Goal: Task Accomplishment & Management: Complete application form

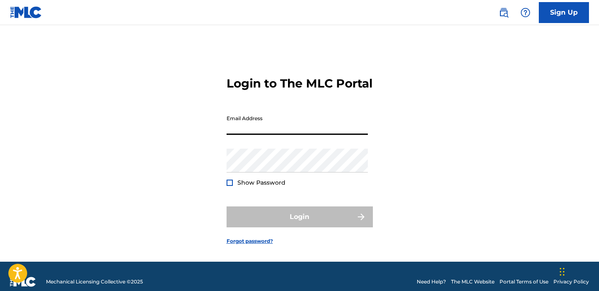
click at [262, 135] on input "Email Address" at bounding box center [297, 123] width 141 height 24
type input "[EMAIL_ADDRESS][DOMAIN_NAME]"
drag, startPoint x: 316, startPoint y: 140, endPoint x: 286, endPoint y: 133, distance: 30.8
click at [286, 133] on input "[EMAIL_ADDRESS][DOMAIN_NAME]" at bounding box center [297, 123] width 141 height 24
click at [278, 135] on input "Email Address" at bounding box center [297, 123] width 141 height 24
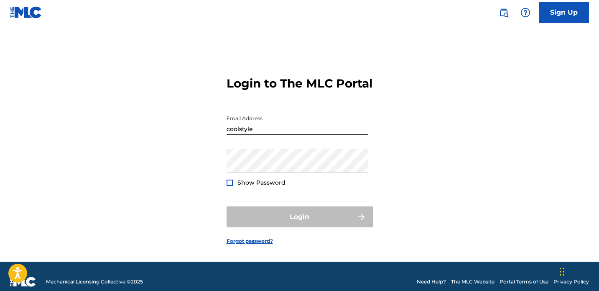
click at [415, 156] on div "Login to The MLC Portal Email Address coolstyle Password Show Password Login Fo…" at bounding box center [299, 153] width 585 height 215
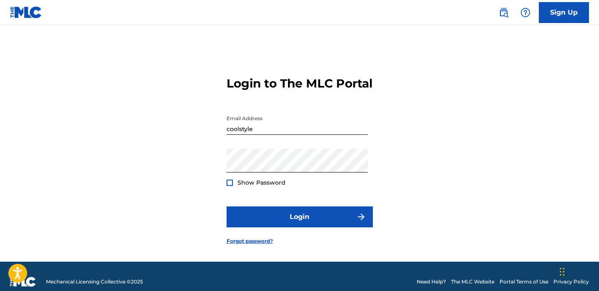
click at [230, 186] on div at bounding box center [230, 182] width 6 height 6
click at [230, 185] on img at bounding box center [229, 182] width 5 height 5
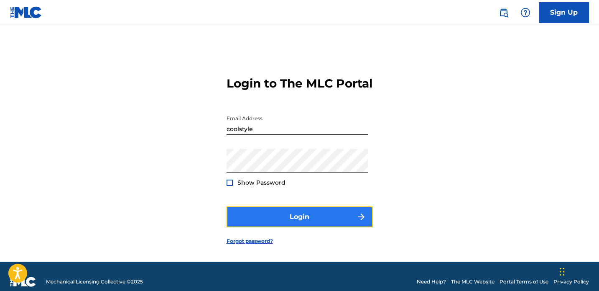
click at [306, 226] on button "Login" at bounding box center [300, 216] width 146 height 21
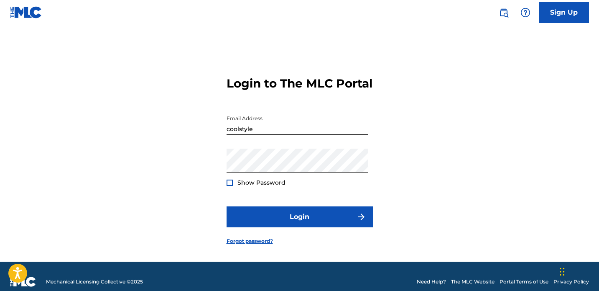
click at [258, 135] on input "coolstyle" at bounding box center [297, 123] width 141 height 24
type input "[EMAIL_ADDRESS][DOMAIN_NAME]"
click at [229, 186] on div at bounding box center [230, 182] width 6 height 6
click at [229, 185] on img at bounding box center [229, 182] width 5 height 5
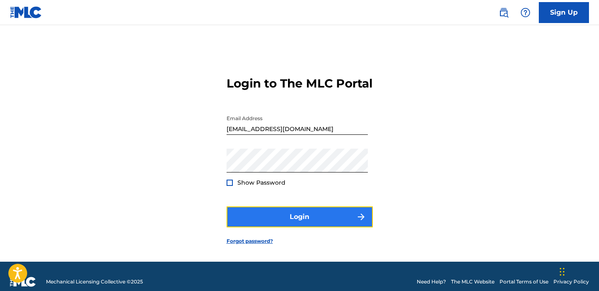
click at [298, 225] on button "Login" at bounding box center [300, 216] width 146 height 21
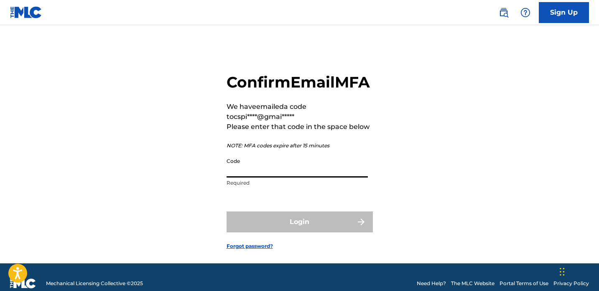
click at [264, 177] on input "Code" at bounding box center [297, 165] width 141 height 24
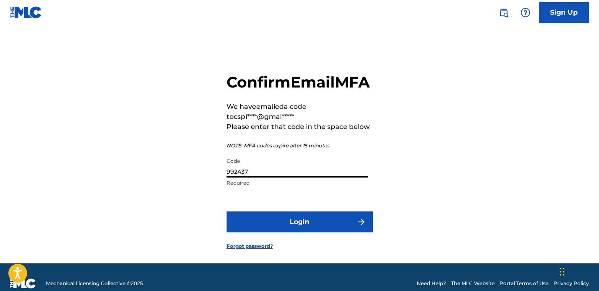
type input "992437"
click at [536, 96] on div "Confirm Email MFA We have emailed a code to cspi****@gmai***** Please enter tha…" at bounding box center [299, 154] width 585 height 217
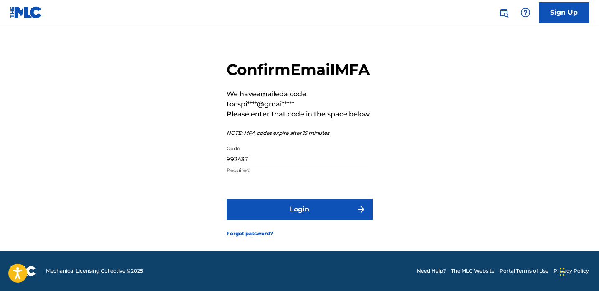
scroll to position [31, 0]
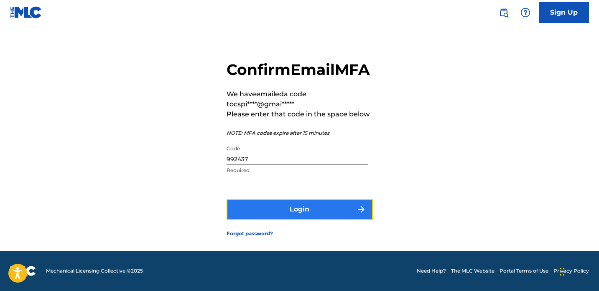
click at [304, 211] on button "Login" at bounding box center [300, 209] width 146 height 21
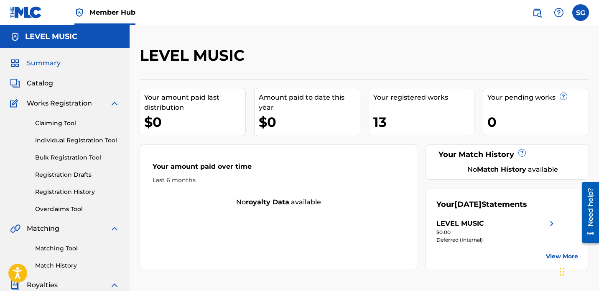
click at [413, 54] on div "LEVEL MUSIC" at bounding box center [313, 58] width 346 height 25
click at [558, 13] on img at bounding box center [559, 13] width 10 height 10
click at [487, 43] on div "LEVEL MUSIC Your amount paid last distribution $0 Amount paid to date this year…" at bounding box center [364, 251] width 469 height 453
click at [581, 13] on label at bounding box center [580, 12] width 17 height 17
click at [581, 13] on input "SG [PERSON_NAME] [EMAIL_ADDRESS][DOMAIN_NAME] Notification Preferences Profile …" at bounding box center [581, 13] width 0 height 0
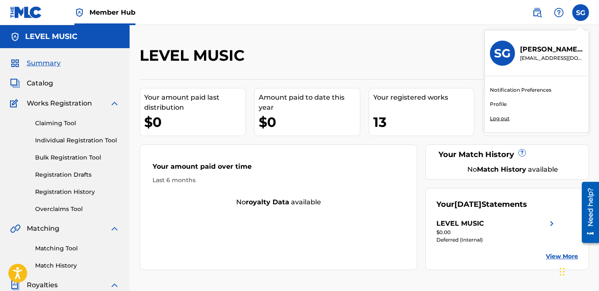
click at [554, 254] on link "View More" at bounding box center [562, 256] width 32 height 9
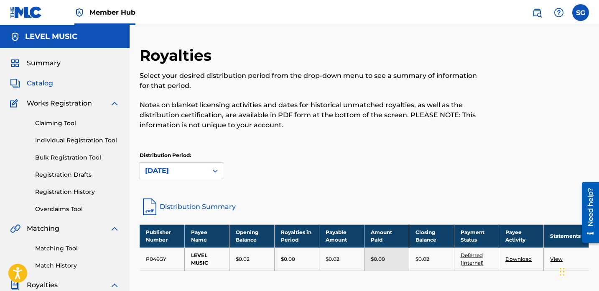
click at [46, 83] on span "Catalog" at bounding box center [40, 83] width 26 height 10
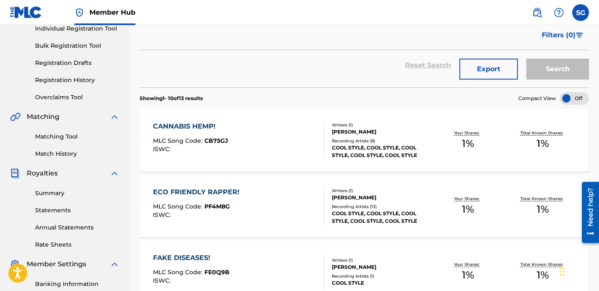
scroll to position [120, 0]
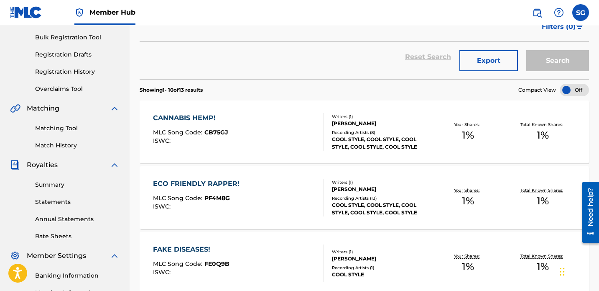
click at [293, 140] on div "CANNABIS HEMP! MLC Song Code : CB75GJ ISWC :" at bounding box center [238, 132] width 171 height 38
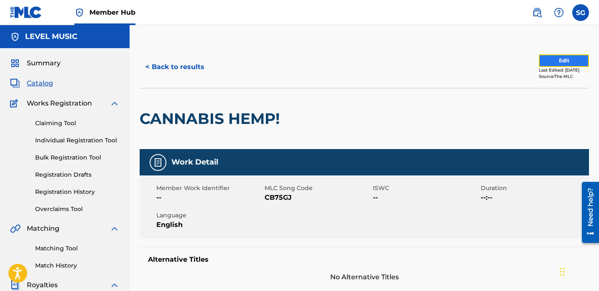
click at [562, 61] on button "Edit" at bounding box center [564, 60] width 50 height 13
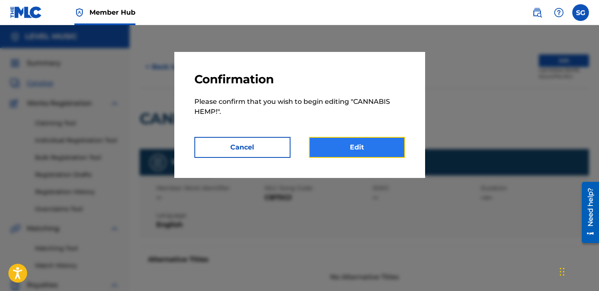
click at [359, 149] on link "Edit" at bounding box center [357, 147] width 96 height 21
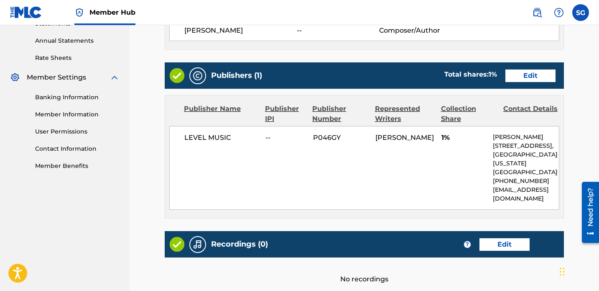
scroll to position [322, 0]
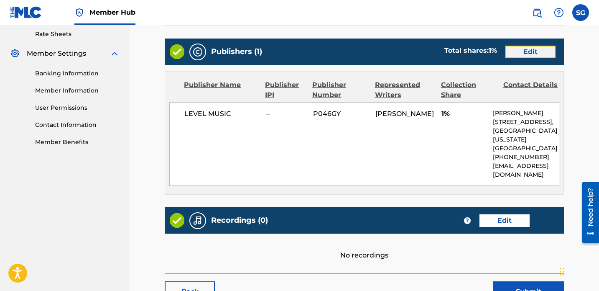
click at [537, 51] on link "Edit" at bounding box center [530, 52] width 50 height 13
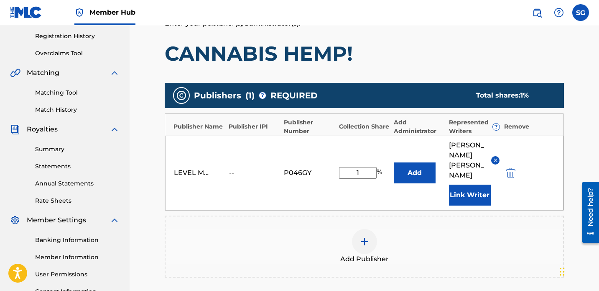
scroll to position [168, 0]
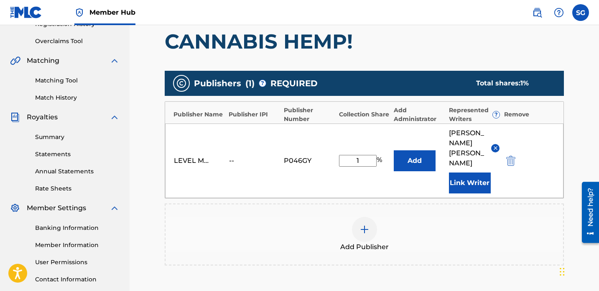
click at [364, 155] on input "1" at bounding box center [358, 161] width 38 height 12
type input "100"
click at [419, 150] on button "Add" at bounding box center [415, 160] width 42 height 21
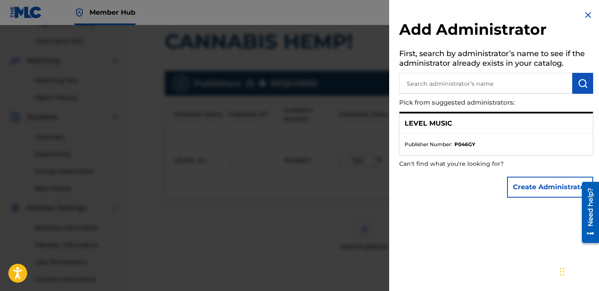
click at [474, 83] on input "text" at bounding box center [485, 83] width 173 height 21
type input "Cool Style"
click at [578, 87] on img "submit" at bounding box center [583, 83] width 10 height 10
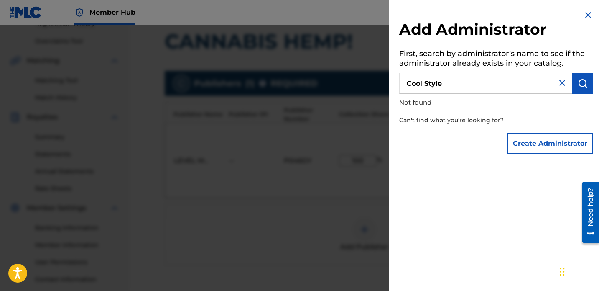
click at [587, 13] on img at bounding box center [588, 15] width 10 height 10
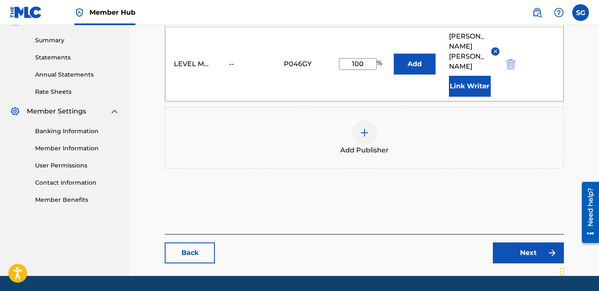
scroll to position [269, 0]
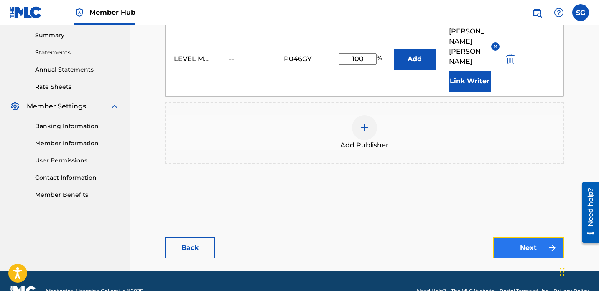
click at [530, 237] on link "Next" at bounding box center [528, 247] width 71 height 21
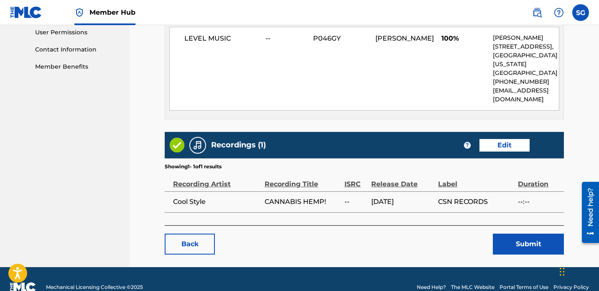
scroll to position [406, 0]
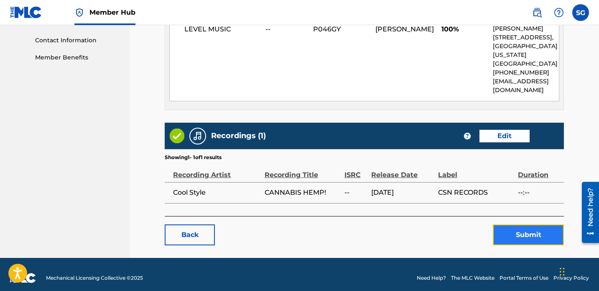
click at [536, 237] on button "Submit" at bounding box center [528, 234] width 71 height 21
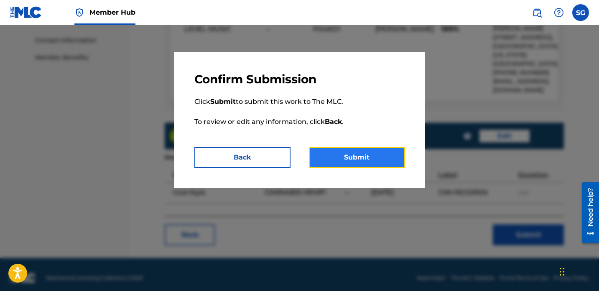
click at [356, 150] on button "Submit" at bounding box center [357, 157] width 96 height 21
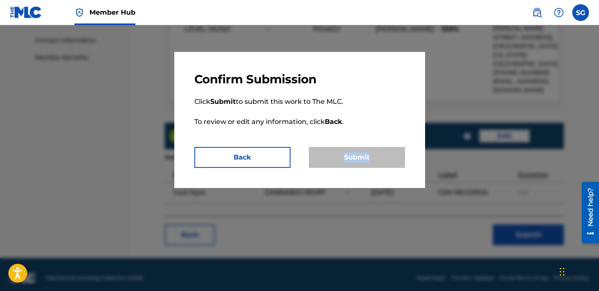
click at [356, 150] on div "Submit" at bounding box center [357, 157] width 96 height 21
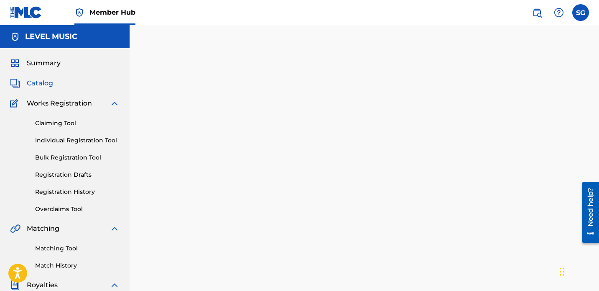
click at [47, 84] on span "Catalog" at bounding box center [40, 83] width 26 height 10
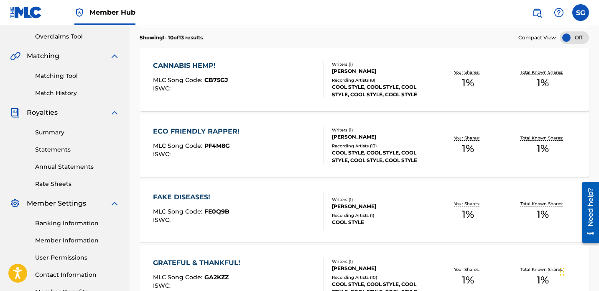
scroll to position [173, 0]
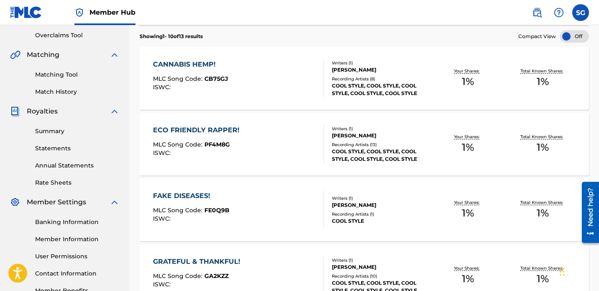
click at [413, 132] on div "[PERSON_NAME]" at bounding box center [381, 136] width 99 height 8
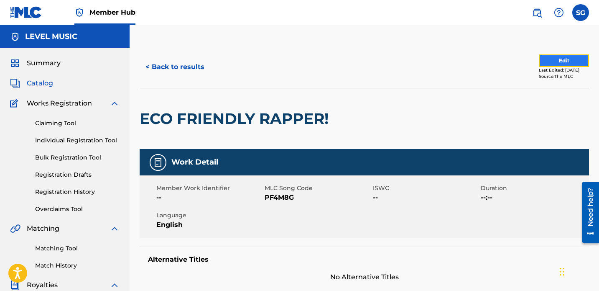
click at [548, 62] on button "Edit" at bounding box center [564, 60] width 50 height 13
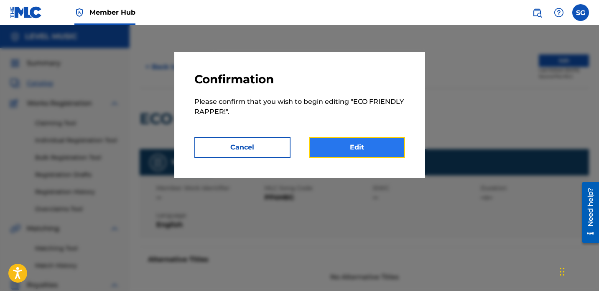
click at [362, 145] on link "Edit" at bounding box center [357, 147] width 96 height 21
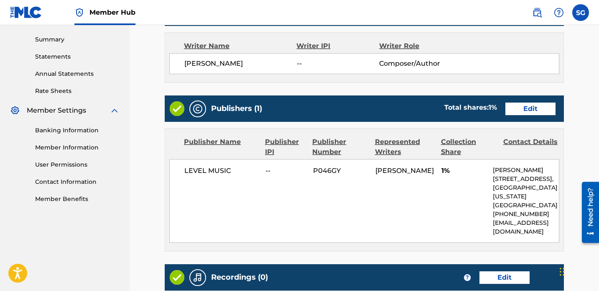
scroll to position [270, 0]
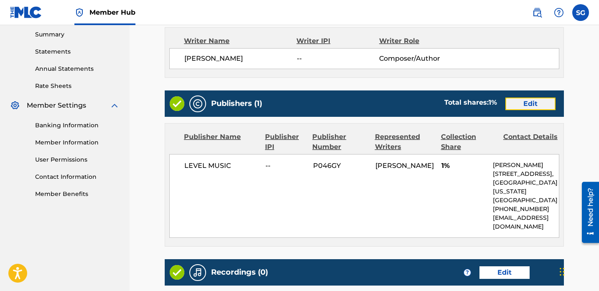
click at [522, 107] on link "Edit" at bounding box center [530, 103] width 50 height 13
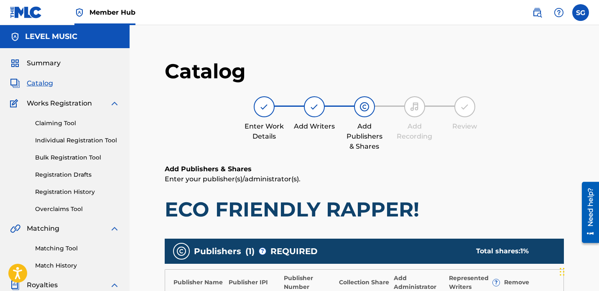
drag, startPoint x: 599, startPoint y: 106, endPoint x: 600, endPoint y: 117, distance: 11.0
click at [599, 117] on html "Accessibility Screen-Reader Guide, Feedback, and Issue Reporting | New window C…" at bounding box center [299, 145] width 599 height 291
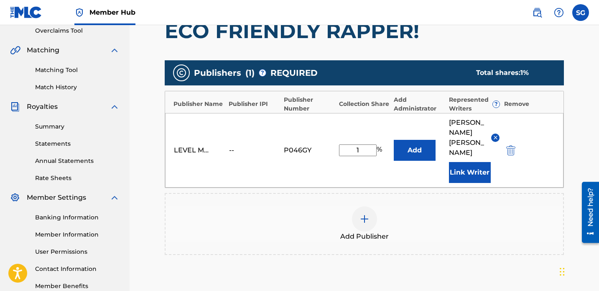
scroll to position [179, 0]
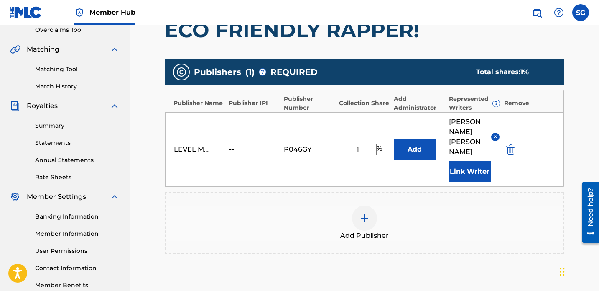
click at [364, 143] on input "1" at bounding box center [358, 149] width 38 height 12
type input "100"
click at [368, 126] on div "LEVEL MUSIC -- P046GY 100 % Add [PERSON_NAME] Link Writer" at bounding box center [364, 149] width 398 height 74
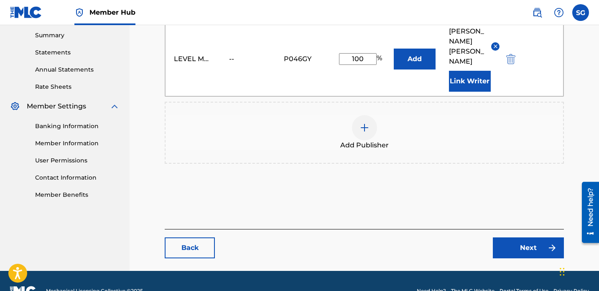
scroll to position [213, 0]
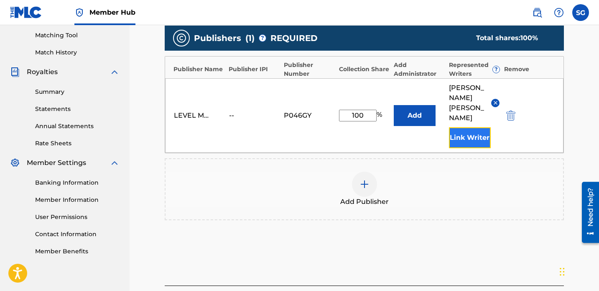
click at [469, 127] on button "Link Writer" at bounding box center [470, 137] width 42 height 21
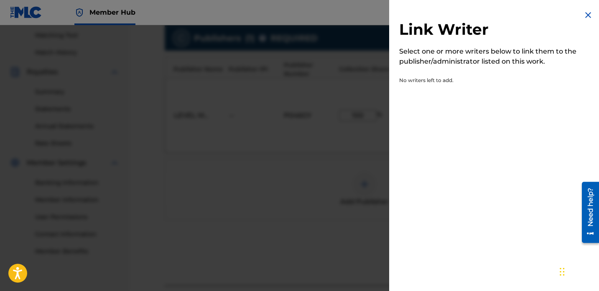
click at [585, 16] on img at bounding box center [588, 15] width 10 height 10
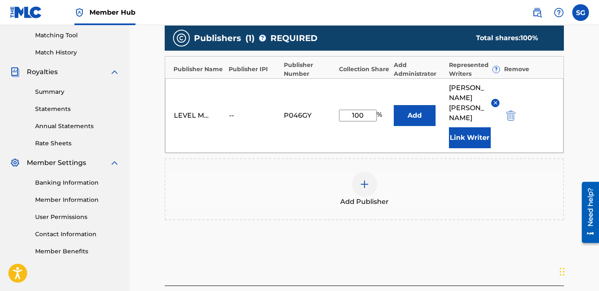
click at [366, 179] on img at bounding box center [364, 184] width 10 height 10
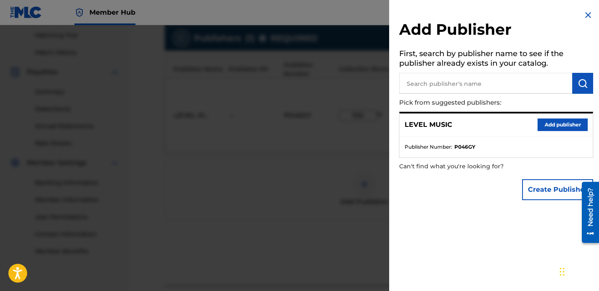
click at [458, 82] on input "text" at bounding box center [485, 83] width 173 height 21
type input "cool style"
click at [582, 84] on img "submit" at bounding box center [583, 83] width 10 height 10
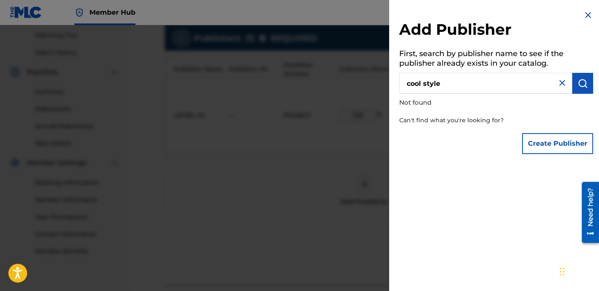
click at [561, 80] on img at bounding box center [562, 83] width 10 height 10
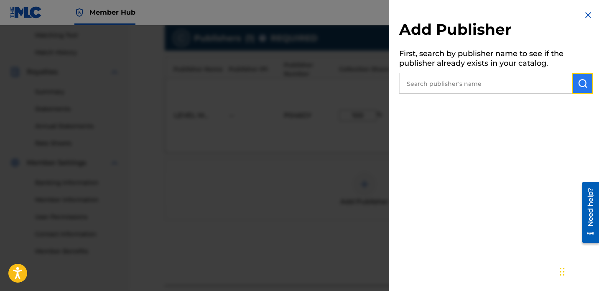
click at [581, 85] on img "submit" at bounding box center [583, 83] width 10 height 10
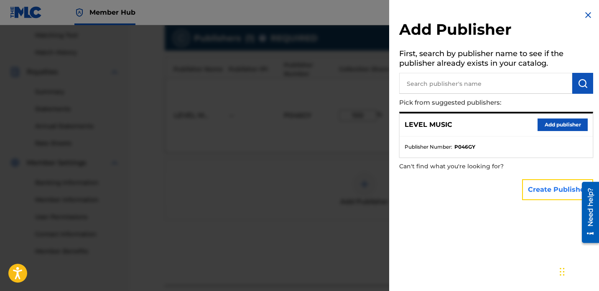
click at [548, 194] on button "Create Publisher" at bounding box center [557, 189] width 71 height 21
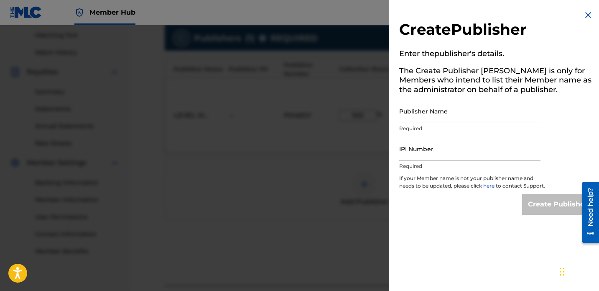
click at [492, 184] on link "here" at bounding box center [489, 185] width 13 height 6
click at [583, 14] on img at bounding box center [588, 15] width 10 height 10
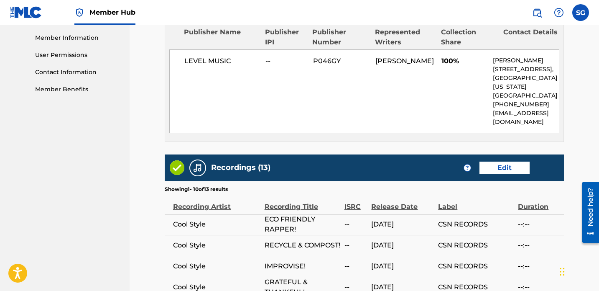
scroll to position [632, 0]
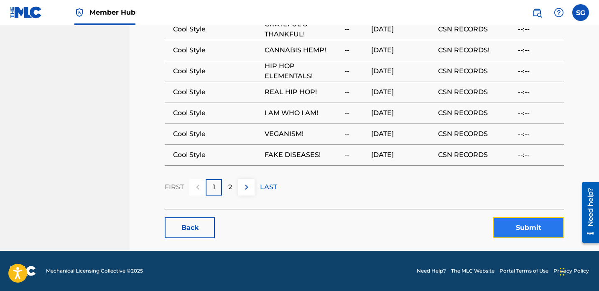
click at [511, 226] on button "Submit" at bounding box center [528, 227] width 71 height 21
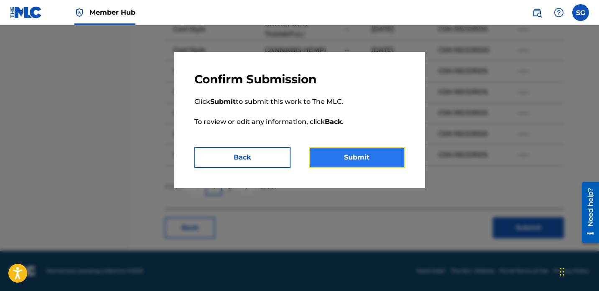
click at [350, 156] on button "Submit" at bounding box center [357, 157] width 96 height 21
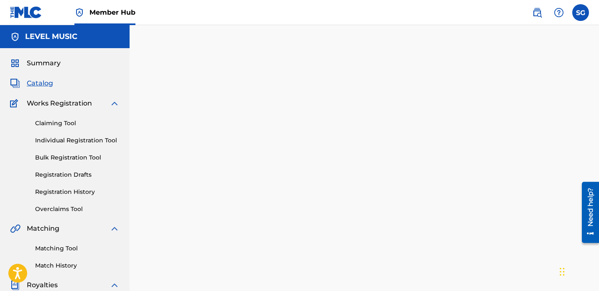
click at [45, 81] on span "Catalog" at bounding box center [40, 83] width 26 height 10
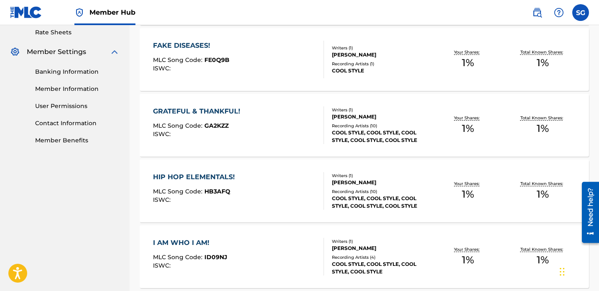
scroll to position [321, 0]
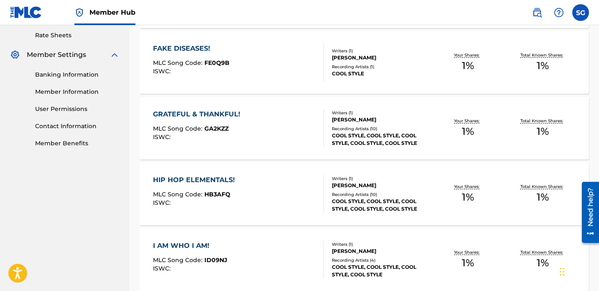
click at [297, 65] on div "FAKE DISEASES! MLC Song Code : FE0Q9B ISWC :" at bounding box center [238, 62] width 171 height 38
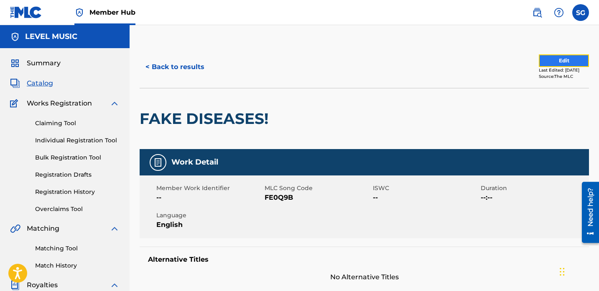
click at [561, 61] on button "Edit" at bounding box center [564, 60] width 50 height 13
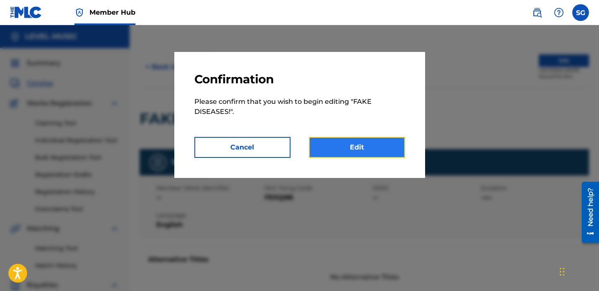
click at [357, 153] on link "Edit" at bounding box center [357, 147] width 96 height 21
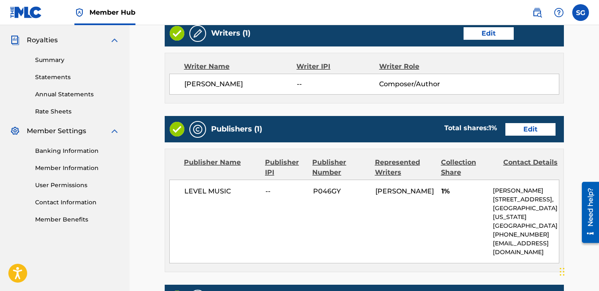
scroll to position [307, 0]
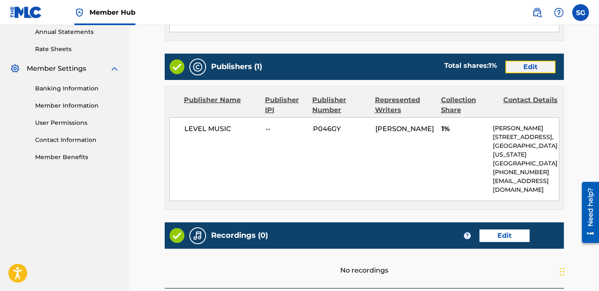
click at [522, 64] on link "Edit" at bounding box center [530, 67] width 50 height 13
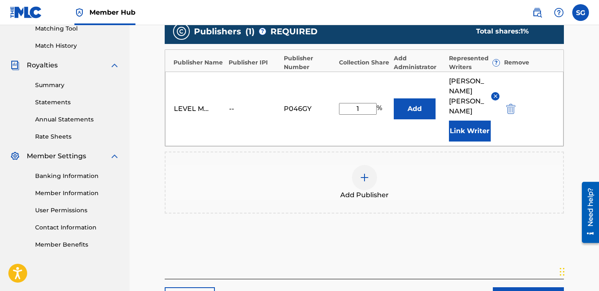
scroll to position [220, 0]
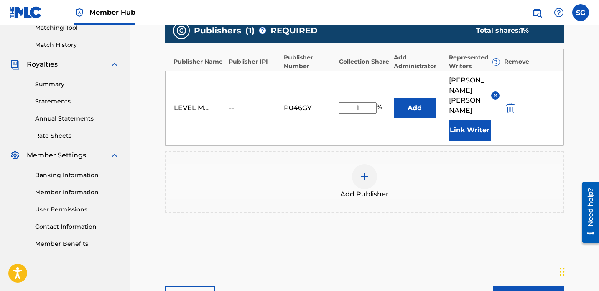
click at [365, 102] on input "1" at bounding box center [358, 108] width 38 height 12
type input "100"
click at [422, 164] on div "Add Publisher" at bounding box center [365, 181] width 398 height 35
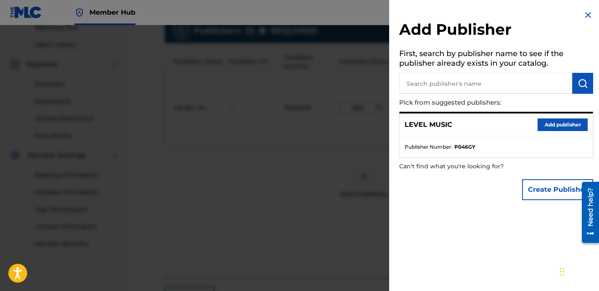
click at [583, 15] on img at bounding box center [588, 15] width 10 height 10
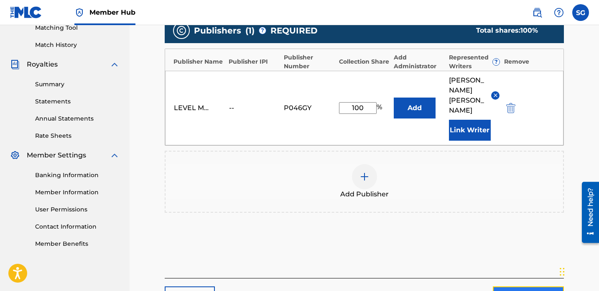
click at [520, 286] on link "Next" at bounding box center [528, 296] width 71 height 21
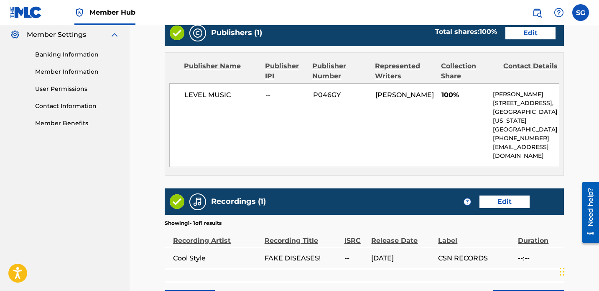
scroll to position [391, 0]
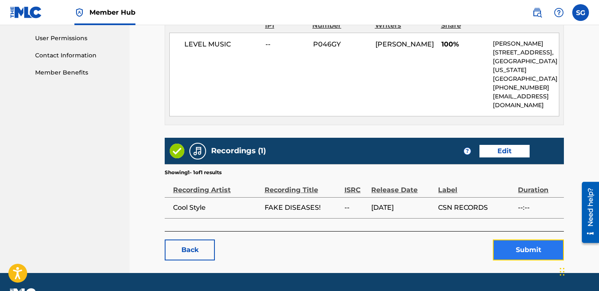
click at [515, 249] on button "Submit" at bounding box center [528, 249] width 71 height 21
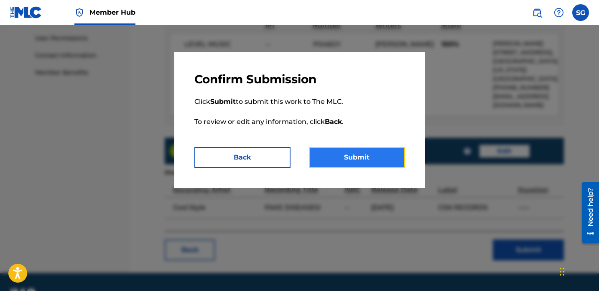
click at [372, 155] on button "Submit" at bounding box center [357, 157] width 96 height 21
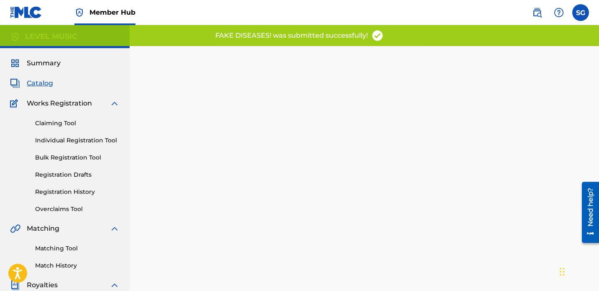
click at [44, 82] on span "Catalog" at bounding box center [40, 83] width 26 height 10
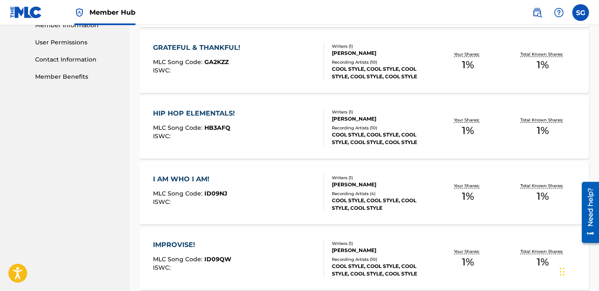
scroll to position [388, 0]
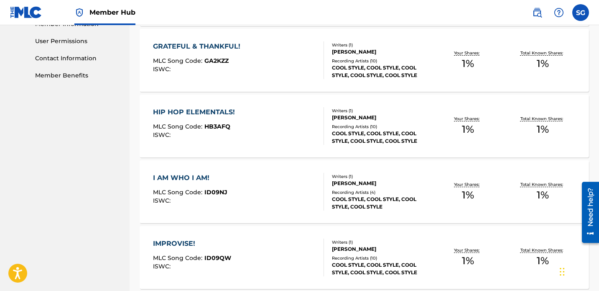
click at [277, 60] on div "GRATEFUL & THANKFUL! MLC Song Code : GA2KZZ ISWC :" at bounding box center [238, 60] width 171 height 38
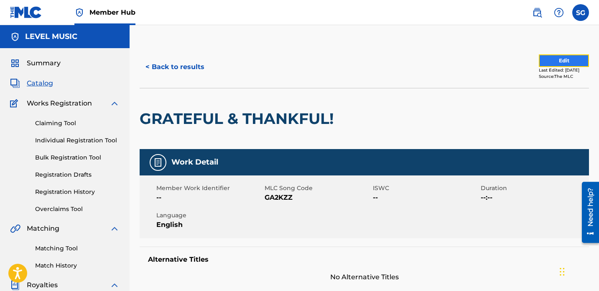
click at [556, 60] on button "Edit" at bounding box center [564, 60] width 50 height 13
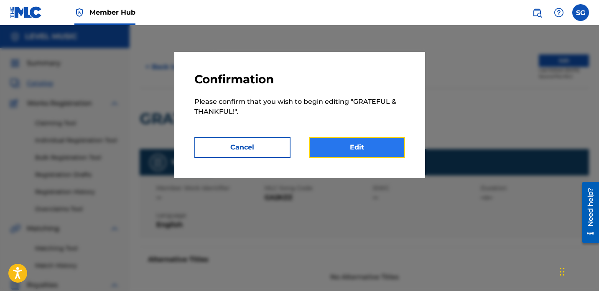
click at [356, 147] on link "Edit" at bounding box center [357, 147] width 96 height 21
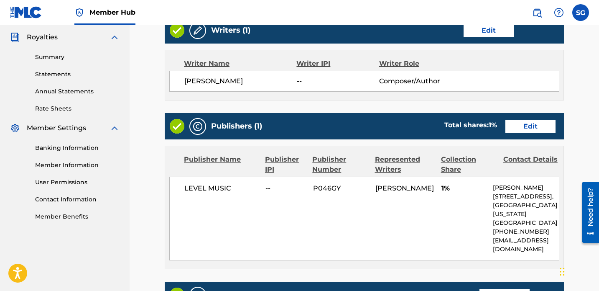
scroll to position [243, 0]
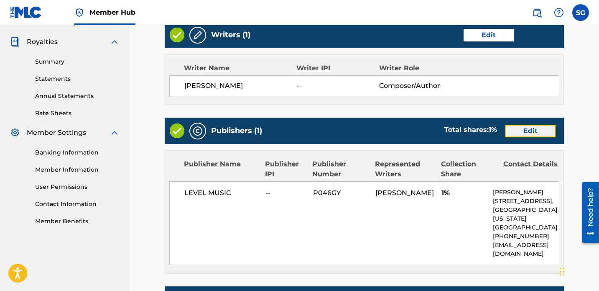
click at [537, 129] on link "Edit" at bounding box center [530, 131] width 50 height 13
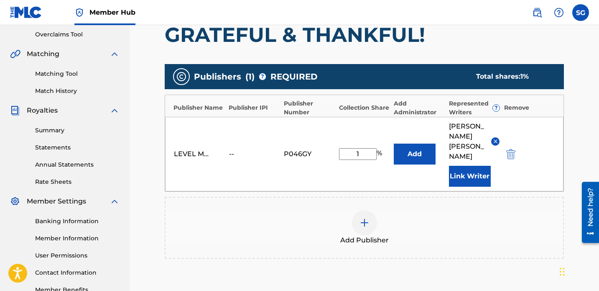
scroll to position [173, 0]
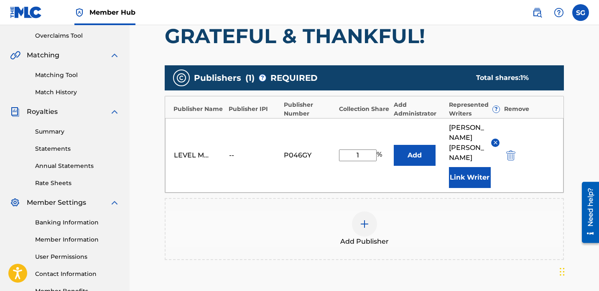
click at [363, 149] on input "1" at bounding box center [358, 155] width 38 height 12
type input "100"
click at [385, 167] on div "LEVEL MUSIC -- P046GY 100 % Add [PERSON_NAME] Link Writer" at bounding box center [364, 155] width 398 height 74
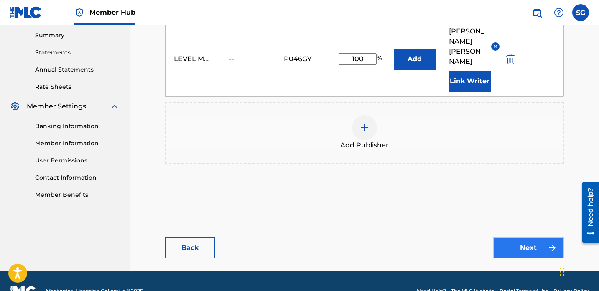
click at [536, 237] on link "Next" at bounding box center [528, 247] width 71 height 21
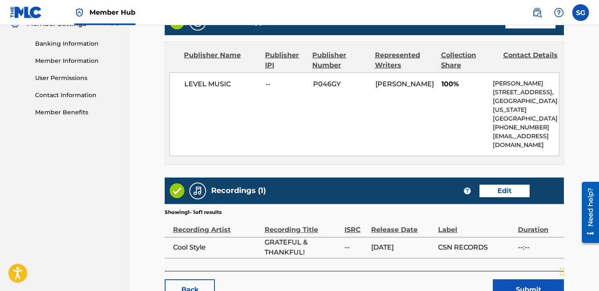
scroll to position [369, 0]
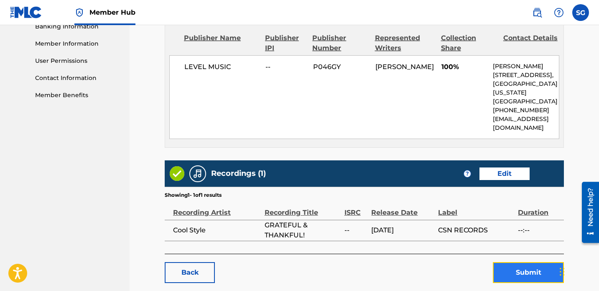
click at [525, 275] on button "Submit" at bounding box center [528, 272] width 71 height 21
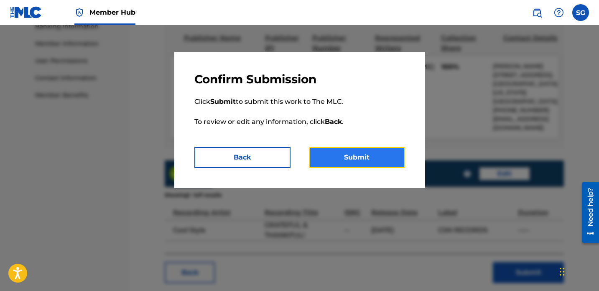
click at [360, 150] on button "Submit" at bounding box center [357, 157] width 96 height 21
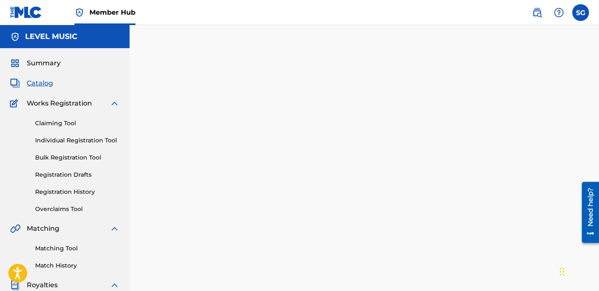
click at [43, 81] on span "Catalog" at bounding box center [40, 83] width 26 height 10
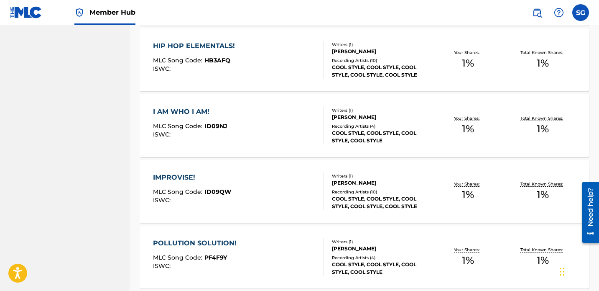
scroll to position [456, 0]
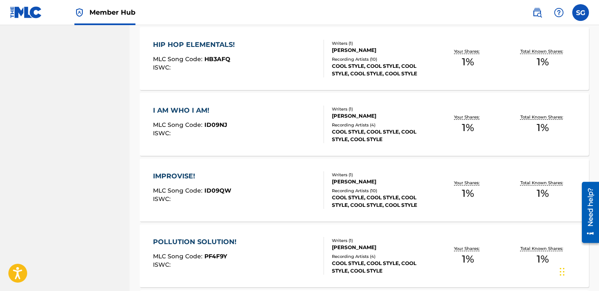
click at [275, 70] on div "HIP HOP ELEMENTALS! MLC Song Code : HB3AFQ ISWC :" at bounding box center [238, 59] width 171 height 38
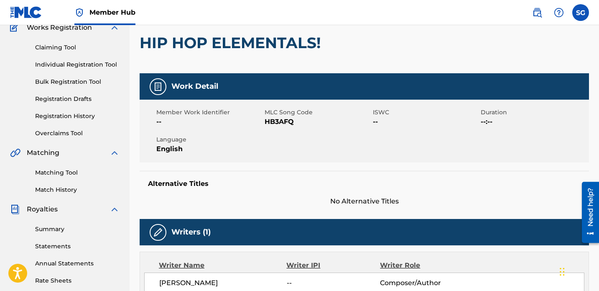
scroll to position [24, 0]
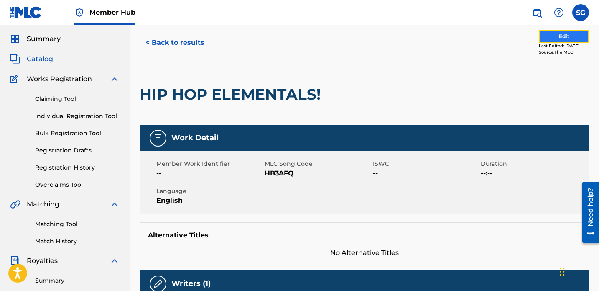
click at [573, 38] on button "Edit" at bounding box center [564, 36] width 50 height 13
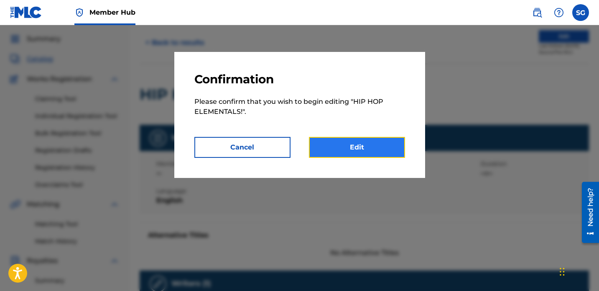
click at [364, 146] on link "Edit" at bounding box center [357, 147] width 96 height 21
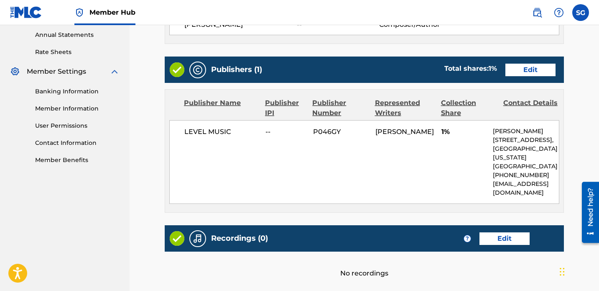
scroll to position [311, 0]
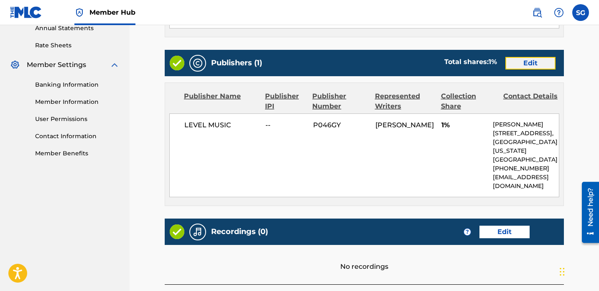
click at [532, 66] on link "Edit" at bounding box center [530, 63] width 50 height 13
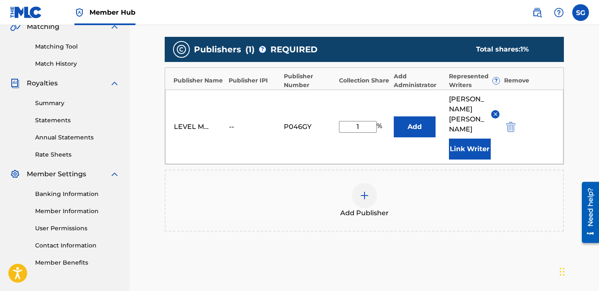
scroll to position [236, 0]
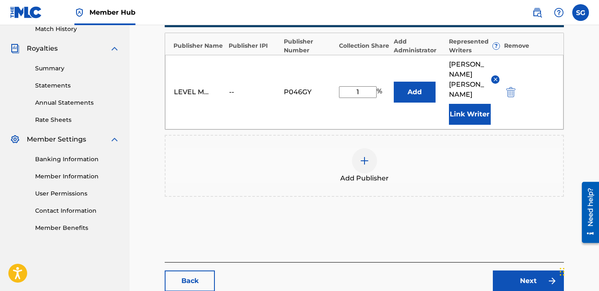
click at [365, 86] on input "1" at bounding box center [358, 92] width 38 height 12
type input "100"
click at [483, 150] on div "Add Publisher" at bounding box center [365, 165] width 398 height 35
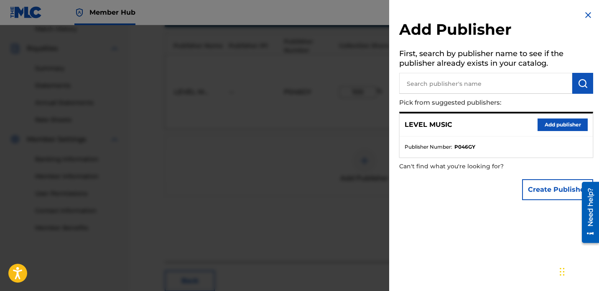
click at [586, 16] on img at bounding box center [588, 15] width 10 height 10
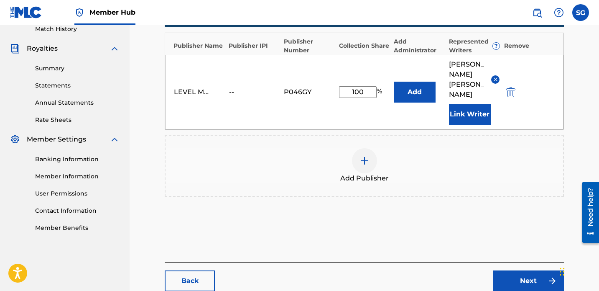
scroll to position [269, 0]
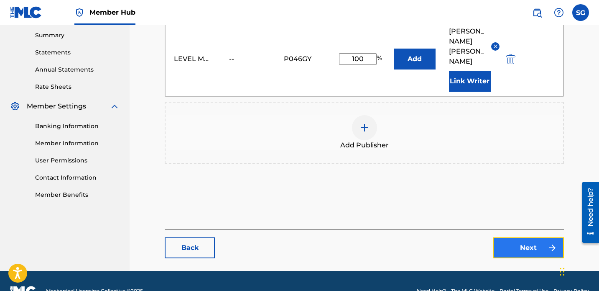
click at [525, 237] on link "Next" at bounding box center [528, 247] width 71 height 21
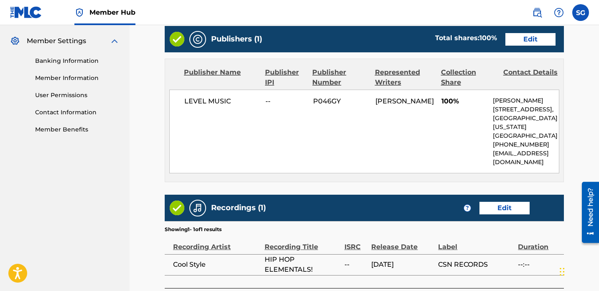
scroll to position [413, 0]
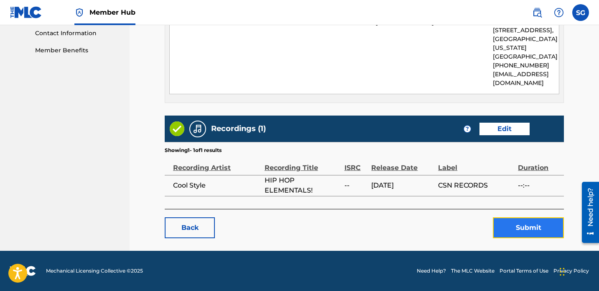
click at [538, 229] on button "Submit" at bounding box center [528, 227] width 71 height 21
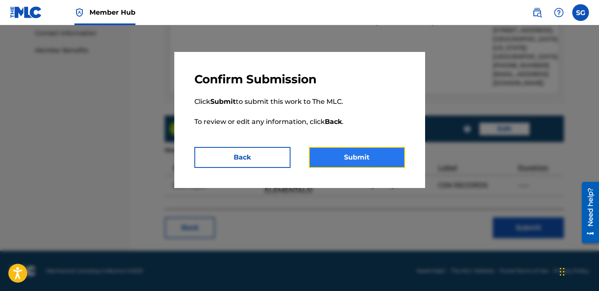
click at [365, 158] on button "Submit" at bounding box center [357, 157] width 96 height 21
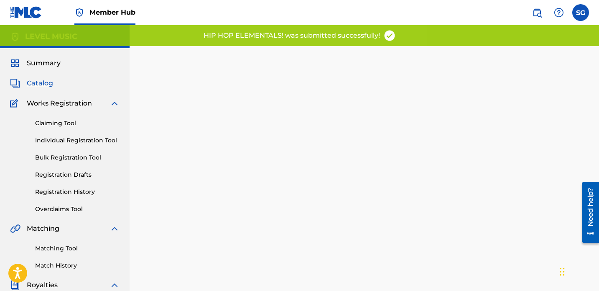
click at [40, 82] on span "Catalog" at bounding box center [40, 83] width 26 height 10
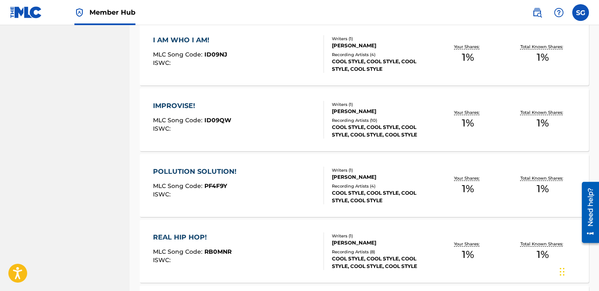
scroll to position [528, 0]
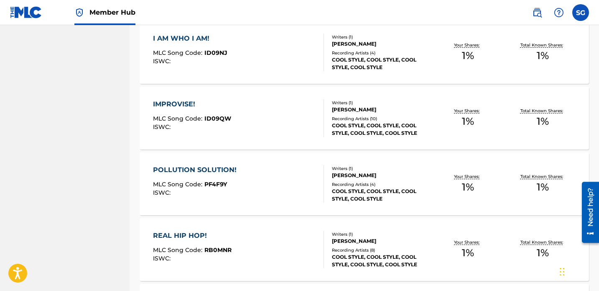
click at [283, 56] on div "I AM WHO I AM! MLC Song Code : ID09NJ ISWC :" at bounding box center [238, 52] width 171 height 38
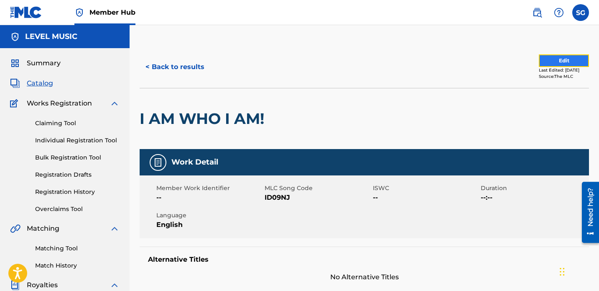
click at [573, 59] on button "Edit" at bounding box center [564, 60] width 50 height 13
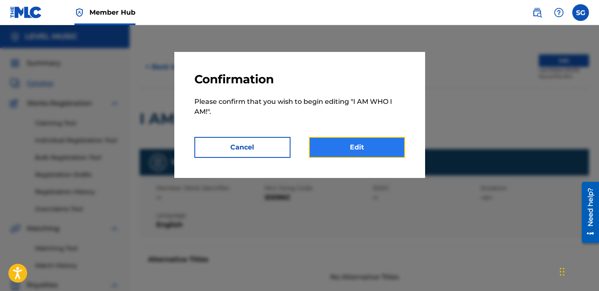
click at [364, 150] on link "Edit" at bounding box center [357, 147] width 96 height 21
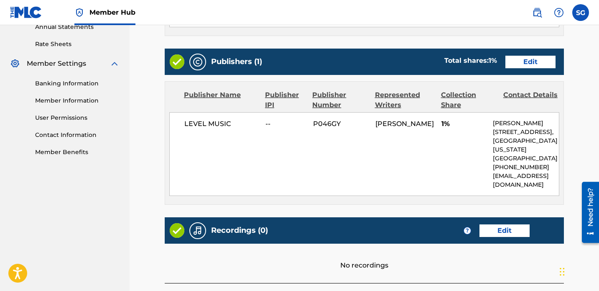
scroll to position [314, 0]
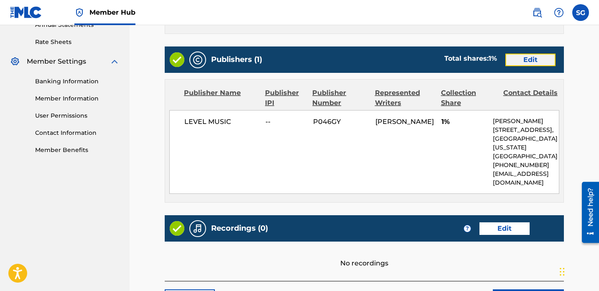
click at [539, 55] on link "Edit" at bounding box center [530, 60] width 50 height 13
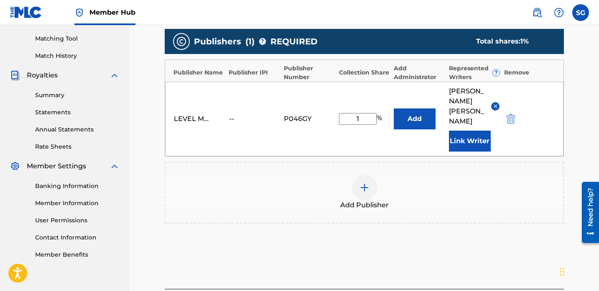
scroll to position [213, 0]
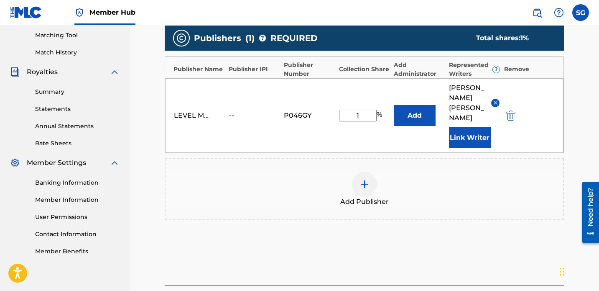
click at [361, 110] on input "1" at bounding box center [358, 116] width 38 height 12
type input "100"
click at [402, 171] on div "Add Publisher" at bounding box center [365, 188] width 398 height 35
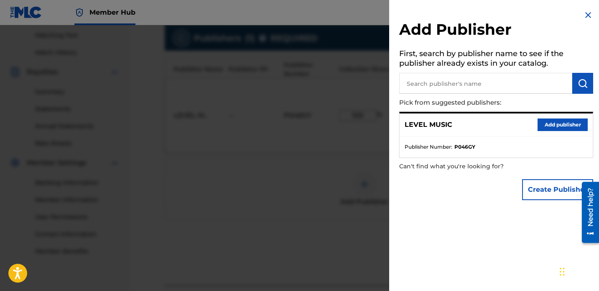
click at [586, 14] on img at bounding box center [588, 15] width 10 height 10
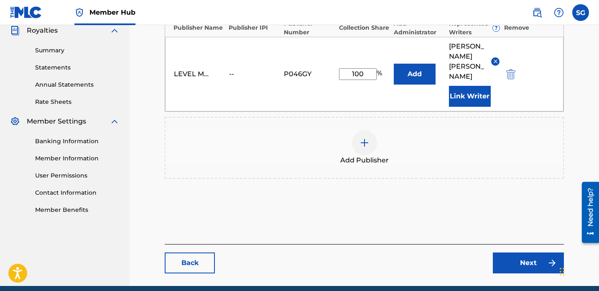
scroll to position [260, 0]
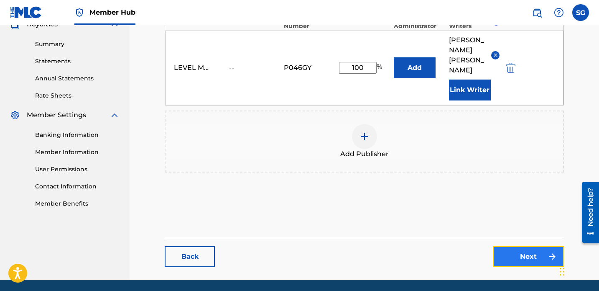
click at [546, 246] on link "Next" at bounding box center [528, 256] width 71 height 21
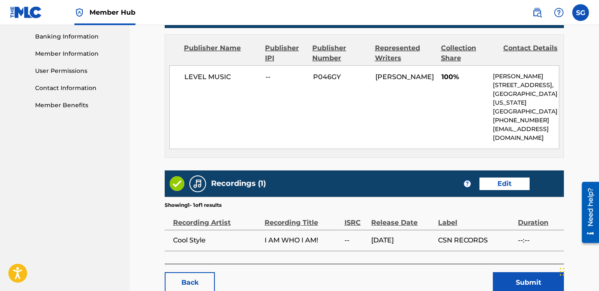
scroll to position [413, 0]
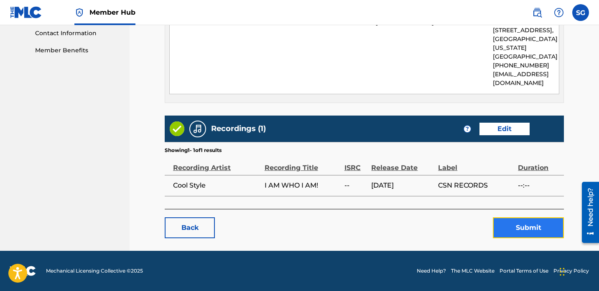
click at [536, 226] on button "Submit" at bounding box center [528, 227] width 71 height 21
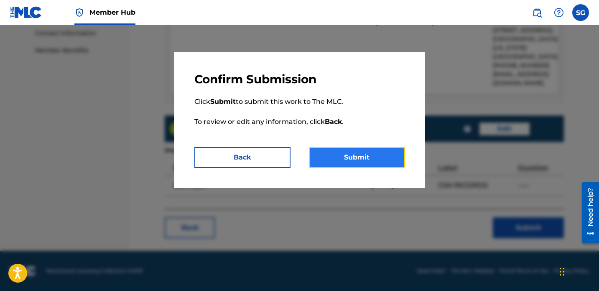
click at [370, 147] on button "Submit" at bounding box center [357, 157] width 96 height 21
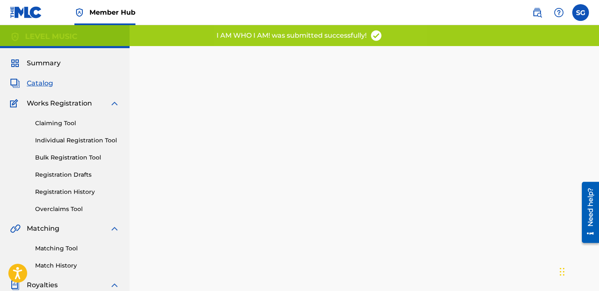
click at [50, 86] on span "Catalog" at bounding box center [40, 83] width 26 height 10
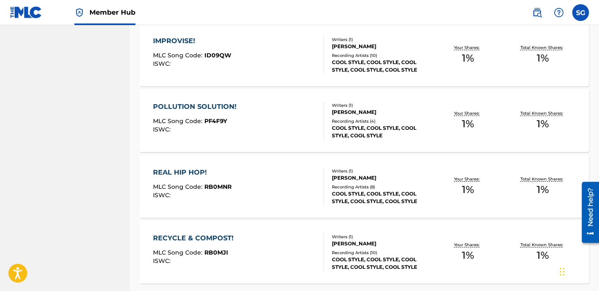
scroll to position [592, 0]
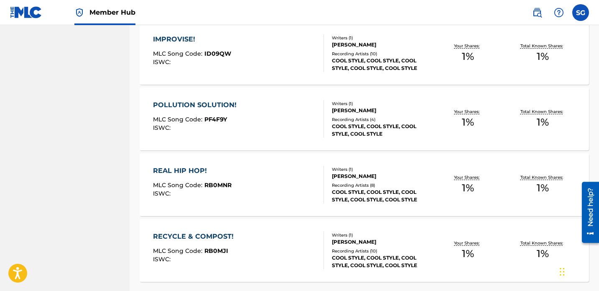
click at [299, 58] on div "IMPROVISE! MLC Song Code : ID09QW ISWC :" at bounding box center [238, 53] width 171 height 38
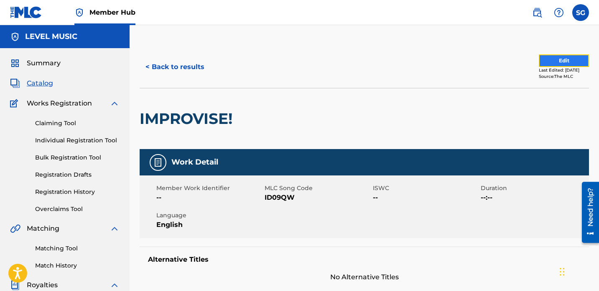
click at [561, 56] on button "Edit" at bounding box center [564, 60] width 50 height 13
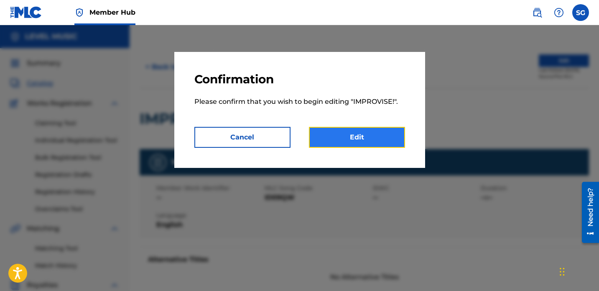
click at [365, 141] on link "Edit" at bounding box center [357, 137] width 96 height 21
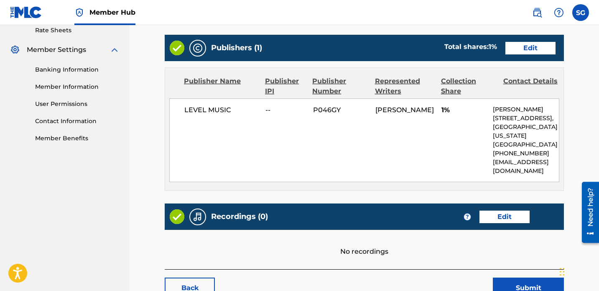
scroll to position [329, 0]
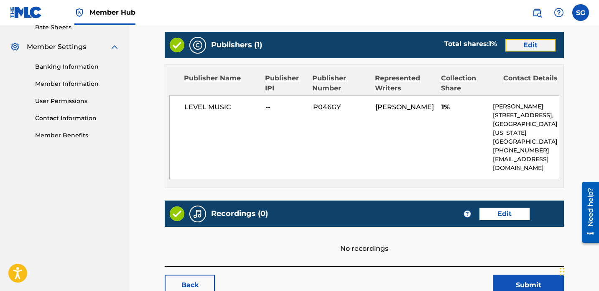
click at [525, 43] on link "Edit" at bounding box center [530, 45] width 50 height 13
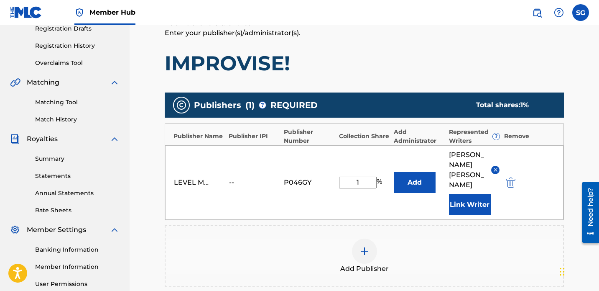
scroll to position [184, 0]
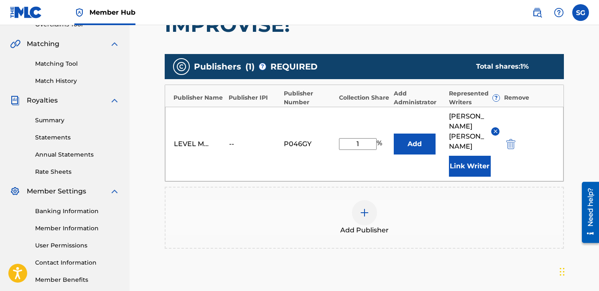
click at [364, 138] on input "1" at bounding box center [358, 144] width 38 height 12
type input "100"
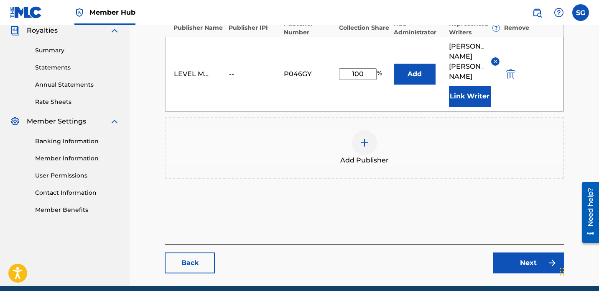
scroll to position [255, 0]
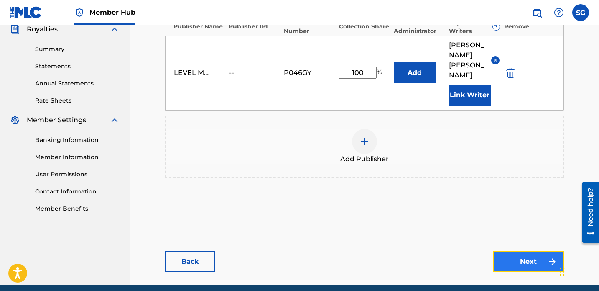
click at [538, 251] on link "Next" at bounding box center [528, 261] width 71 height 21
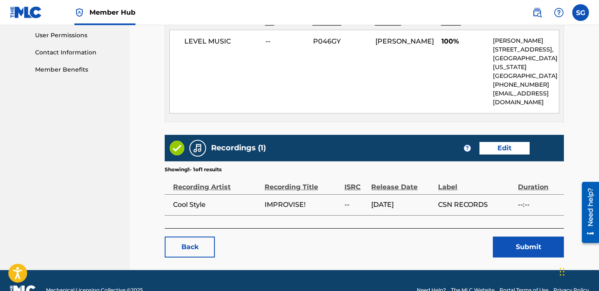
scroll to position [413, 0]
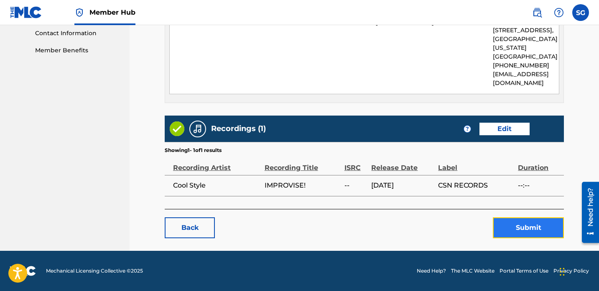
click at [525, 229] on button "Submit" at bounding box center [528, 227] width 71 height 21
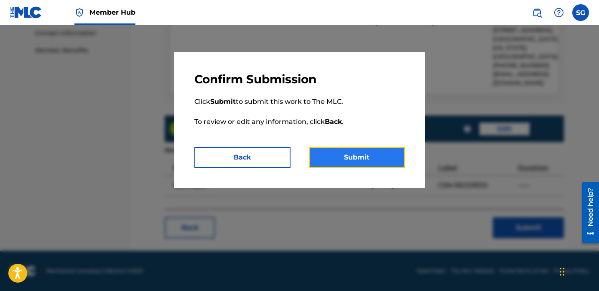
click at [369, 158] on button "Submit" at bounding box center [357, 157] width 96 height 21
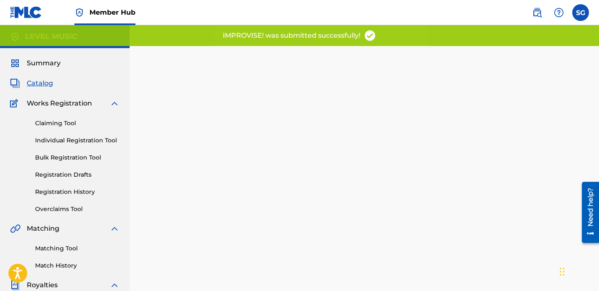
click at [47, 83] on span "Catalog" at bounding box center [40, 83] width 26 height 10
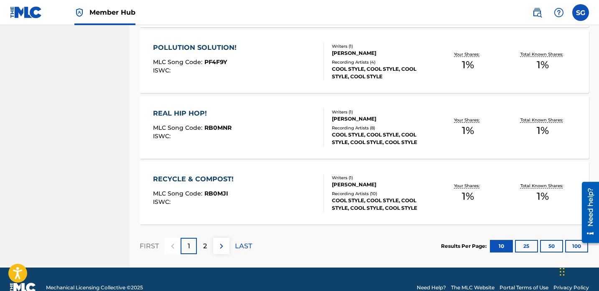
scroll to position [657, 0]
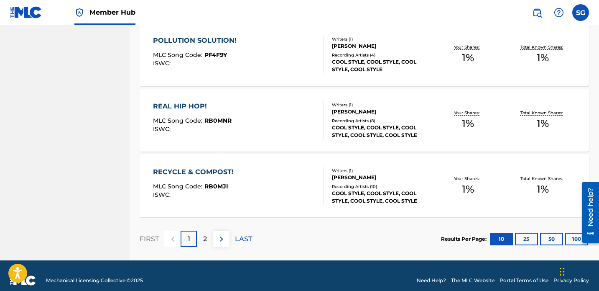
click at [268, 52] on div "POLLUTION SOLUTION! MLC Song Code : PF4F9Y ISWC :" at bounding box center [238, 55] width 171 height 38
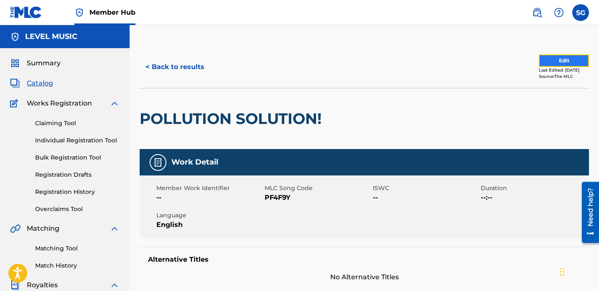
click at [573, 59] on button "Edit" at bounding box center [564, 60] width 50 height 13
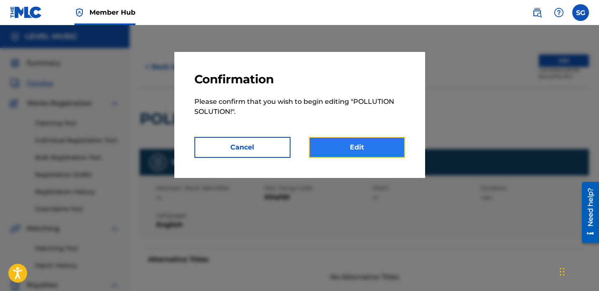
click at [357, 146] on link "Edit" at bounding box center [357, 147] width 96 height 21
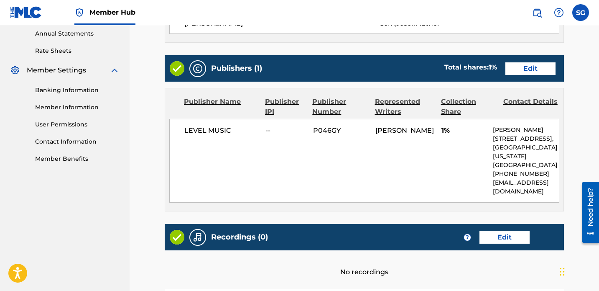
scroll to position [300, 0]
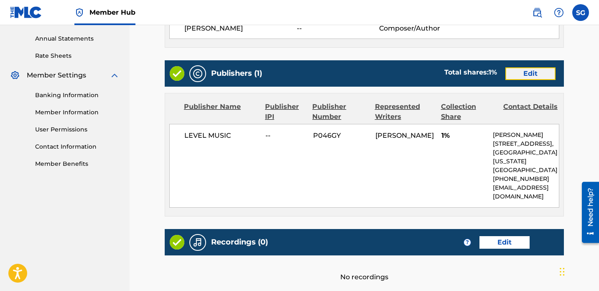
click at [532, 73] on link "Edit" at bounding box center [530, 73] width 50 height 13
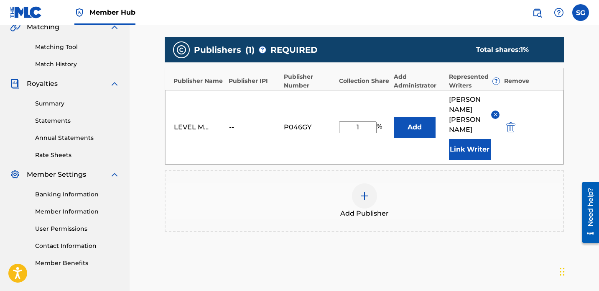
scroll to position [192, 0]
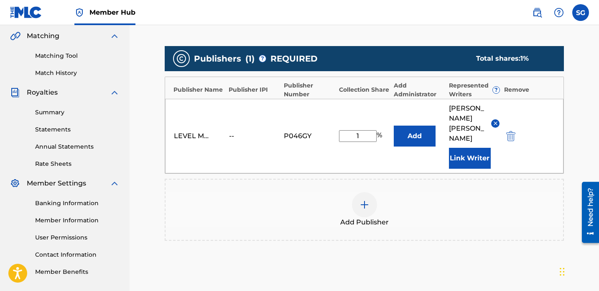
click at [364, 130] on input "1" at bounding box center [358, 136] width 38 height 12
type input "100"
click at [410, 192] on div "Add Publisher" at bounding box center [365, 209] width 398 height 35
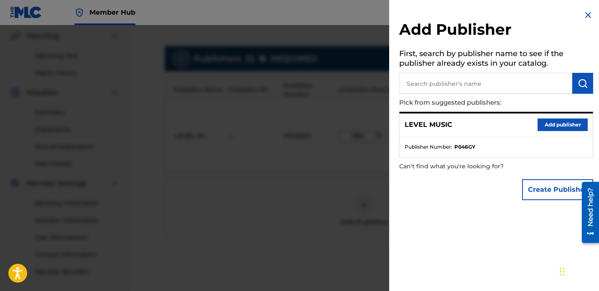
click at [587, 13] on img at bounding box center [588, 15] width 10 height 10
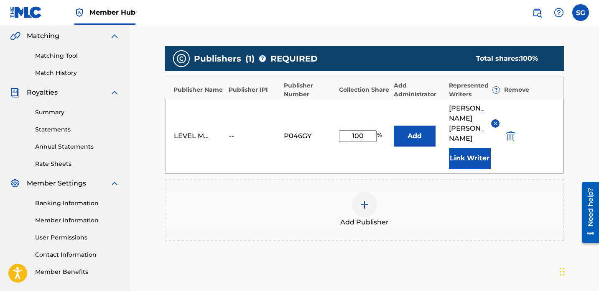
scroll to position [269, 0]
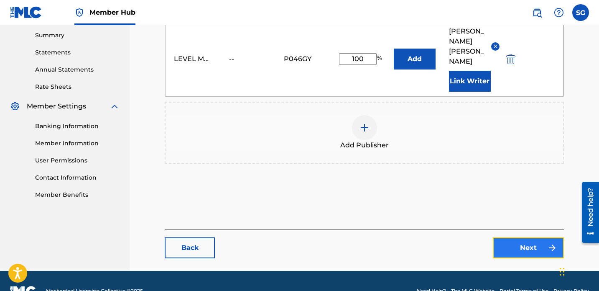
click at [539, 237] on link "Next" at bounding box center [528, 247] width 71 height 21
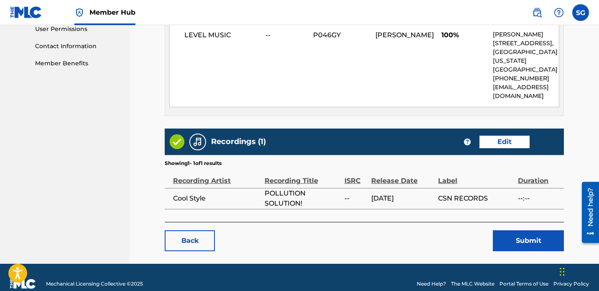
scroll to position [413, 0]
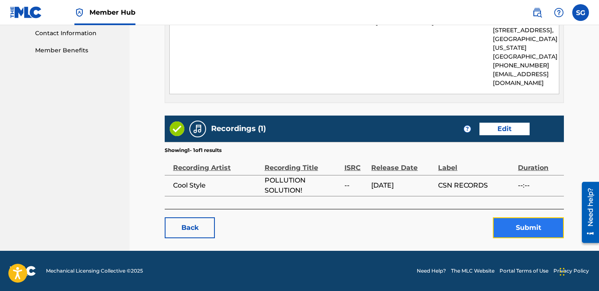
click at [551, 226] on button "Submit" at bounding box center [528, 227] width 71 height 21
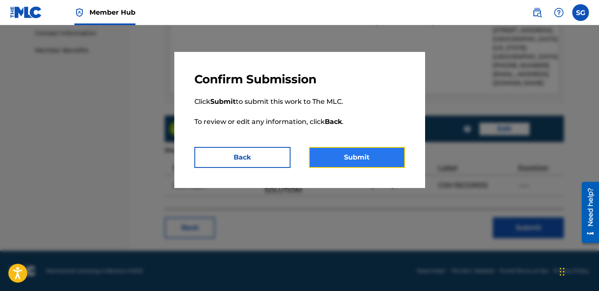
click at [381, 158] on button "Submit" at bounding box center [357, 157] width 96 height 21
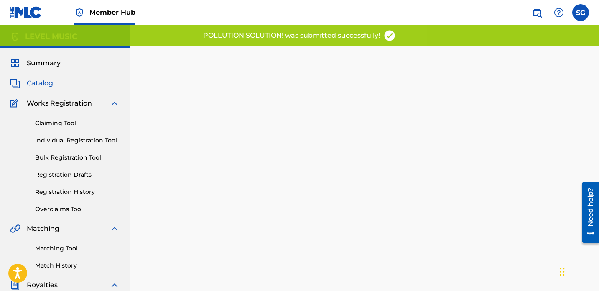
click at [45, 83] on span "Catalog" at bounding box center [40, 83] width 26 height 10
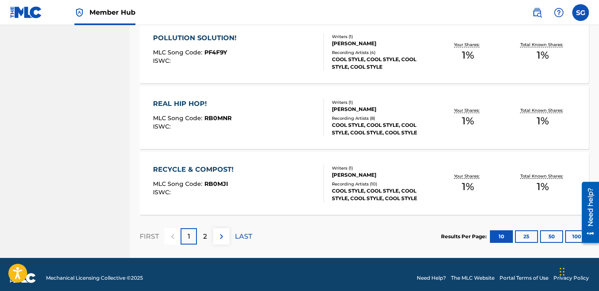
scroll to position [666, 0]
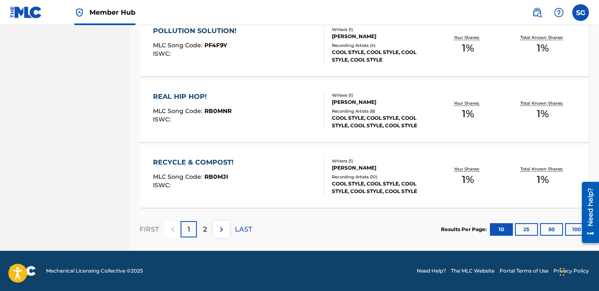
click at [277, 113] on div "REAL HIP HOP! MLC Song Code : RB0MNR ISWC :" at bounding box center [238, 111] width 171 height 38
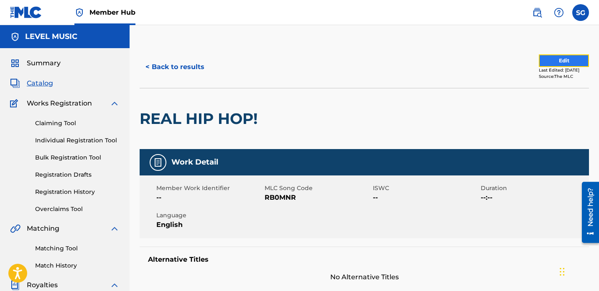
click at [561, 55] on button "Edit" at bounding box center [564, 60] width 50 height 13
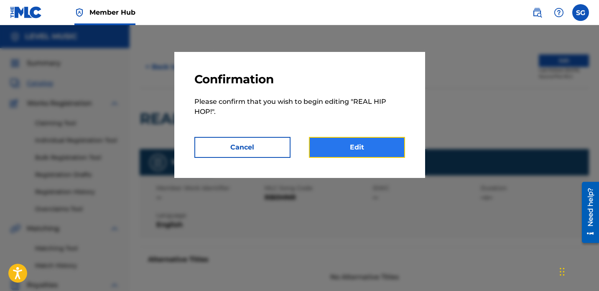
click at [376, 143] on link "Edit" at bounding box center [357, 147] width 96 height 21
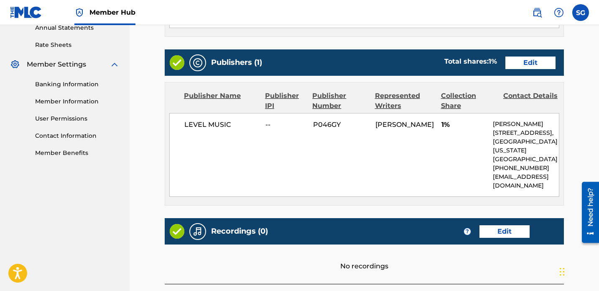
scroll to position [313, 0]
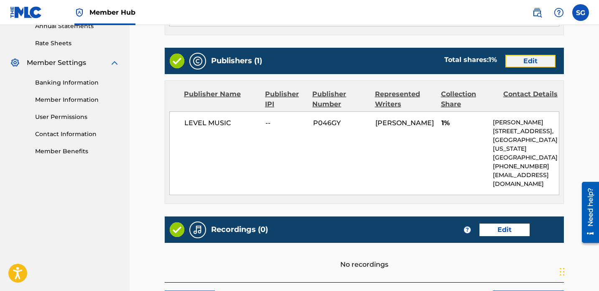
click at [523, 61] on link "Edit" at bounding box center [530, 61] width 50 height 13
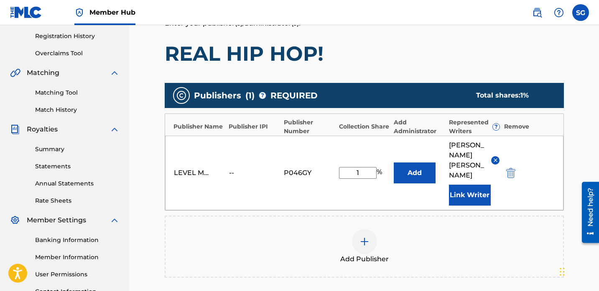
scroll to position [169, 0]
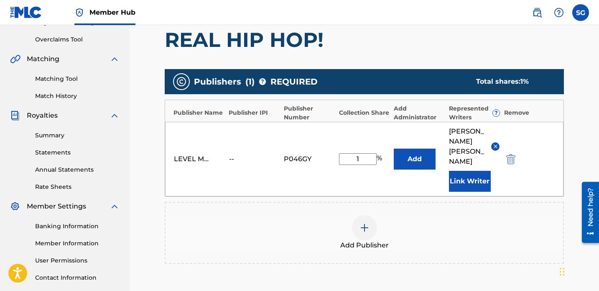
click at [361, 153] on input "1" at bounding box center [358, 159] width 38 height 12
type input "100"
click at [411, 201] on div "Add Publisher" at bounding box center [364, 232] width 399 height 62
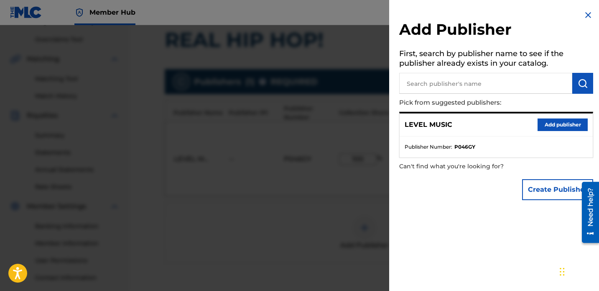
click at [584, 13] on img at bounding box center [588, 15] width 10 height 10
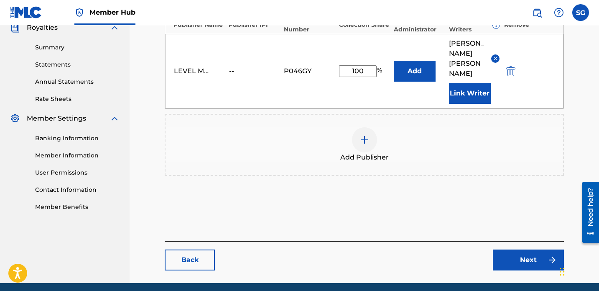
scroll to position [269, 0]
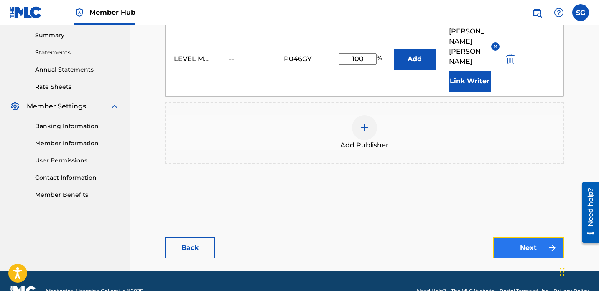
click at [532, 237] on link "Next" at bounding box center [528, 247] width 71 height 21
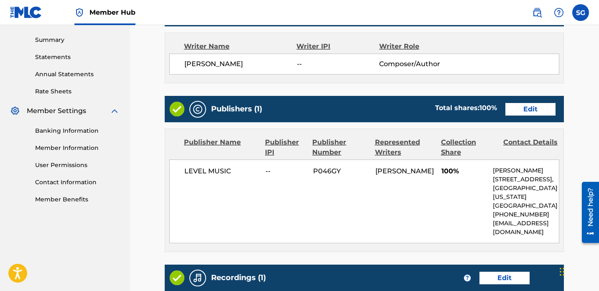
scroll to position [387, 0]
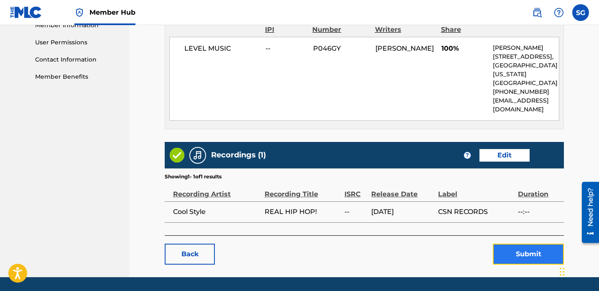
click at [544, 257] on button "Submit" at bounding box center [528, 253] width 71 height 21
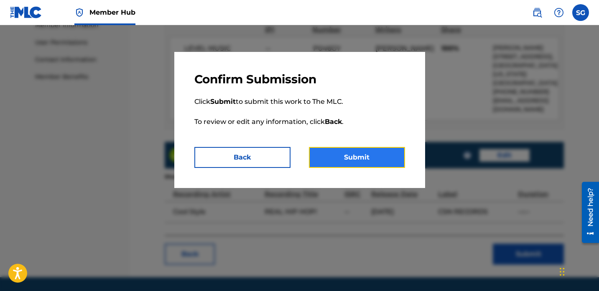
click at [371, 152] on button "Submit" at bounding box center [357, 157] width 96 height 21
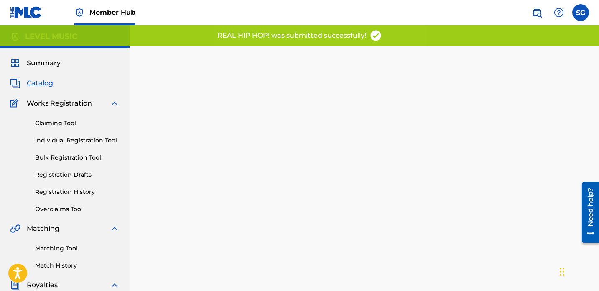
click at [44, 83] on span "Catalog" at bounding box center [40, 83] width 26 height 10
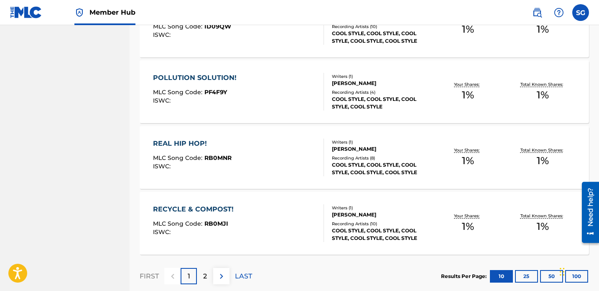
scroll to position [666, 0]
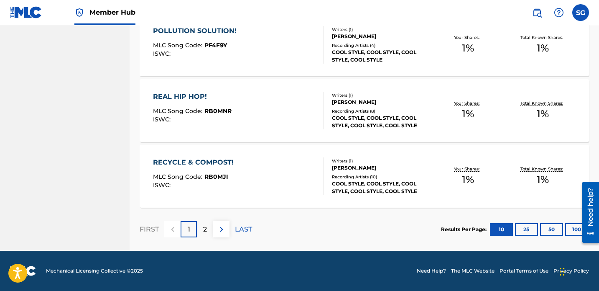
click at [255, 166] on div "RECYCLE & COMPOST! MLC Song Code : RB0MJI ISWC :" at bounding box center [238, 176] width 171 height 38
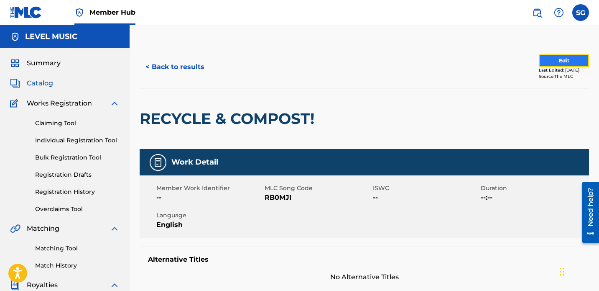
click at [566, 59] on button "Edit" at bounding box center [564, 60] width 50 height 13
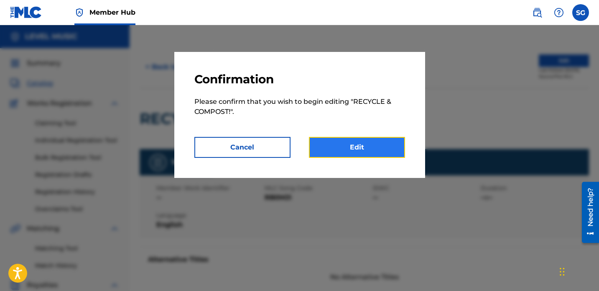
click at [368, 144] on link "Edit" at bounding box center [357, 147] width 96 height 21
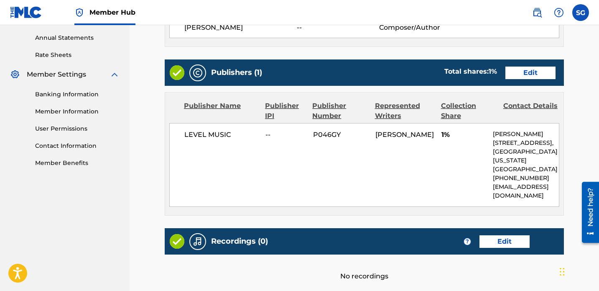
scroll to position [329, 0]
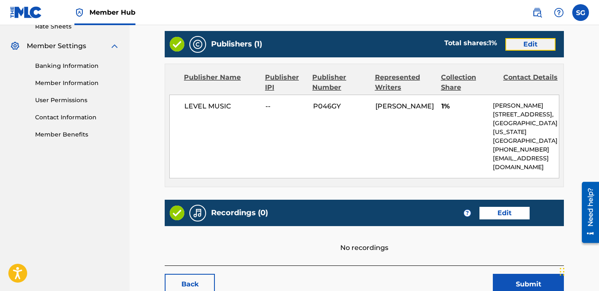
click at [517, 42] on link "Edit" at bounding box center [530, 44] width 50 height 13
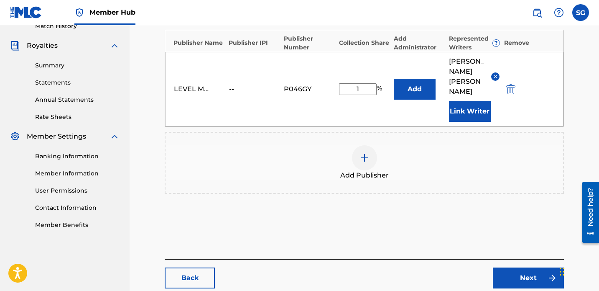
scroll to position [243, 0]
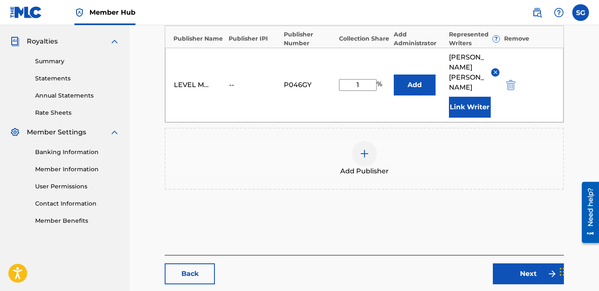
click at [360, 79] on input "1" at bounding box center [358, 85] width 38 height 12
type input "100"
click at [445, 160] on div "Add Publisher" at bounding box center [364, 158] width 399 height 62
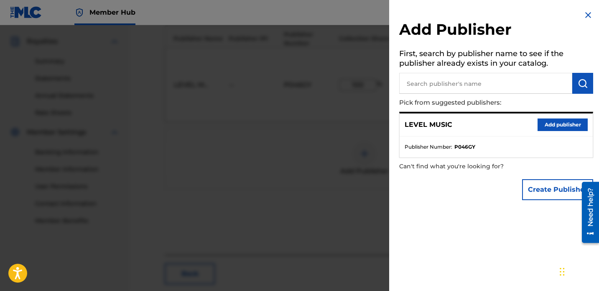
click at [585, 17] on img at bounding box center [588, 15] width 10 height 10
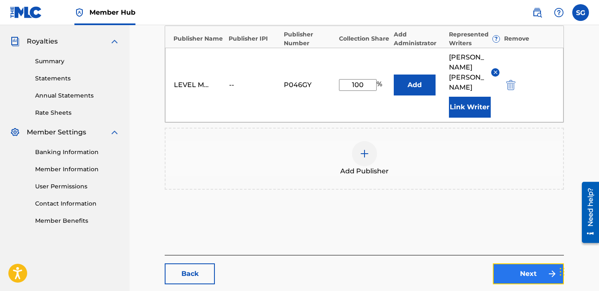
click at [543, 263] on link "Next" at bounding box center [528, 273] width 71 height 21
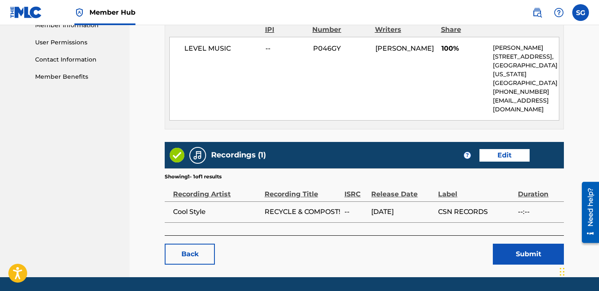
scroll to position [413, 0]
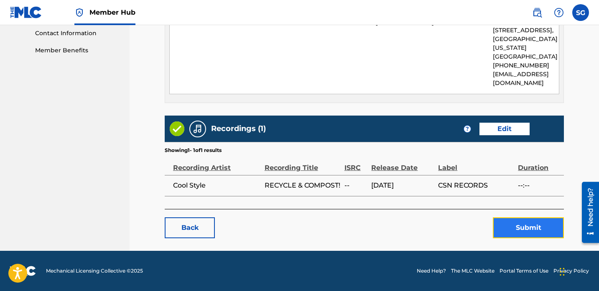
click at [516, 227] on button "Submit" at bounding box center [528, 227] width 71 height 21
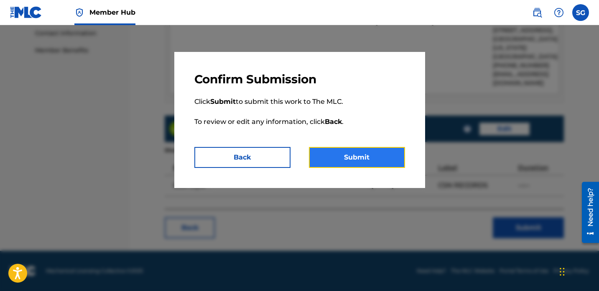
click at [367, 158] on button "Submit" at bounding box center [357, 157] width 96 height 21
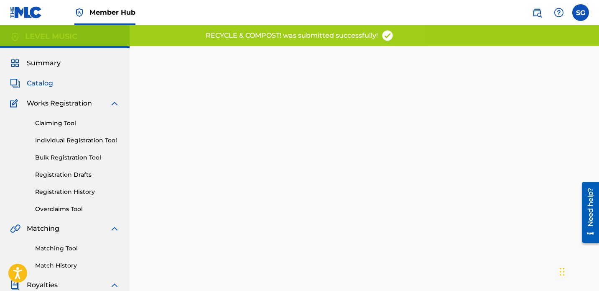
click at [47, 80] on span "Catalog" at bounding box center [40, 83] width 26 height 10
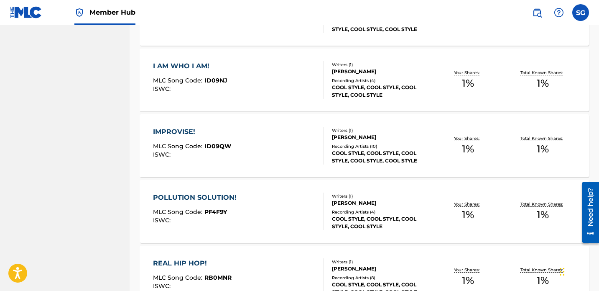
scroll to position [666, 0]
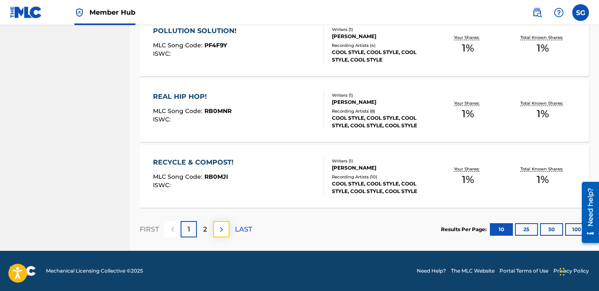
click at [221, 225] on img at bounding box center [222, 229] width 10 height 10
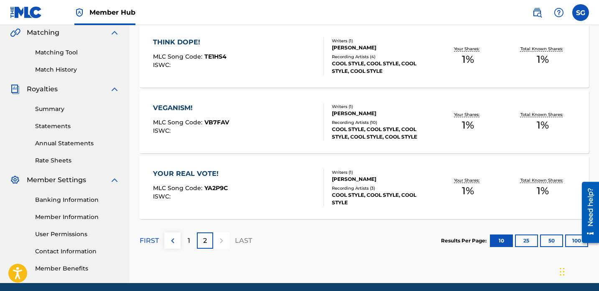
scroll to position [149, 0]
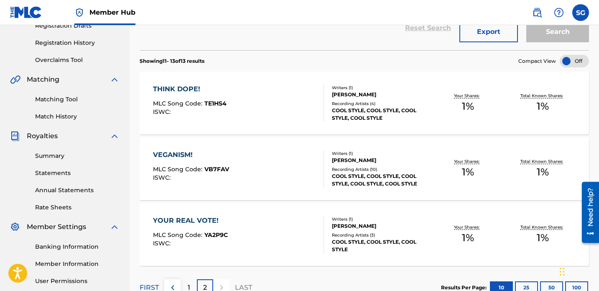
click at [255, 106] on div "THINK DOPE! MLC Song Code : TE1HS4 ISWC :" at bounding box center [238, 103] width 171 height 38
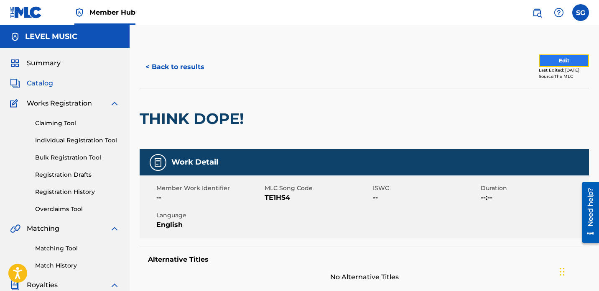
click at [568, 59] on button "Edit" at bounding box center [564, 60] width 50 height 13
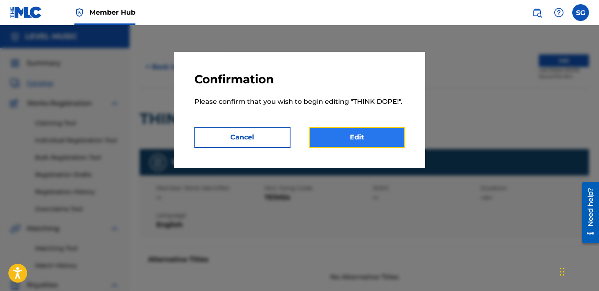
click at [364, 135] on link "Edit" at bounding box center [357, 137] width 96 height 21
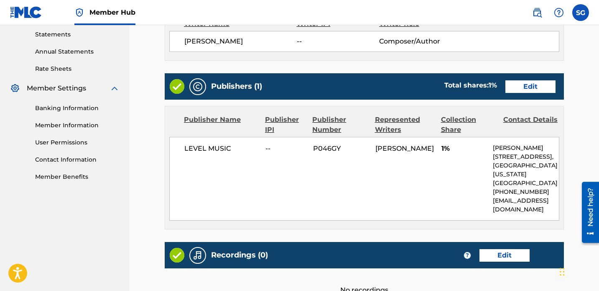
scroll to position [293, 0]
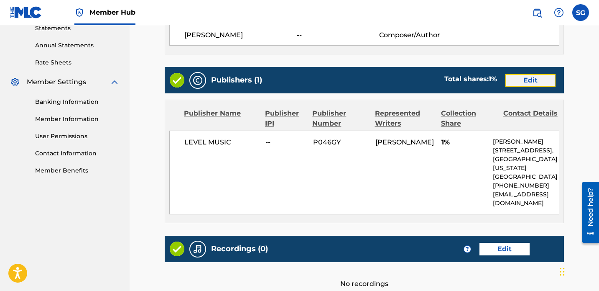
click at [522, 84] on link "Edit" at bounding box center [530, 80] width 50 height 13
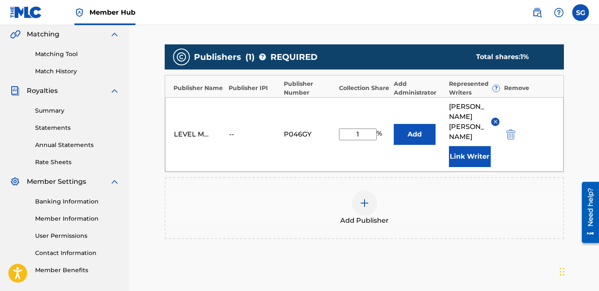
scroll to position [211, 0]
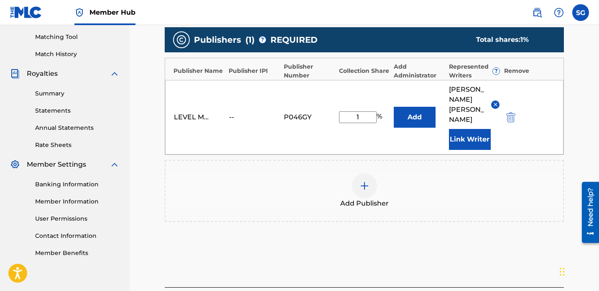
click at [365, 111] on input "1" at bounding box center [358, 117] width 38 height 12
type input "100"
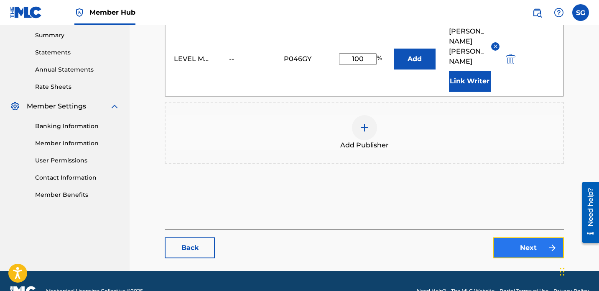
click at [552, 242] on img at bounding box center [552, 247] width 10 height 10
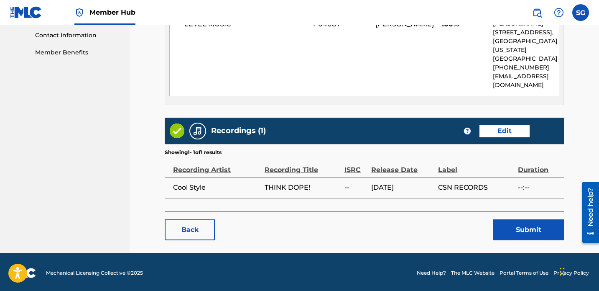
scroll to position [413, 0]
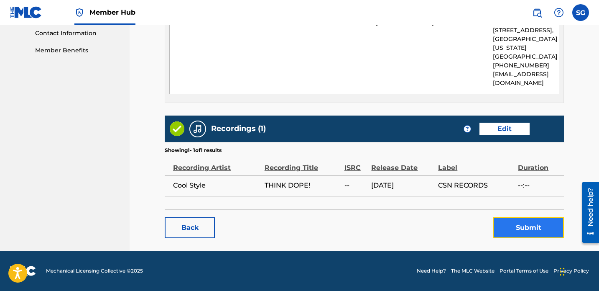
click at [519, 223] on button "Submit" at bounding box center [528, 227] width 71 height 21
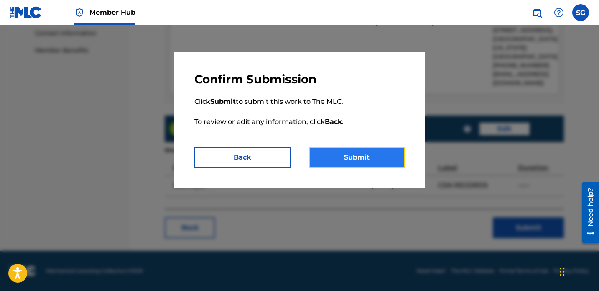
click at [373, 155] on button "Submit" at bounding box center [357, 157] width 96 height 21
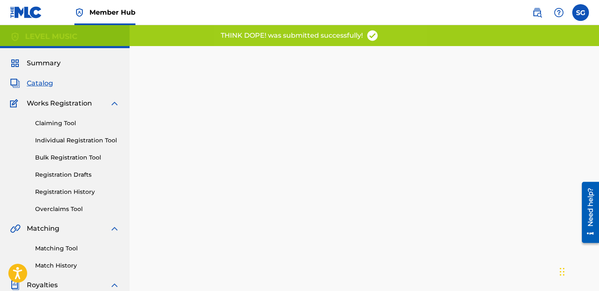
click at [46, 84] on span "Catalog" at bounding box center [40, 83] width 26 height 10
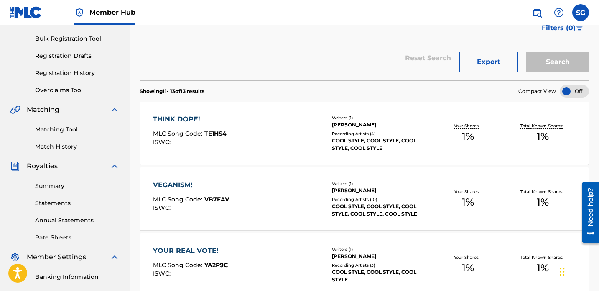
scroll to position [167, 0]
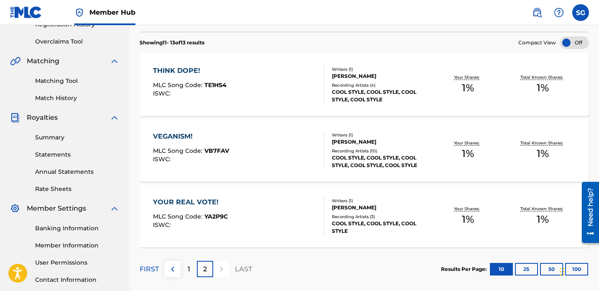
click at [273, 146] on div "VEGANISM! MLC Song Code : VB7FAV ISWC :" at bounding box center [238, 150] width 171 height 38
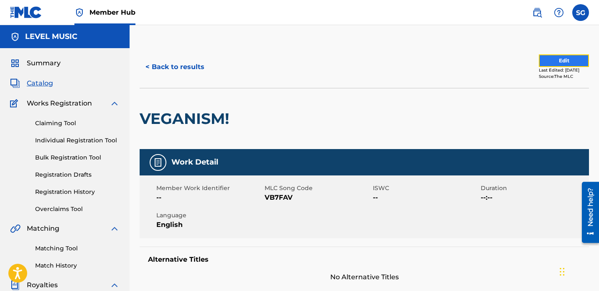
click at [571, 57] on button "Edit" at bounding box center [564, 60] width 50 height 13
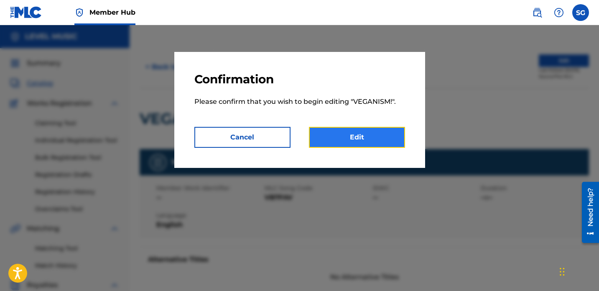
click at [358, 135] on link "Edit" at bounding box center [357, 137] width 96 height 21
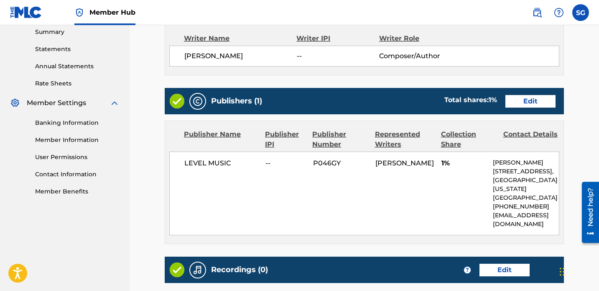
scroll to position [275, 0]
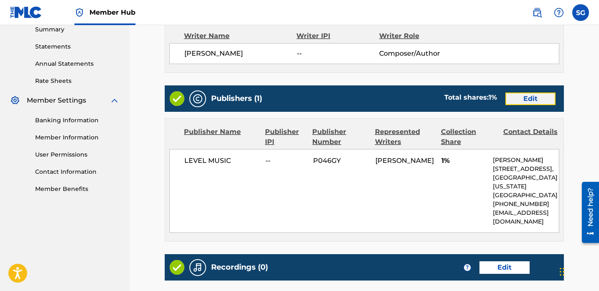
click at [525, 99] on link "Edit" at bounding box center [530, 98] width 50 height 13
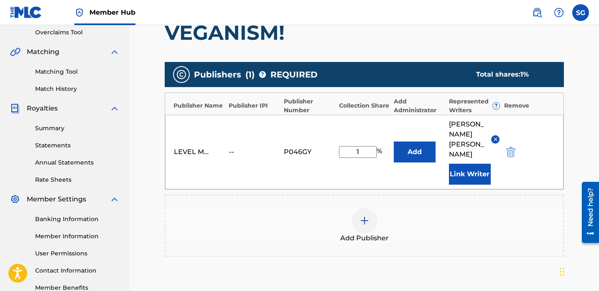
scroll to position [177, 0]
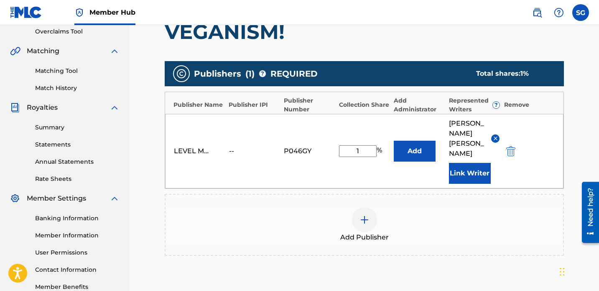
click at [366, 145] on input "1" at bounding box center [358, 151] width 38 height 12
type input "100"
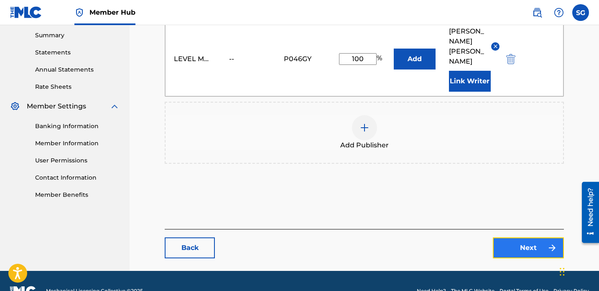
click at [543, 237] on link "Next" at bounding box center [528, 247] width 71 height 21
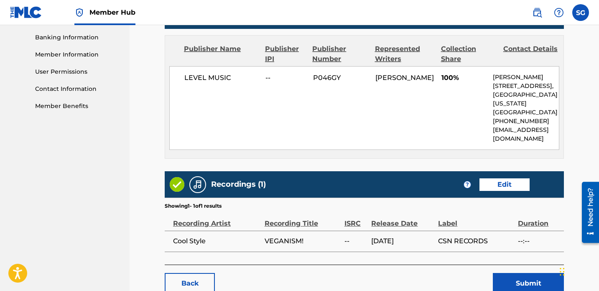
scroll to position [413, 0]
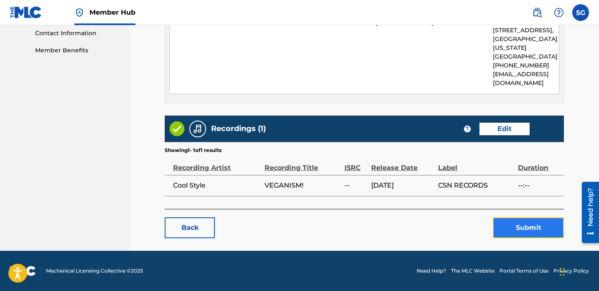
click at [528, 227] on button "Submit" at bounding box center [528, 227] width 71 height 21
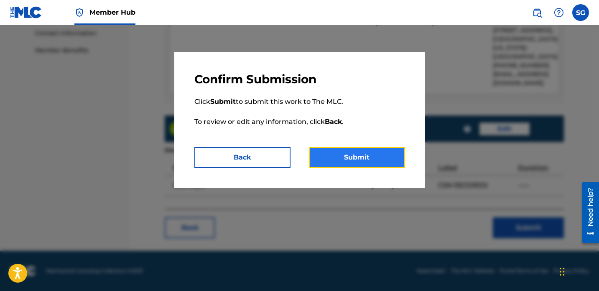
click at [379, 157] on button "Submit" at bounding box center [357, 157] width 96 height 21
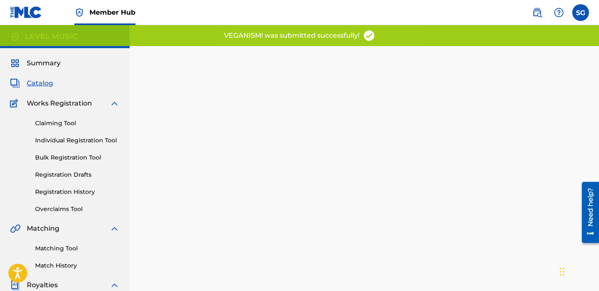
click at [46, 84] on span "Catalog" at bounding box center [40, 83] width 26 height 10
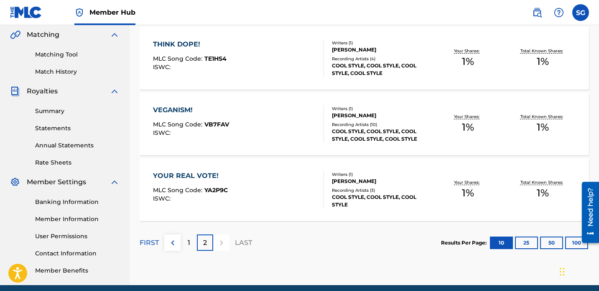
scroll to position [226, 0]
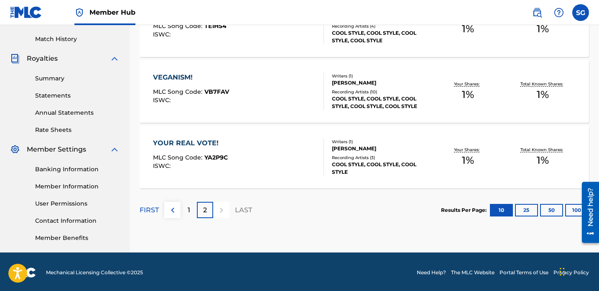
click at [266, 154] on div "YOUR REAL VOTE! MLC Song Code : YA2P9C ISWC :" at bounding box center [238, 157] width 171 height 38
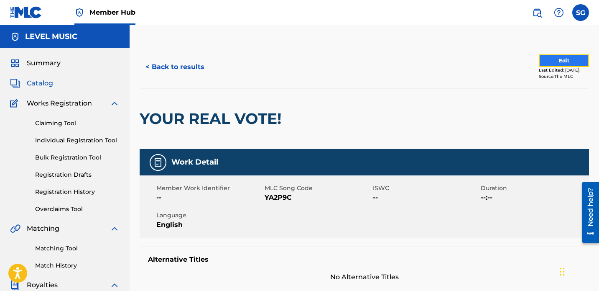
click at [569, 58] on button "Edit" at bounding box center [564, 60] width 50 height 13
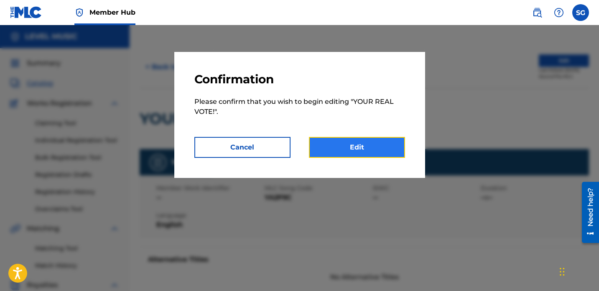
click at [374, 147] on link "Edit" at bounding box center [357, 147] width 96 height 21
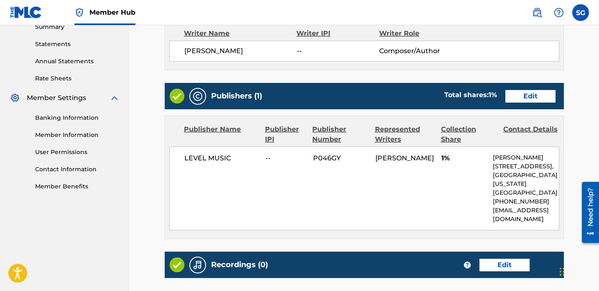
scroll to position [292, 0]
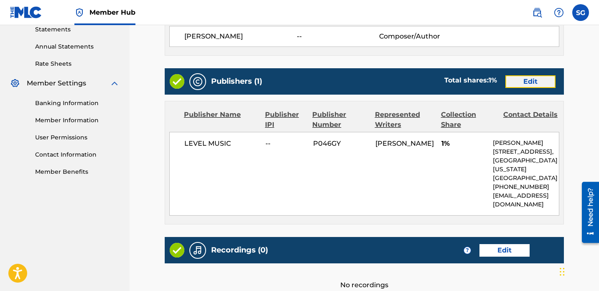
click at [529, 79] on link "Edit" at bounding box center [530, 81] width 50 height 13
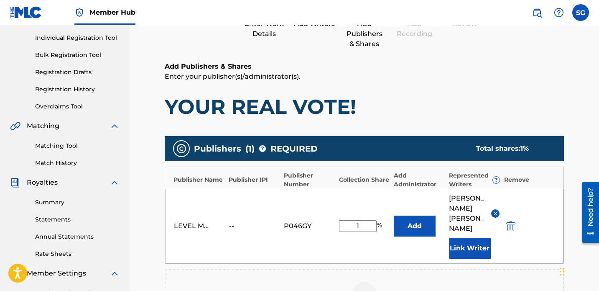
scroll to position [176, 0]
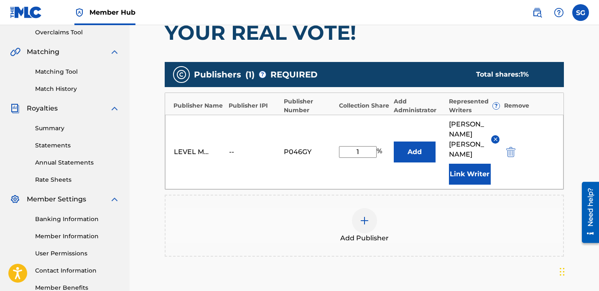
click at [364, 146] on input "1" at bounding box center [358, 152] width 38 height 12
type input "100"
drag, startPoint x: 598, startPoint y: 116, endPoint x: 601, endPoint y: 168, distance: 52.4
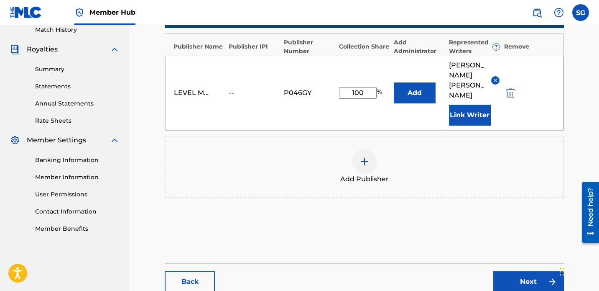
scroll to position [249, 0]
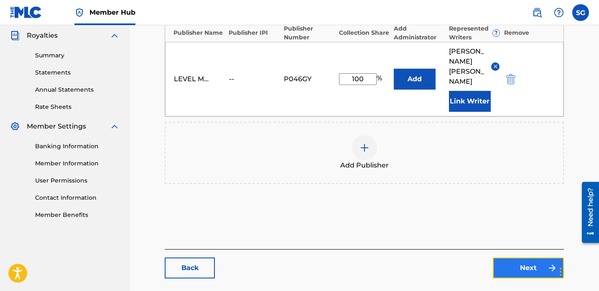
click at [528, 257] on link "Next" at bounding box center [528, 267] width 71 height 21
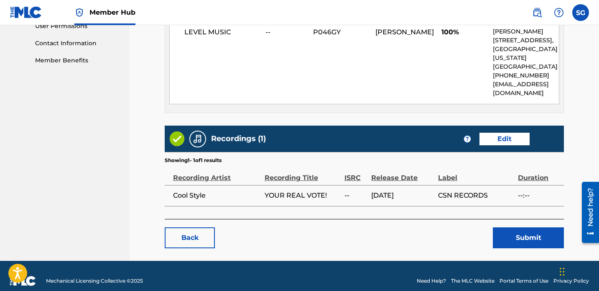
scroll to position [413, 0]
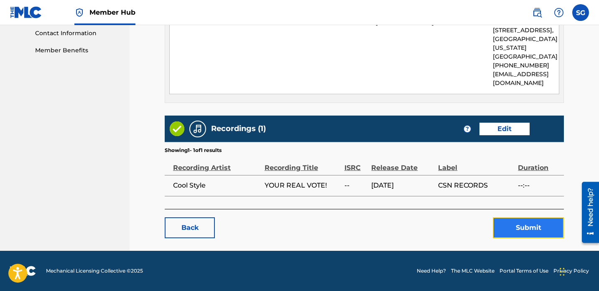
click at [524, 226] on button "Submit" at bounding box center [528, 227] width 71 height 21
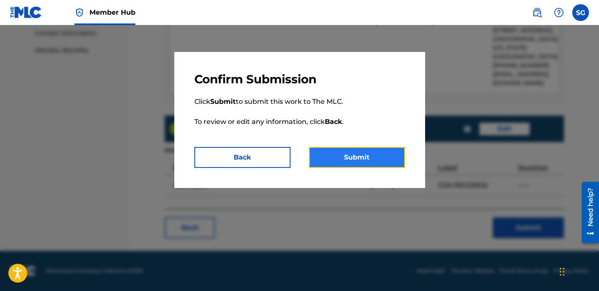
click at [377, 150] on button "Submit" at bounding box center [357, 157] width 96 height 21
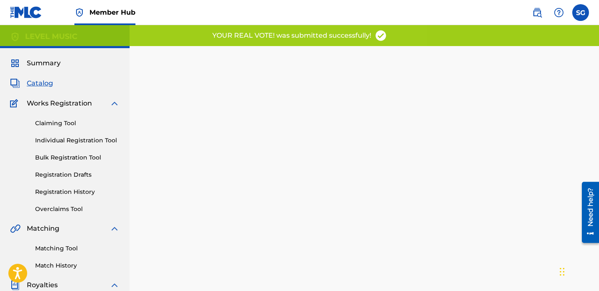
click at [43, 83] on span "Catalog" at bounding box center [40, 83] width 26 height 10
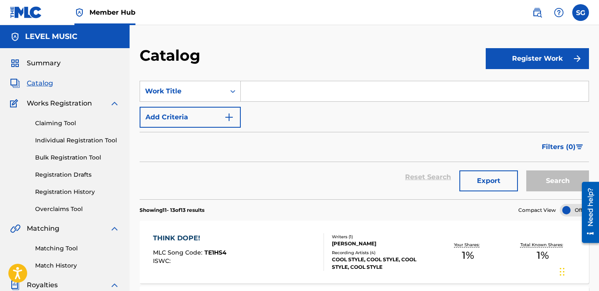
click at [42, 85] on span "Catalog" at bounding box center [40, 83] width 26 height 10
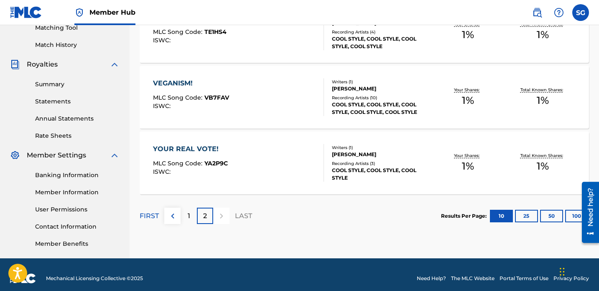
scroll to position [228, 0]
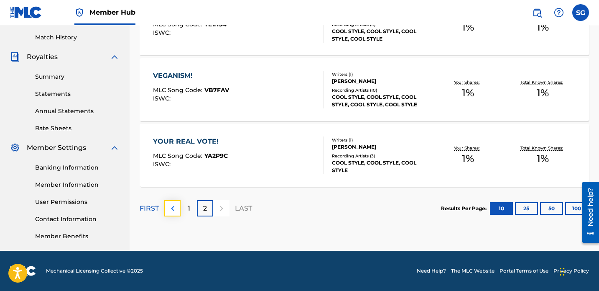
click at [172, 210] on img at bounding box center [173, 208] width 10 height 10
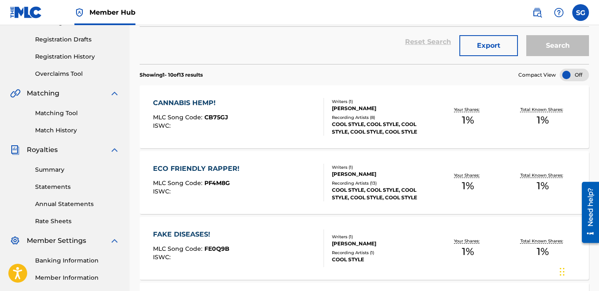
scroll to position [0, 0]
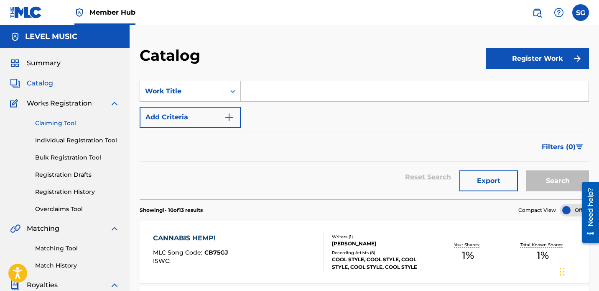
click at [63, 122] on link "Claiming Tool" at bounding box center [77, 123] width 84 height 9
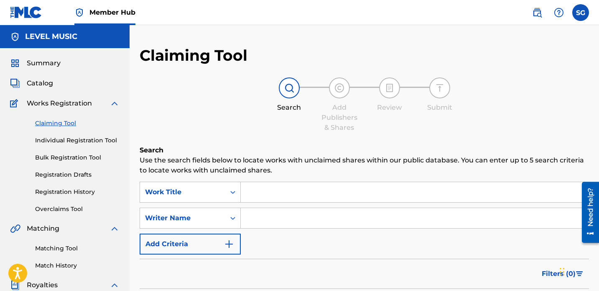
click at [252, 187] on input "Search Form" at bounding box center [415, 192] width 348 height 20
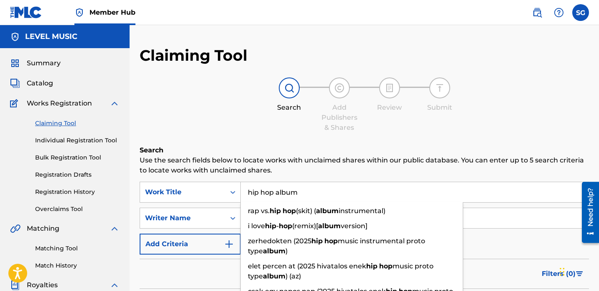
type input "hip hop album"
click at [427, 138] on div "Claiming Tool Search Add Publishers & Shares Review Submit Search Use the searc…" at bounding box center [364, 205] width 449 height 318
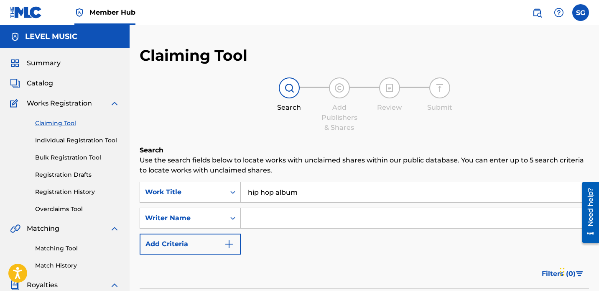
click at [262, 217] on input "Search Form" at bounding box center [415, 218] width 348 height 20
type input "c"
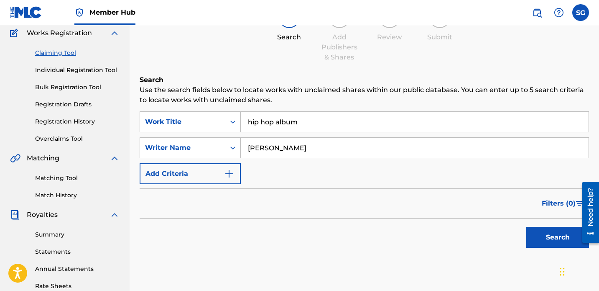
scroll to position [87, 0]
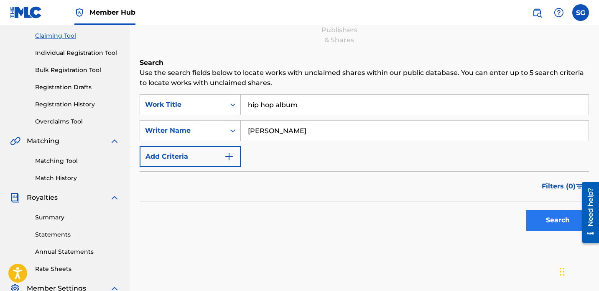
type input "[PERSON_NAME]"
click at [550, 222] on button "Search" at bounding box center [557, 219] width 63 height 21
drag, startPoint x: 311, startPoint y: 130, endPoint x: 256, endPoint y: 125, distance: 55.9
click at [256, 125] on input "[PERSON_NAME]" at bounding box center [415, 130] width 348 height 20
type input "cool style"
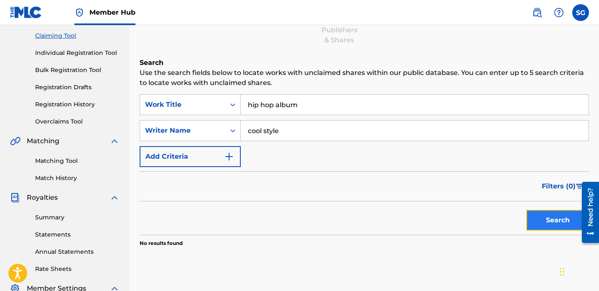
click at [541, 217] on button "Search" at bounding box center [557, 219] width 63 height 21
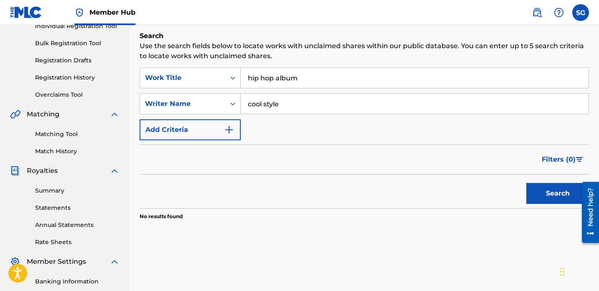
scroll to position [53, 0]
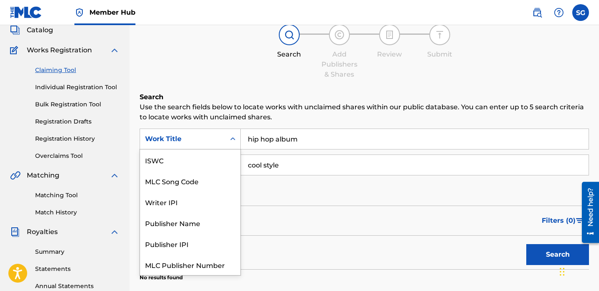
click at [234, 138] on icon "Search Form" at bounding box center [233, 139] width 8 height 8
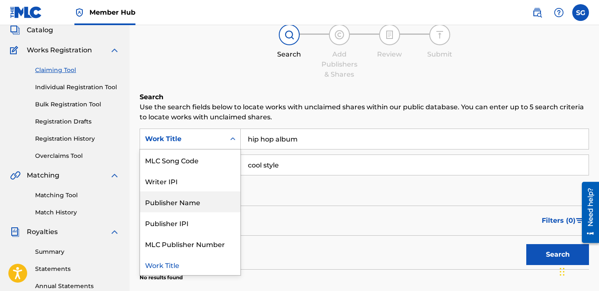
click at [199, 196] on div "Publisher Name" at bounding box center [190, 201] width 100 height 21
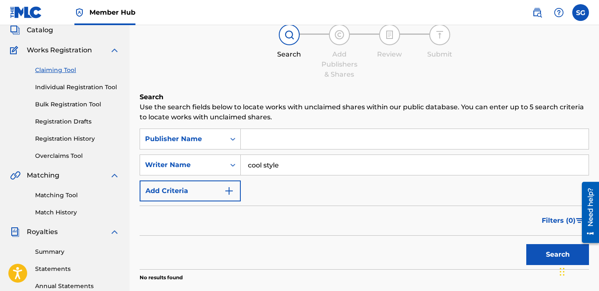
click at [255, 139] on input "Search Form" at bounding box center [415, 139] width 348 height 20
type input "cd baby"
click at [293, 167] on input "cool style" at bounding box center [415, 165] width 348 height 20
click at [542, 253] on button "Search" at bounding box center [557, 254] width 63 height 21
click at [282, 160] on input "cool style" at bounding box center [415, 165] width 348 height 20
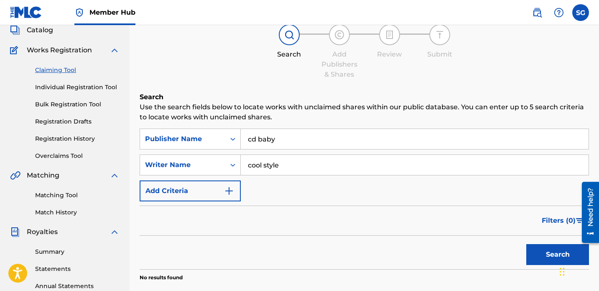
click at [283, 164] on input "cool style" at bounding box center [415, 165] width 348 height 20
type input "c"
click at [259, 138] on input "cd baby" at bounding box center [415, 139] width 348 height 20
click at [282, 133] on input "cdbaby" at bounding box center [415, 139] width 348 height 20
click at [257, 138] on input "cdbaby" at bounding box center [415, 139] width 348 height 20
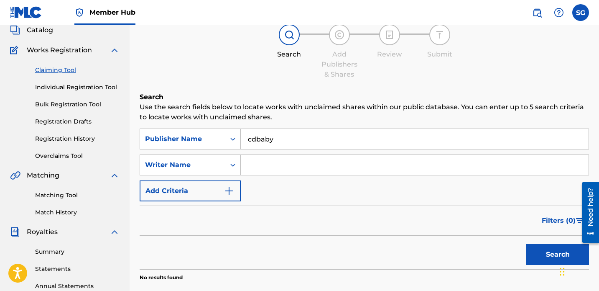
type input "cd baby"
click at [75, 121] on link "Registration Drafts" at bounding box center [77, 121] width 84 height 9
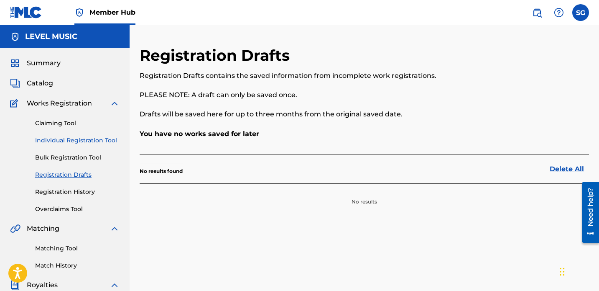
click at [65, 139] on link "Individual Registration Tool" at bounding box center [77, 140] width 84 height 9
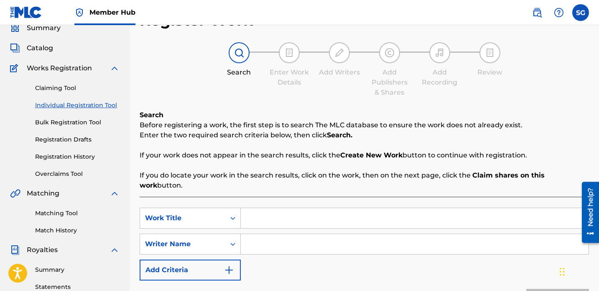
scroll to position [82, 0]
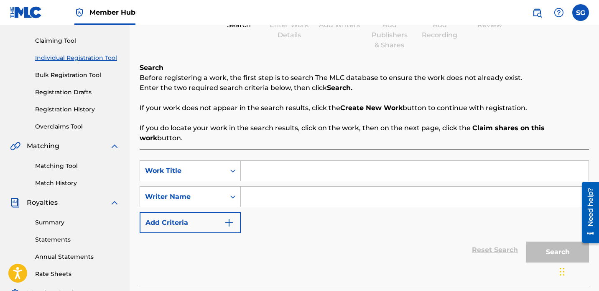
click at [271, 162] on input "Search Form" at bounding box center [415, 171] width 348 height 20
type input "hip hop album"
click at [283, 187] on input "Search Form" at bounding box center [415, 196] width 348 height 20
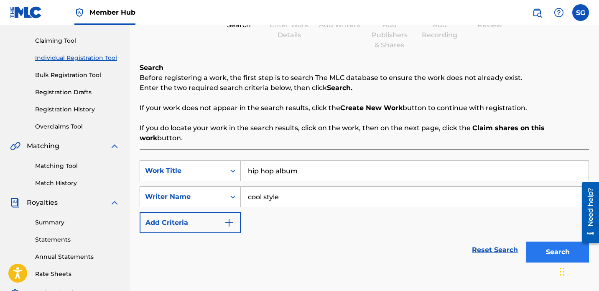
type input "cool style"
click at [550, 245] on button "Search" at bounding box center [557, 251] width 63 height 21
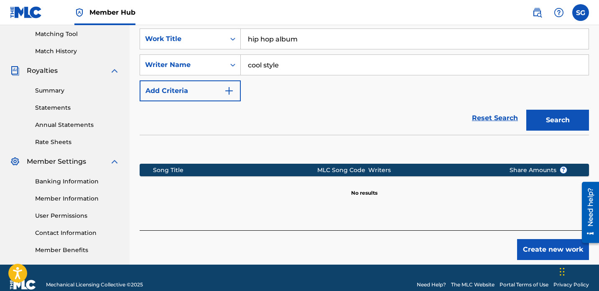
scroll to position [214, 0]
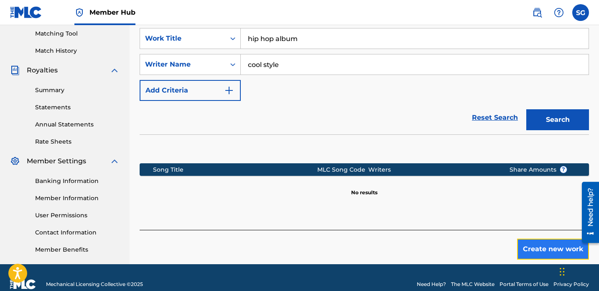
click at [553, 238] on button "Create new work" at bounding box center [553, 248] width 72 height 21
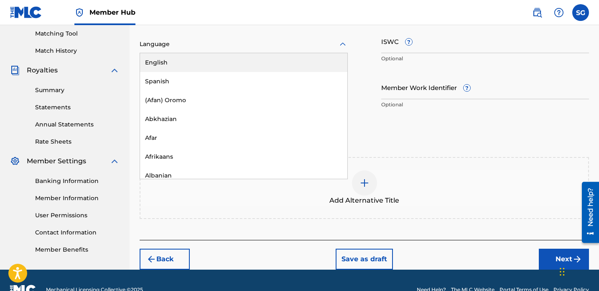
click at [340, 45] on icon at bounding box center [343, 44] width 10 height 10
click at [185, 61] on div "English" at bounding box center [243, 62] width 207 height 19
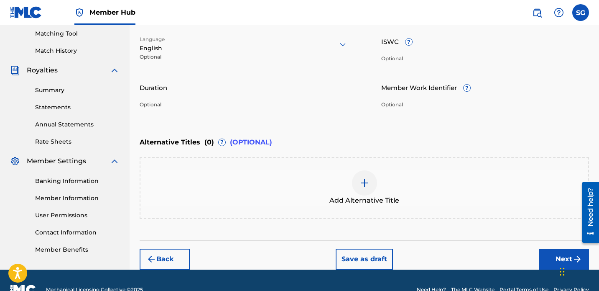
click at [473, 44] on input "ISWC ?" at bounding box center [485, 41] width 208 height 24
paste input "195269225148"
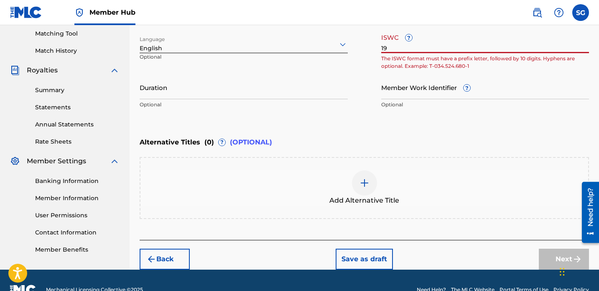
type input "1"
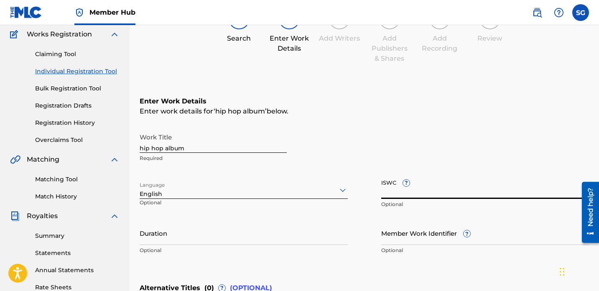
scroll to position [63, 0]
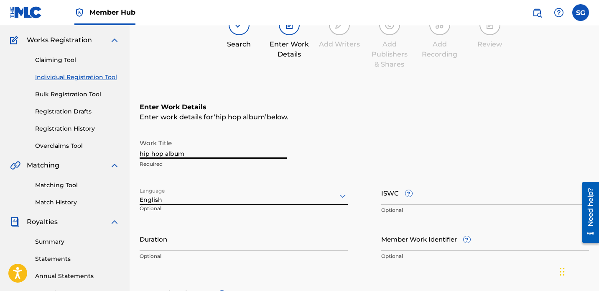
click at [199, 153] on input "hip hop album" at bounding box center [213, 147] width 147 height 24
type input "h"
type input "Eco Friendly Rapper!"
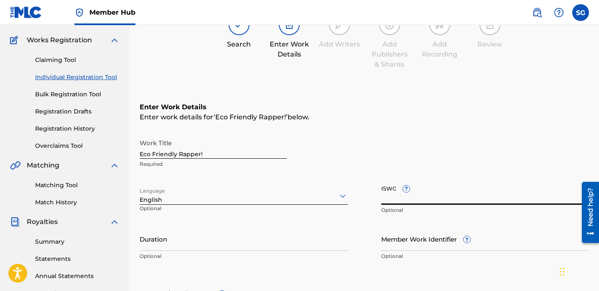
click at [437, 200] on input "ISWC ?" at bounding box center [485, 193] width 208 height 24
paste input "uscgj2372543"
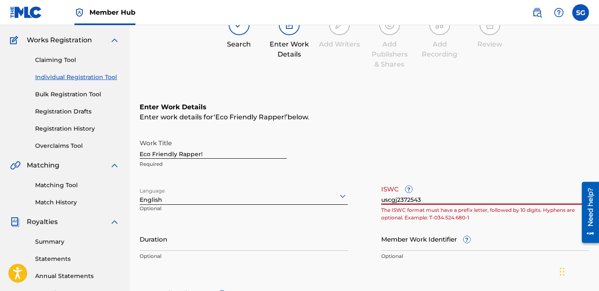
type input "uscgj2372543"
click at [486, 159] on div "Work Title Eco Friendly Rapper! Required" at bounding box center [364, 154] width 449 height 38
drag, startPoint x: 423, startPoint y: 201, endPoint x: 392, endPoint y: 195, distance: 31.1
click at [392, 195] on input "uscgj2372543" at bounding box center [485, 193] width 208 height 24
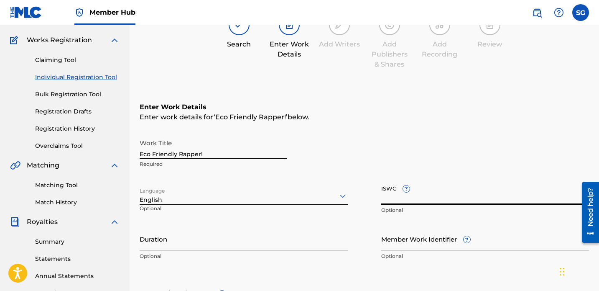
click at [435, 170] on div "Work Title Eco Friendly Rapper! Required" at bounding box center [364, 154] width 449 height 38
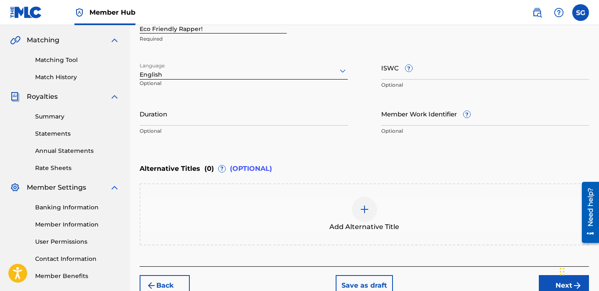
scroll to position [189, 0]
click at [461, 161] on div "Alternative Titles ( 0 ) ? (OPTIONAL)" at bounding box center [364, 167] width 449 height 18
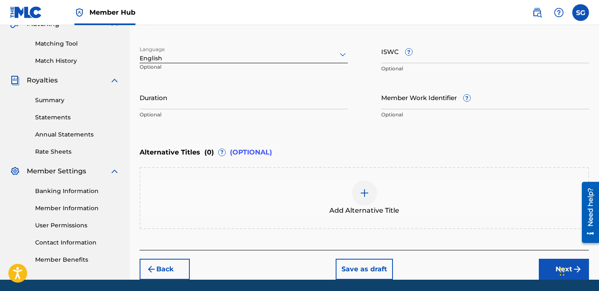
scroll to position [206, 0]
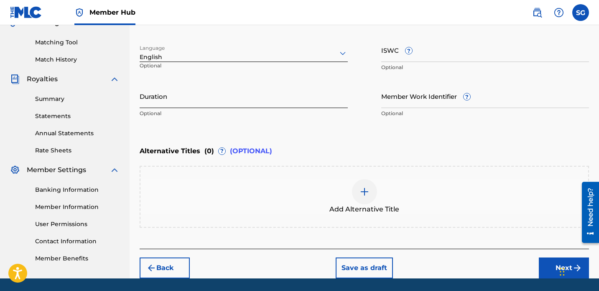
click at [203, 100] on input "Duration" at bounding box center [244, 96] width 208 height 24
type input "04:44"
click at [240, 133] on div "Enter Work Details Enter work details for ‘ Eco Friendly Rapper! ’ below. Work …" at bounding box center [364, 40] width 449 height 202
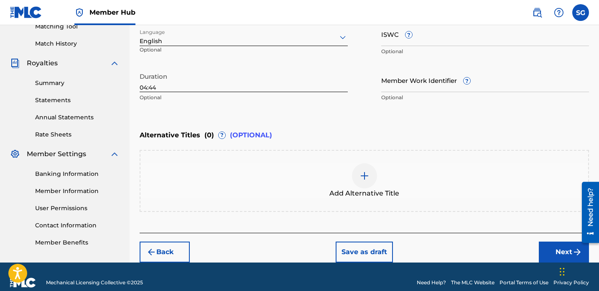
scroll to position [233, 0]
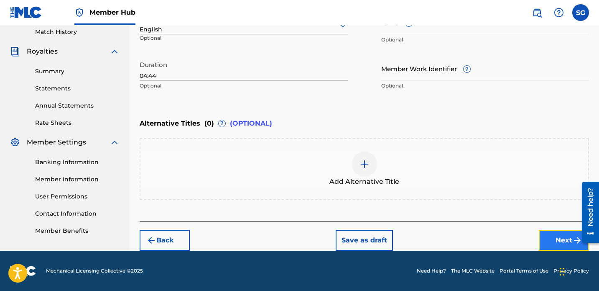
click at [556, 242] on button "Next" at bounding box center [564, 239] width 50 height 21
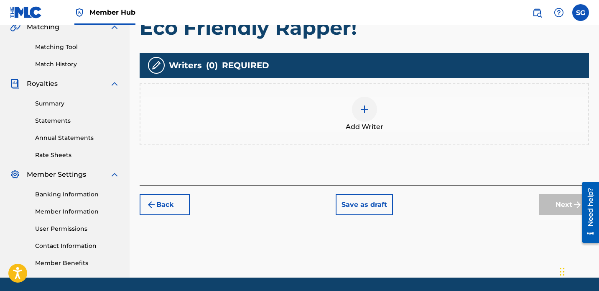
scroll to position [202, 0]
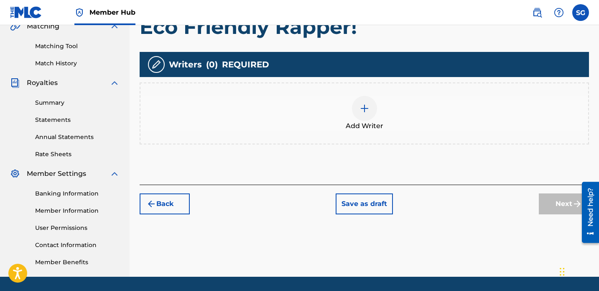
click at [362, 111] on img at bounding box center [364, 108] width 10 height 10
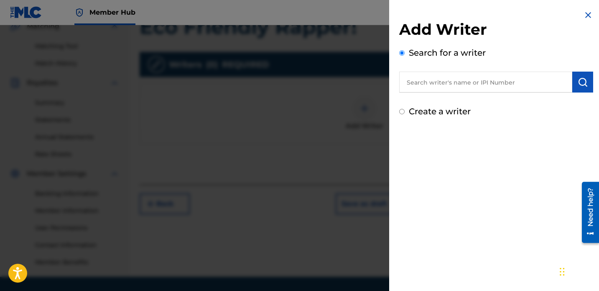
click at [420, 86] on input "text" at bounding box center [485, 81] width 173 height 21
type input "[PERSON_NAME]"
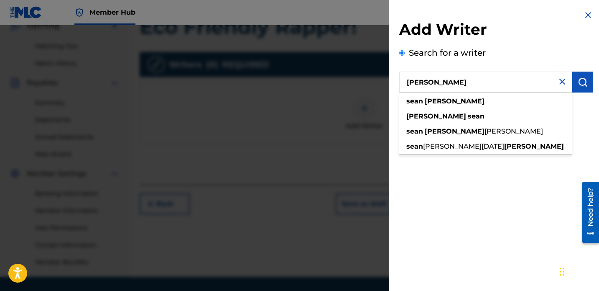
click at [582, 97] on div "Add Writer Search for a writer [PERSON_NAME] [PERSON_NAME] [PERSON_NAME] [PERSO…" at bounding box center [496, 68] width 194 height 97
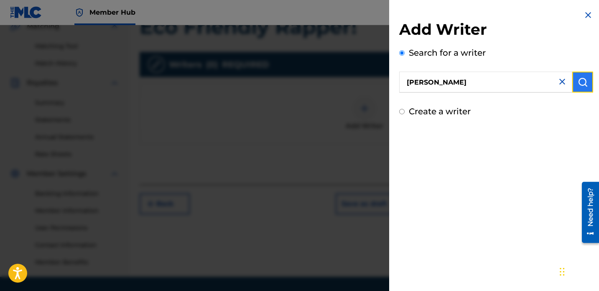
click at [579, 82] on img "submit" at bounding box center [583, 82] width 10 height 10
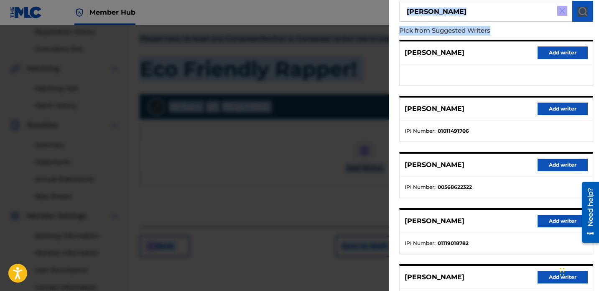
scroll to position [0, 0]
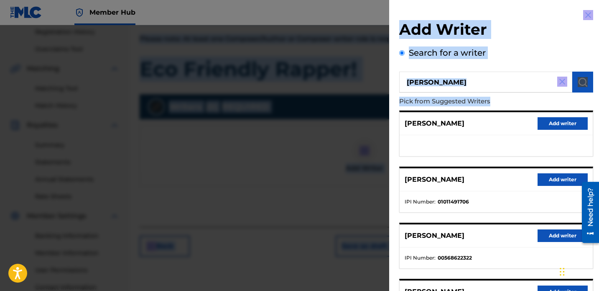
drag, startPoint x: 593, startPoint y: 97, endPoint x: 538, endPoint y: -22, distance: 130.9
click at [530, 31] on h2 "Add Writer" at bounding box center [496, 30] width 194 height 21
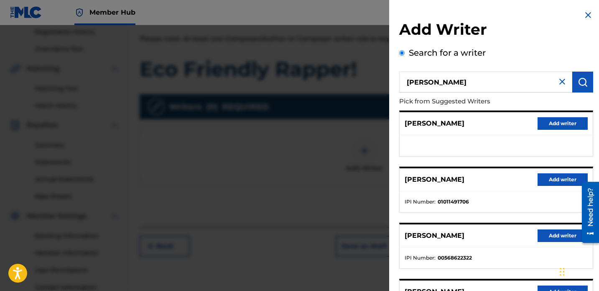
click at [513, 101] on p "Pick from Suggested Writers" at bounding box center [472, 101] width 146 height 18
click at [497, 61] on div "Search for a writer [PERSON_NAME] Pick from Suggested Writers [PERSON_NAME] Add…" at bounding box center [496, 228] width 194 height 364
click at [589, 14] on img at bounding box center [588, 15] width 10 height 10
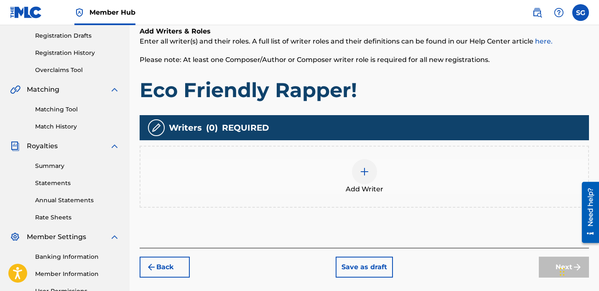
scroll to position [137, 0]
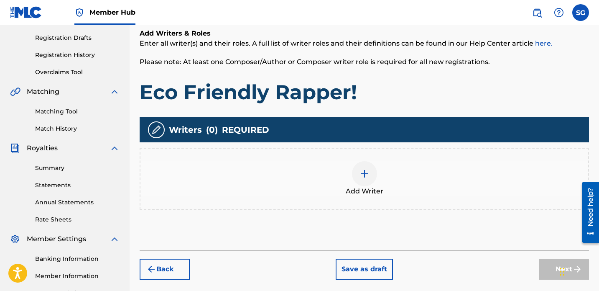
click at [370, 179] on div at bounding box center [364, 173] width 25 height 25
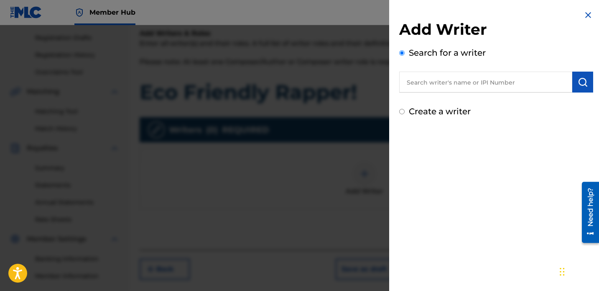
click at [423, 81] on input "text" at bounding box center [485, 81] width 173 height 21
type input "cool style"
click at [587, 82] on button "submit" at bounding box center [582, 81] width 21 height 21
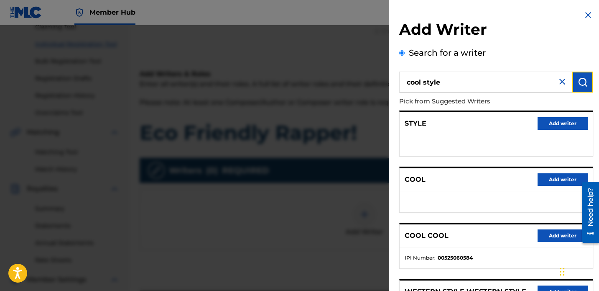
scroll to position [50, 0]
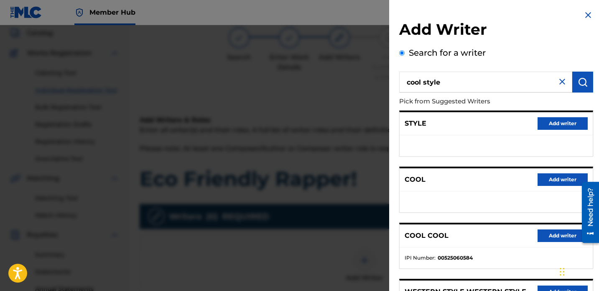
click at [558, 81] on img at bounding box center [562, 81] width 10 height 10
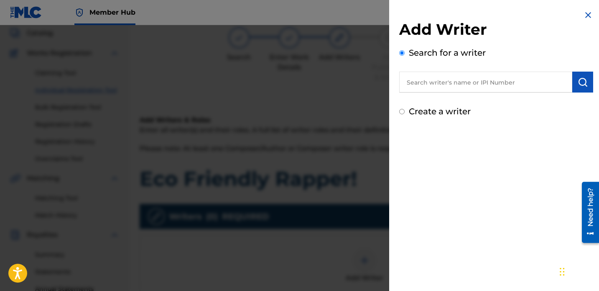
click at [585, 14] on img at bounding box center [588, 15] width 10 height 10
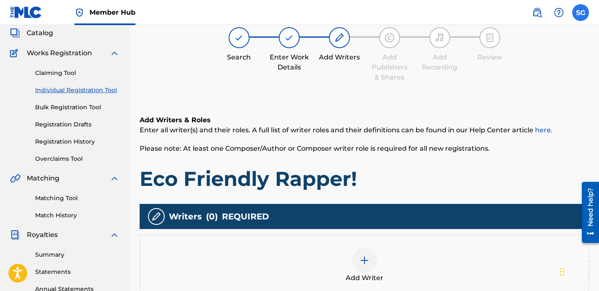
click at [581, 15] on label at bounding box center [580, 12] width 17 height 17
click at [581, 13] on input "SG [PERSON_NAME] [EMAIL_ADDRESS][DOMAIN_NAME] Notification Preferences Profile …" at bounding box center [581, 13] width 0 height 0
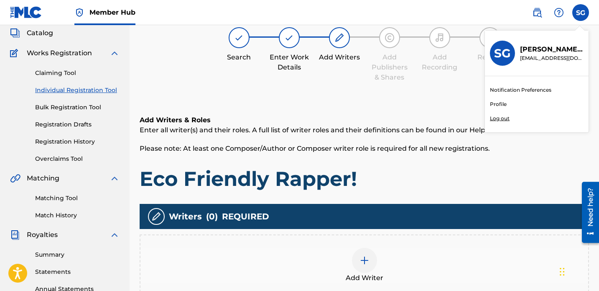
click at [500, 104] on link "Profile" at bounding box center [498, 104] width 17 height 8
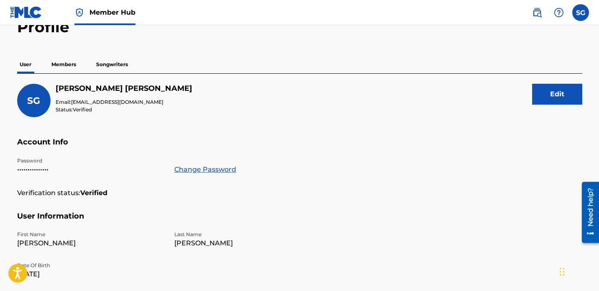
scroll to position [51, 0]
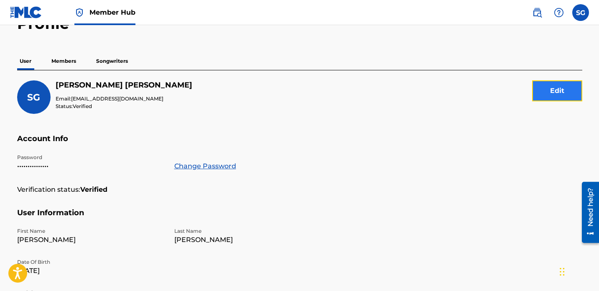
click at [547, 94] on button "Edit" at bounding box center [557, 90] width 50 height 21
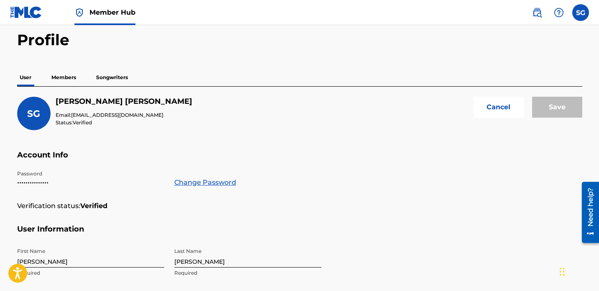
scroll to position [0, 0]
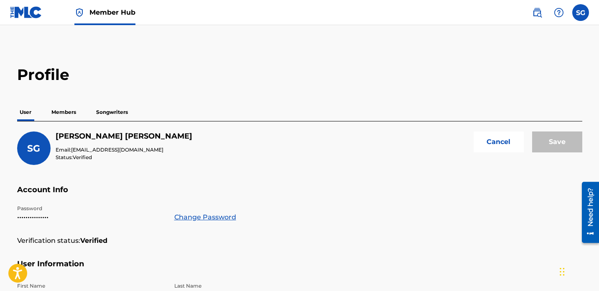
click at [69, 110] on p "Members" at bounding box center [64, 112] width 30 height 18
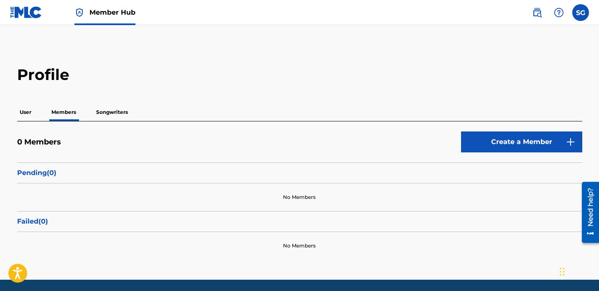
click at [118, 114] on p "Songwriters" at bounding box center [112, 112] width 37 height 18
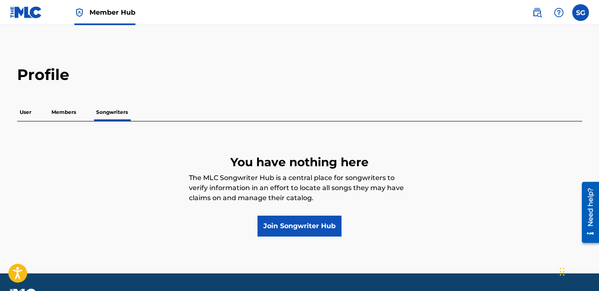
click at [24, 111] on p "User" at bounding box center [25, 112] width 17 height 18
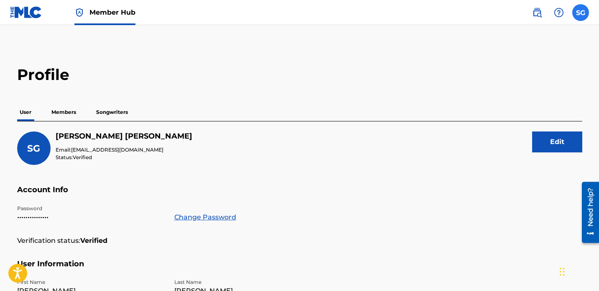
click at [580, 8] on label at bounding box center [580, 12] width 17 height 17
click at [581, 13] on input "SG [PERSON_NAME] [EMAIL_ADDRESS][DOMAIN_NAME] Notification Preferences Profile …" at bounding box center [581, 13] width 0 height 0
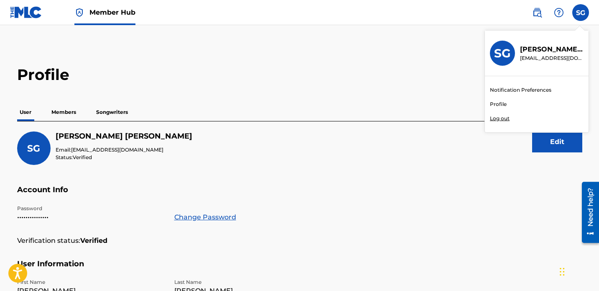
click at [382, 79] on h2 "Profile" at bounding box center [299, 74] width 565 height 19
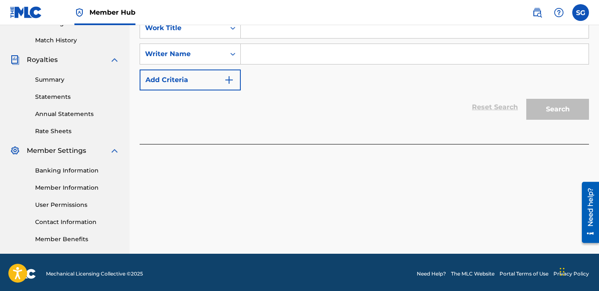
scroll to position [228, 0]
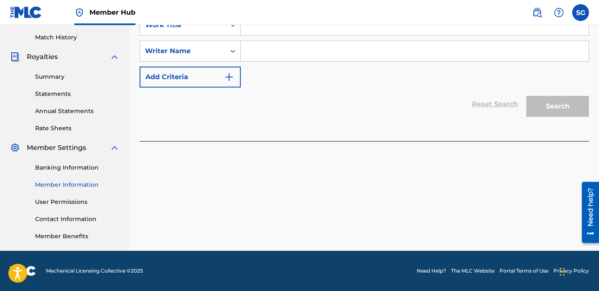
click at [79, 181] on link "Member Information" at bounding box center [77, 184] width 84 height 9
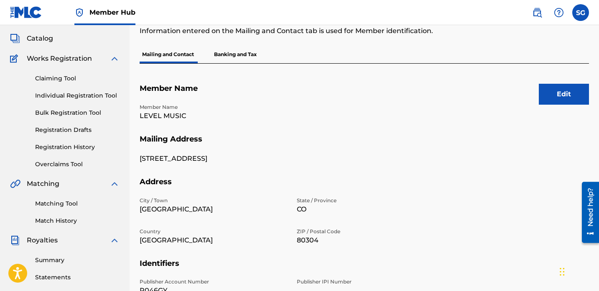
scroll to position [33, 0]
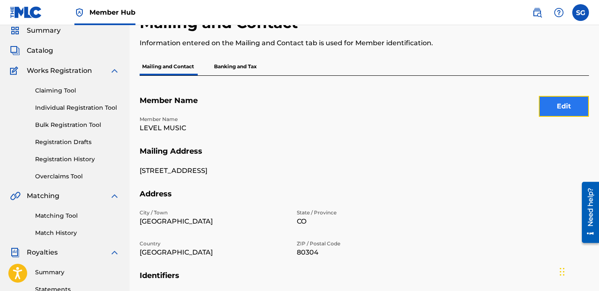
click at [559, 104] on button "Edit" at bounding box center [564, 106] width 50 height 21
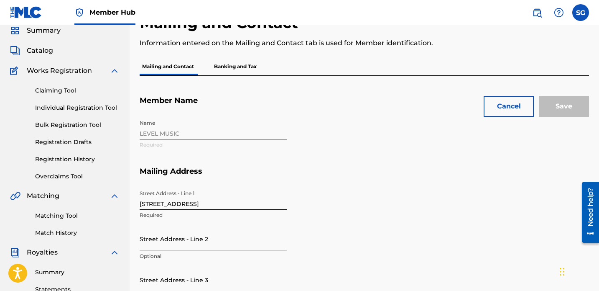
click at [194, 135] on div "Name LEVEL MUSIC Required" at bounding box center [292, 140] width 304 height 51
click at [181, 207] on input "[STREET_ADDRESS]" at bounding box center [213, 198] width 147 height 24
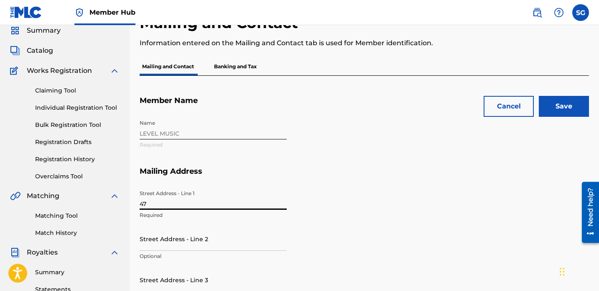
type input "4"
type input "[STREET_ADDRESS]"
type input "Apt 3"
type input "[PERSON_NAME]"
type input "[GEOGRAPHIC_DATA]"
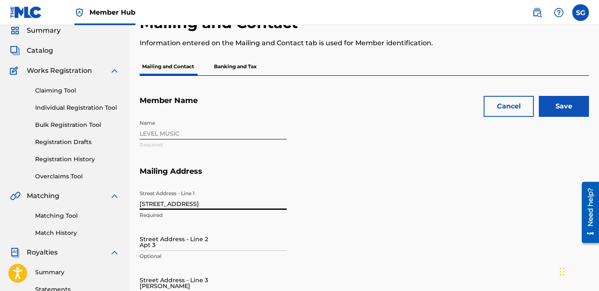
type input "CO"
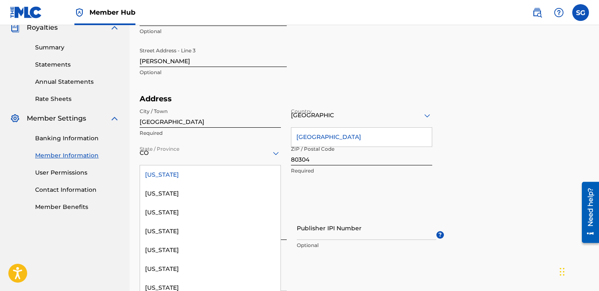
click at [224, 173] on div "[US_STATE]" at bounding box center [210, 174] width 140 height 19
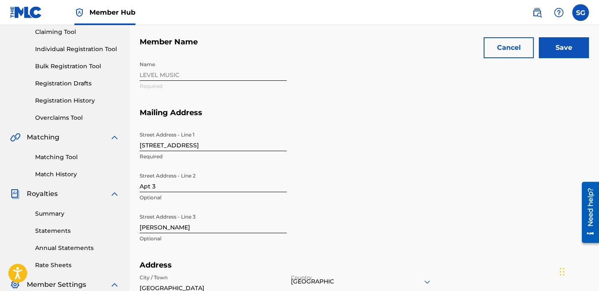
scroll to position [51, 0]
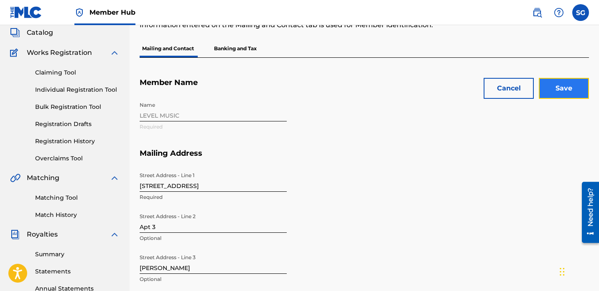
click at [570, 82] on input "Save" at bounding box center [564, 88] width 50 height 21
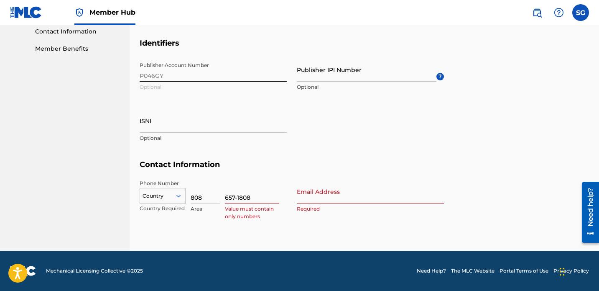
click at [238, 198] on input "657-1808" at bounding box center [252, 191] width 54 height 24
type input "6571808"
click at [505, 159] on section "Identifiers Publisher Account Number P046GY Optional Publisher IPI Number Optio…" at bounding box center [364, 99] width 449 height 122
click at [362, 198] on input "Email Address" at bounding box center [370, 191] width 147 height 24
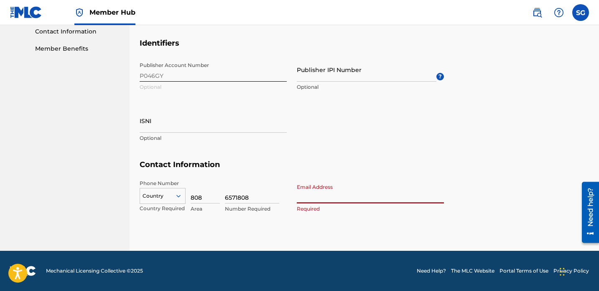
type input "[EMAIL_ADDRESS][DOMAIN_NAME]"
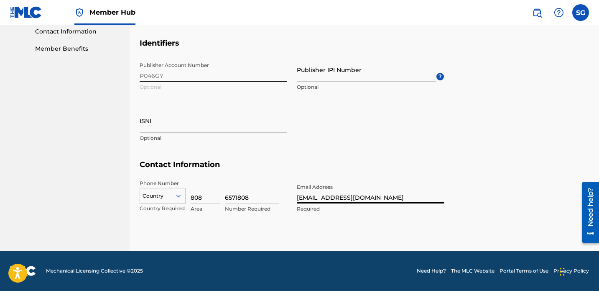
click at [457, 194] on section "Contact Information Phone Number Country Country Required 808 Area 6571808 Numb…" at bounding box center [364, 195] width 449 height 71
click at [570, 152] on section "Identifiers Publisher Account Number P046GY Optional Publisher IPI Number Optio…" at bounding box center [364, 99] width 449 height 122
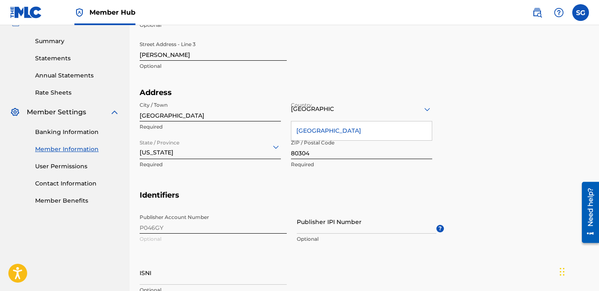
scroll to position [248, 0]
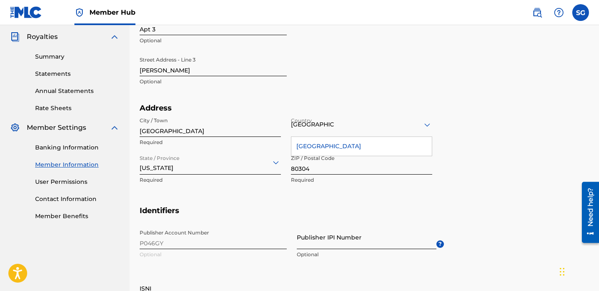
click at [349, 244] on input "Publisher IPI Number" at bounding box center [367, 237] width 140 height 24
click at [436, 221] on h5 "Identifiers" at bounding box center [364, 216] width 449 height 20
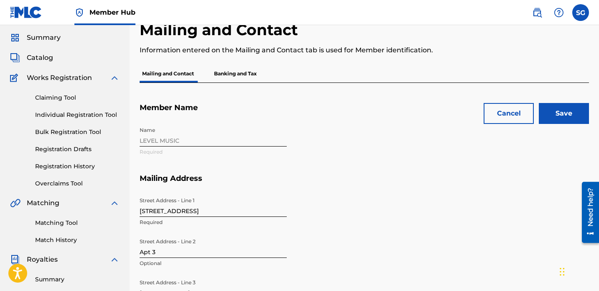
scroll to position [20, 0]
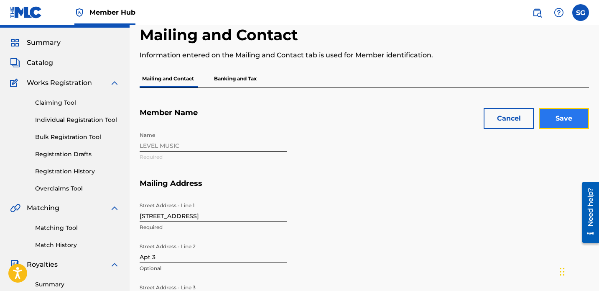
click at [568, 118] on input "Save" at bounding box center [564, 118] width 50 height 21
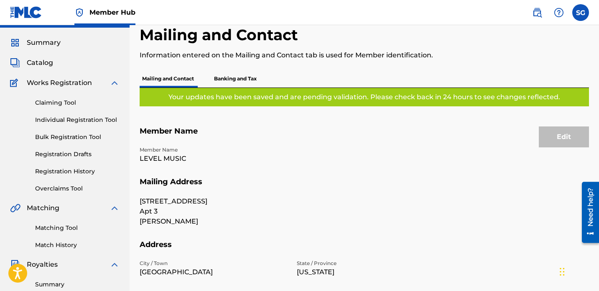
click at [243, 76] on p "Banking and Tax" at bounding box center [236, 79] width 48 height 18
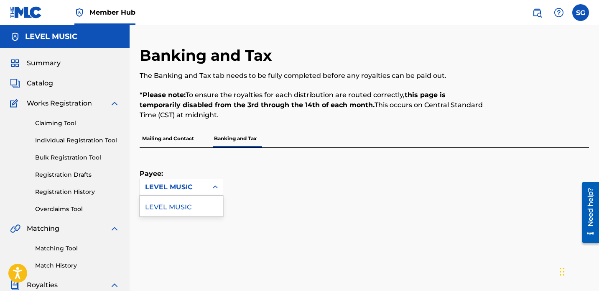
click at [214, 186] on icon at bounding box center [215, 187] width 8 height 8
click at [197, 186] on div "LEVEL MUSIC" at bounding box center [174, 187] width 58 height 10
drag, startPoint x: 598, startPoint y: 109, endPoint x: 601, endPoint y: 133, distance: 24.1
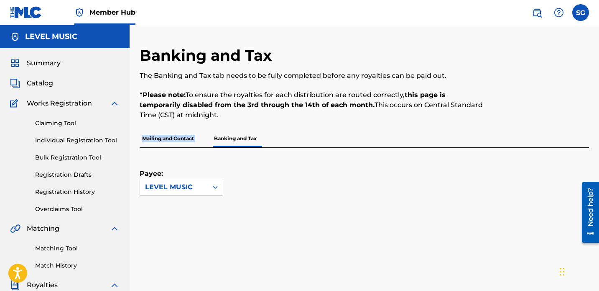
click at [599, 133] on html "Accessibility Screen-Reader Guide, Feedback, and Issue Reporting | New window C…" at bounding box center [299, 145] width 599 height 291
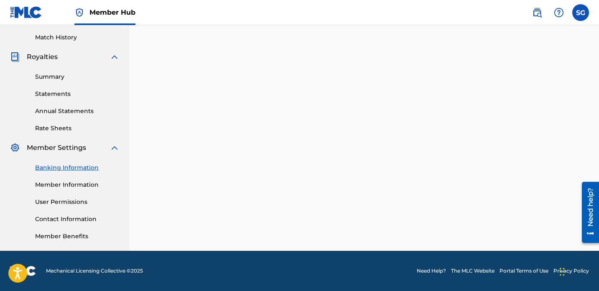
scroll to position [228, 0]
click at [73, 183] on link "Member Information" at bounding box center [77, 184] width 84 height 9
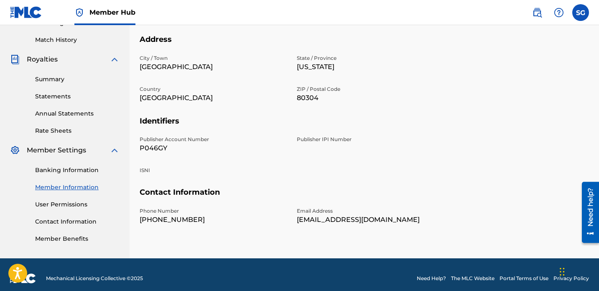
scroll to position [233, 0]
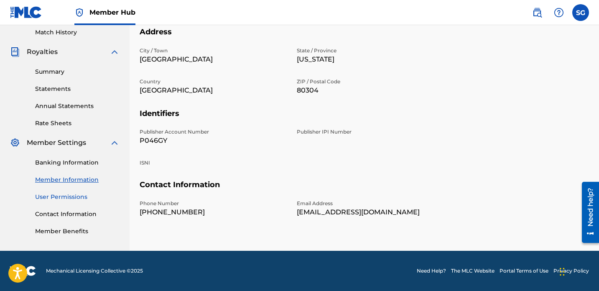
click at [70, 195] on link "User Permissions" at bounding box center [77, 196] width 84 height 9
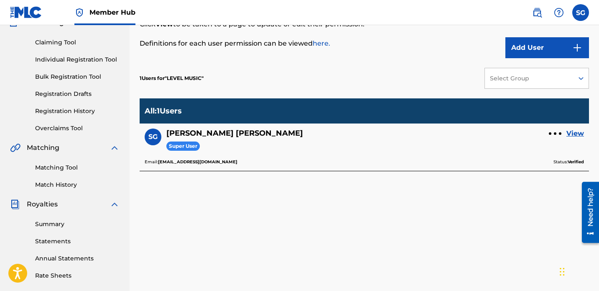
scroll to position [88, 0]
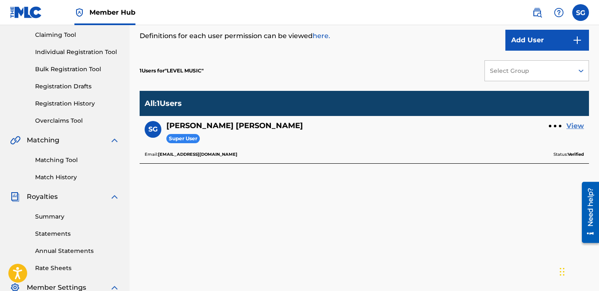
click at [573, 124] on link "View" at bounding box center [575, 126] width 18 height 10
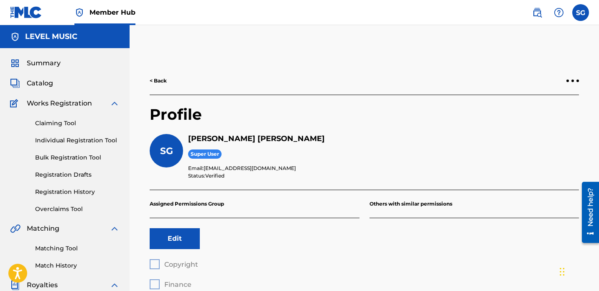
click at [158, 85] on div "< Back" at bounding box center [364, 81] width 429 height 28
click at [158, 78] on link "< Back" at bounding box center [158, 81] width 17 height 8
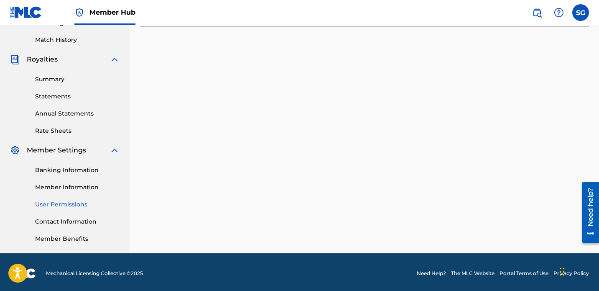
scroll to position [228, 0]
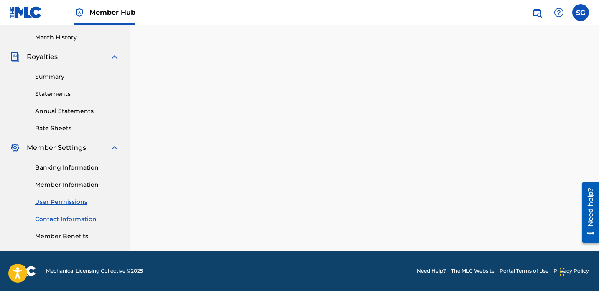
click at [69, 216] on link "Contact Information" at bounding box center [77, 218] width 84 height 9
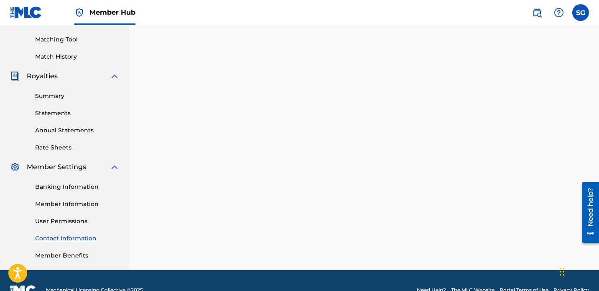
scroll to position [228, 0]
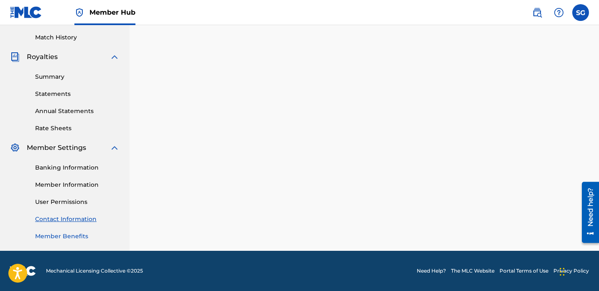
click at [64, 234] on link "Member Benefits" at bounding box center [77, 236] width 84 height 9
click at [69, 184] on link "Member Information" at bounding box center [77, 184] width 84 height 9
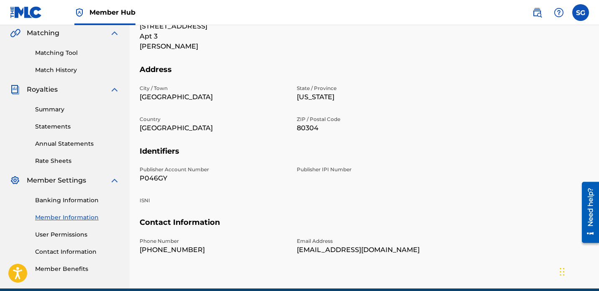
scroll to position [199, 0]
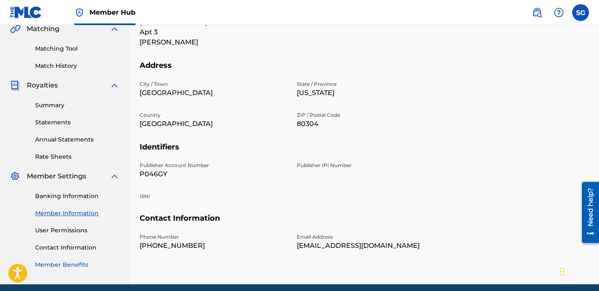
click at [70, 263] on link "Member Benefits" at bounding box center [77, 264] width 84 height 9
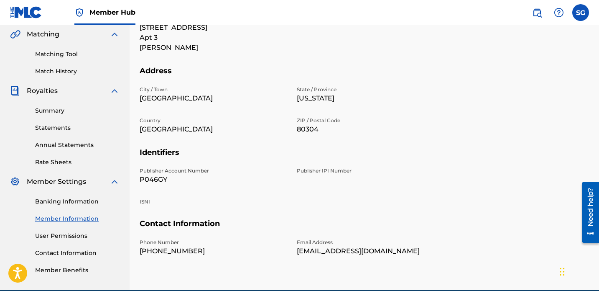
scroll to position [233, 0]
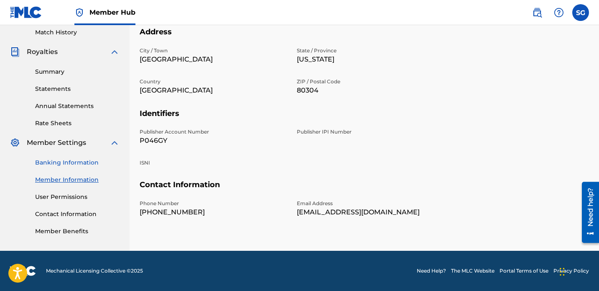
click at [83, 160] on link "Banking Information" at bounding box center [77, 162] width 84 height 9
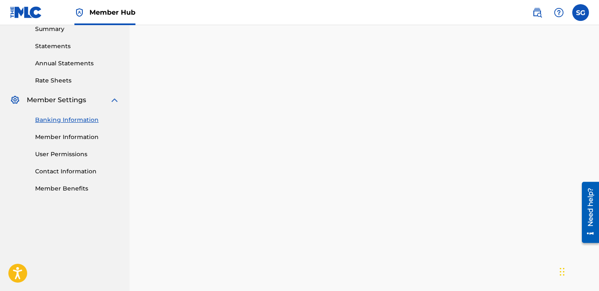
scroll to position [277, 0]
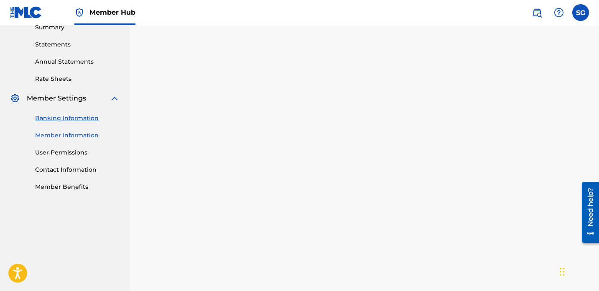
click at [88, 135] on link "Member Information" at bounding box center [77, 135] width 84 height 9
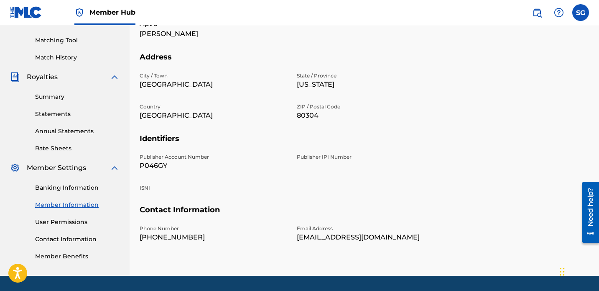
scroll to position [229, 0]
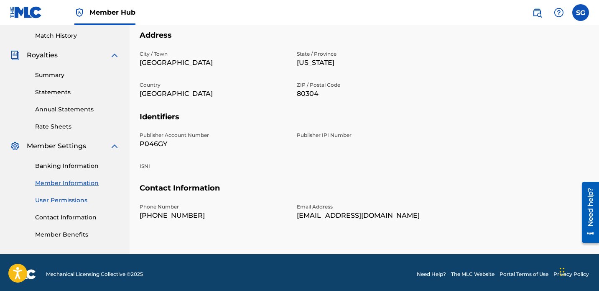
click at [73, 199] on link "User Permissions" at bounding box center [77, 200] width 84 height 9
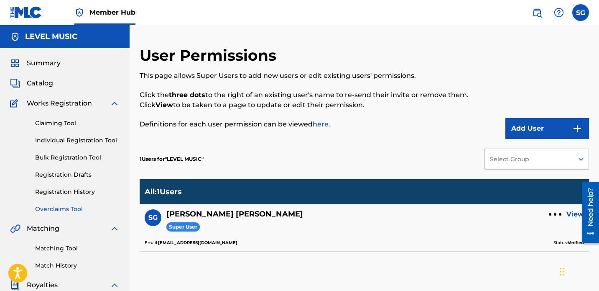
click at [56, 206] on link "Overclaims Tool" at bounding box center [77, 208] width 84 height 9
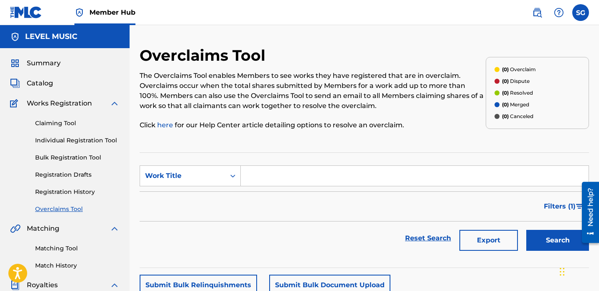
click at [257, 177] on input "Search Form" at bounding box center [415, 176] width 348 height 20
type input "eco friendly rapper!"
click at [526, 229] on button "Search" at bounding box center [557, 239] width 63 height 21
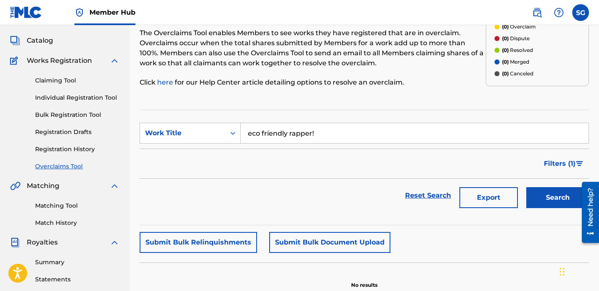
scroll to position [36, 0]
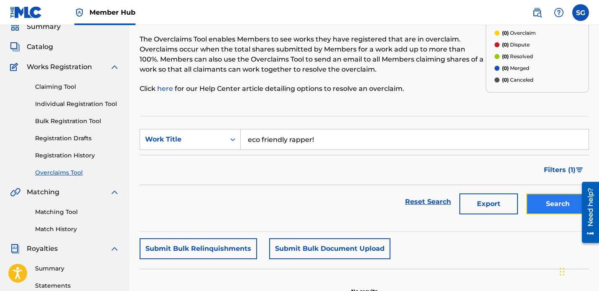
click at [545, 205] on button "Search" at bounding box center [557, 203] width 63 height 21
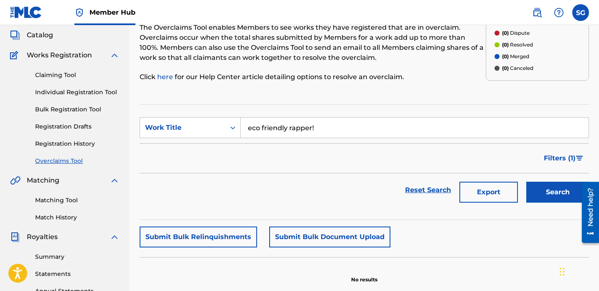
scroll to position [38, 0]
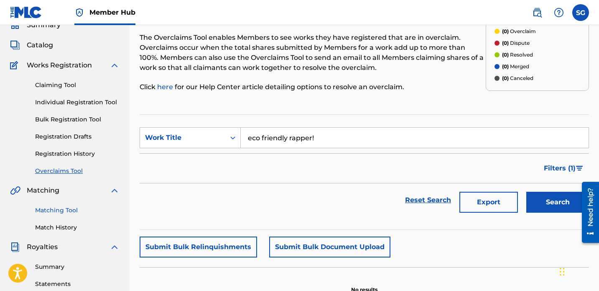
click at [65, 210] on link "Matching Tool" at bounding box center [77, 210] width 84 height 9
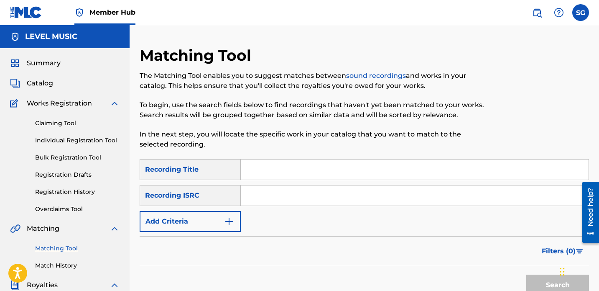
click at [271, 172] on input "Search Form" at bounding box center [415, 169] width 348 height 20
click at [267, 192] on input "Search Form" at bounding box center [415, 195] width 348 height 20
click at [266, 201] on input "Search Form" at bounding box center [415, 195] width 348 height 20
click at [265, 222] on div "SearchWithCriteria5fc6cba4-a723-4d34-9b1b-530eebfd7698 Recording Title hip hop …" at bounding box center [364, 195] width 449 height 73
click at [543, 278] on button "Search" at bounding box center [557, 284] width 63 height 21
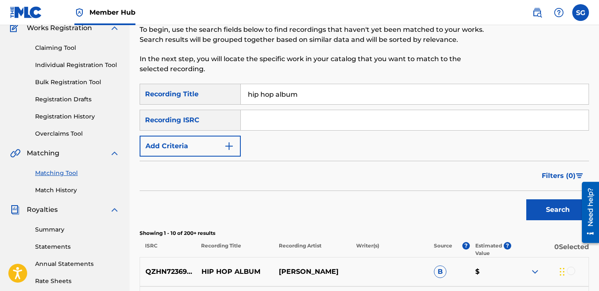
scroll to position [37, 0]
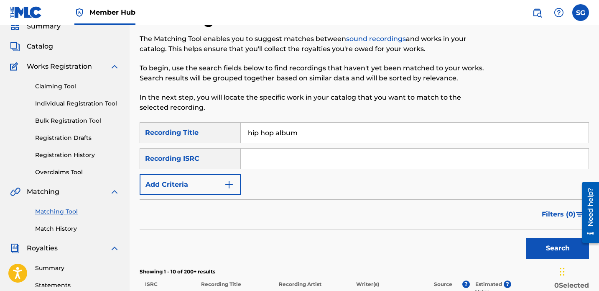
click at [329, 134] on input "hip hop album" at bounding box center [415, 132] width 348 height 20
click at [548, 244] on button "Search" at bounding box center [557, 247] width 63 height 21
click at [334, 129] on input "hip hop album cool style" at bounding box center [415, 132] width 348 height 20
click at [258, 121] on div "Matching Tool The Matching Tool enables you to suggest matches between sound re…" at bounding box center [313, 65] width 346 height 113
click at [248, 131] on input "hip hop album" at bounding box center [415, 132] width 348 height 20
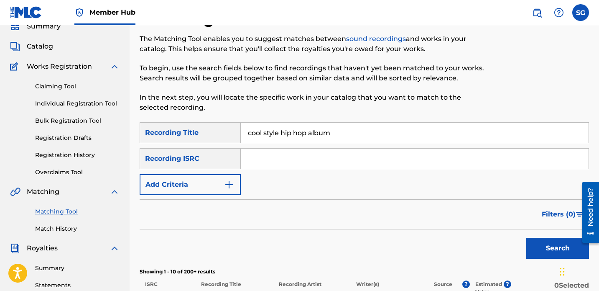
click at [339, 134] on input "cool style hip hop album" at bounding box center [415, 132] width 348 height 20
click at [545, 248] on button "Search" at bounding box center [557, 247] width 63 height 21
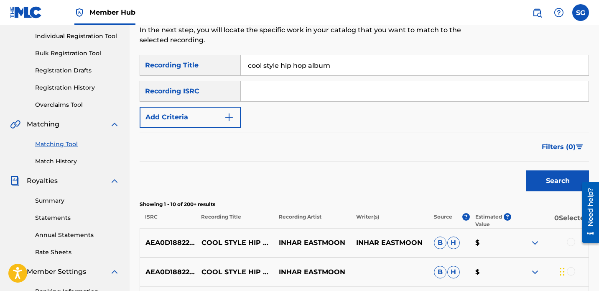
scroll to position [30, 0]
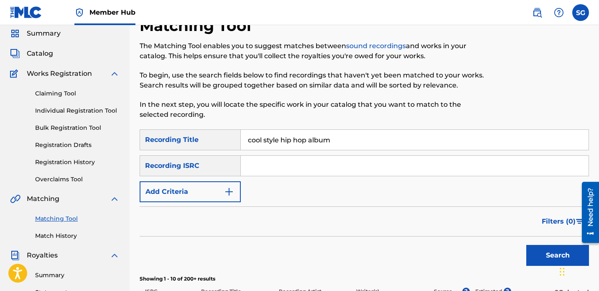
click at [282, 139] on input "cool style hip hop album" at bounding box center [415, 140] width 348 height 20
click at [310, 134] on input "hip hop album" at bounding box center [415, 140] width 348 height 20
click at [302, 133] on input "hip hop album" at bounding box center [415, 140] width 348 height 20
click at [298, 143] on input "hip hop album" at bounding box center [415, 140] width 348 height 20
type input "h"
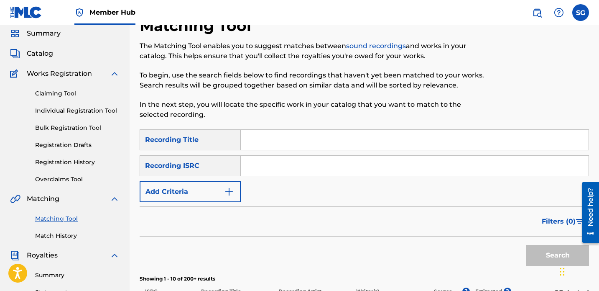
click at [287, 166] on input "Search Form" at bounding box center [415, 165] width 348 height 20
paste input "uscgj2372543"
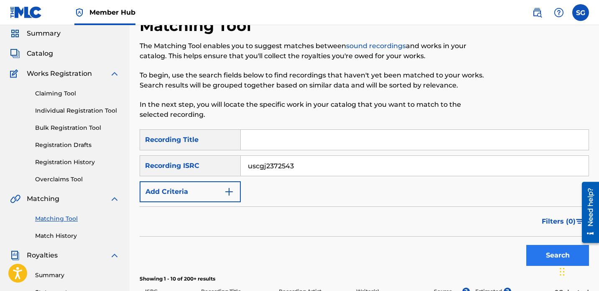
type input "uscgj2372543"
click at [543, 251] on button "Search" at bounding box center [557, 255] width 63 height 21
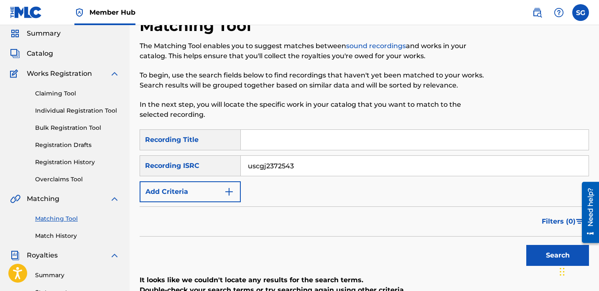
drag, startPoint x: 297, startPoint y: 164, endPoint x: 263, endPoint y: 161, distance: 34.4
click at [263, 161] on input "uscgj2372543" at bounding box center [415, 165] width 348 height 20
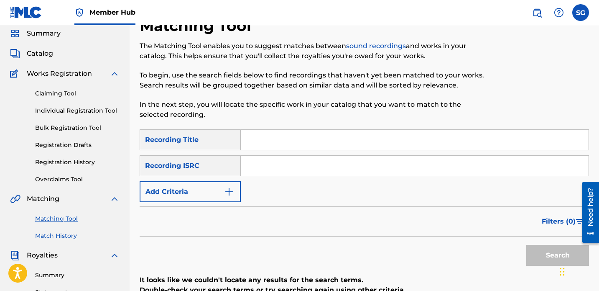
click at [74, 234] on link "Match History" at bounding box center [77, 235] width 84 height 9
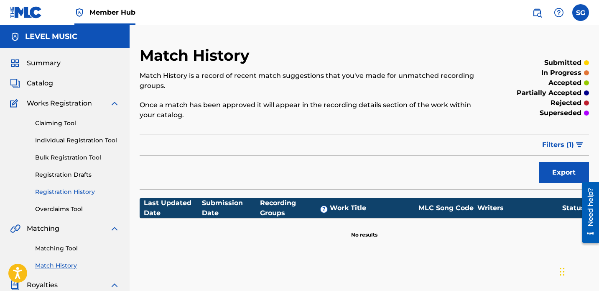
click at [72, 189] on link "Registration History" at bounding box center [77, 191] width 84 height 9
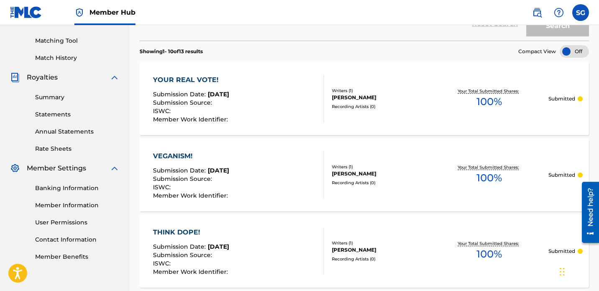
scroll to position [191, 0]
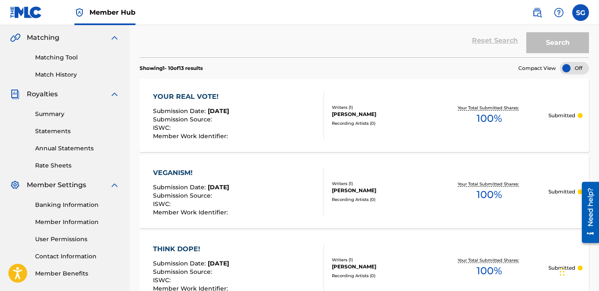
click at [265, 116] on div "YOUR REAL VOTE! Submission Date : [DATE] Submission Source : ISWC : Member Work…" at bounding box center [238, 116] width 171 height 48
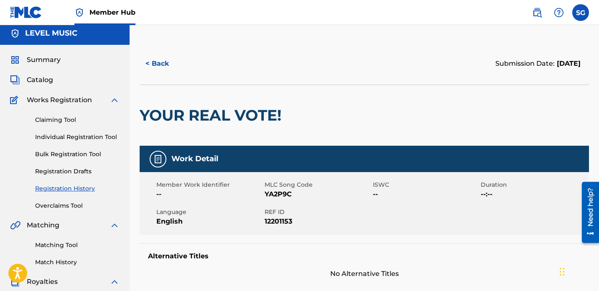
scroll to position [4, 0]
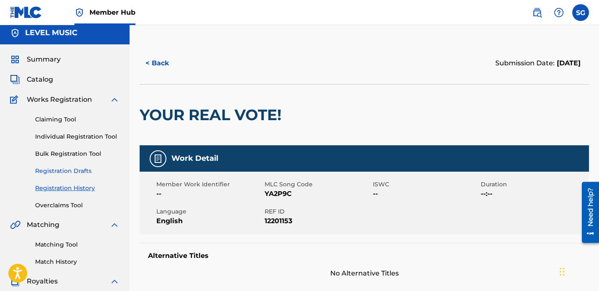
click at [70, 169] on link "Registration Drafts" at bounding box center [77, 170] width 84 height 9
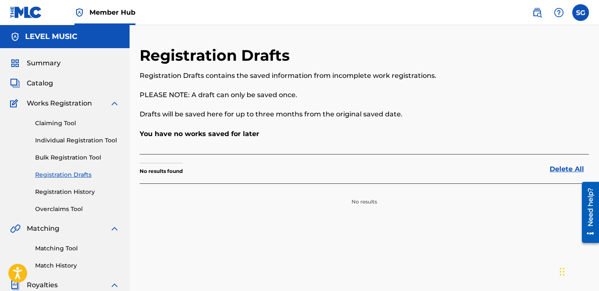
click at [86, 152] on div "Claiming Tool Individual Registration Tool Bulk Registration Tool Registration …" at bounding box center [65, 160] width 110 height 105
click at [84, 158] on link "Bulk Registration Tool" at bounding box center [77, 157] width 84 height 9
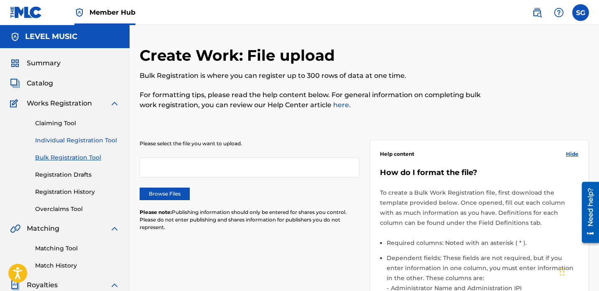
click at [102, 143] on link "Individual Registration Tool" at bounding box center [77, 140] width 84 height 9
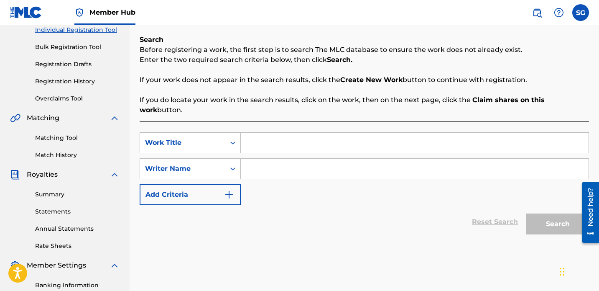
scroll to position [108, 0]
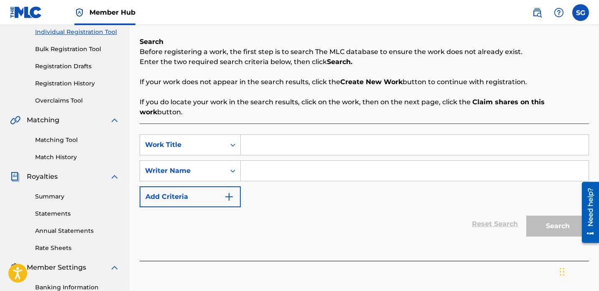
click at [266, 135] on input "Search Form" at bounding box center [415, 145] width 348 height 20
click at [265, 135] on input "ec" at bounding box center [415, 145] width 348 height 20
click at [265, 139] on input "oec" at bounding box center [415, 145] width 348 height 20
type input "o"
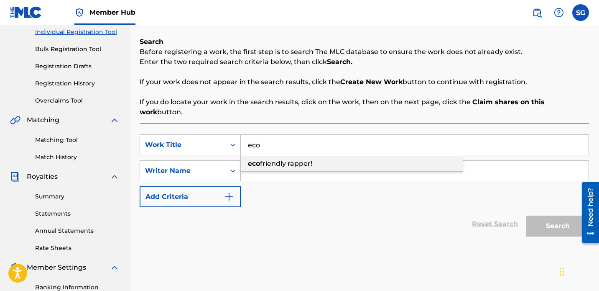
click at [277, 157] on div "eco friendly rapper!" at bounding box center [352, 163] width 222 height 15
type input "eco friendly rapper!"
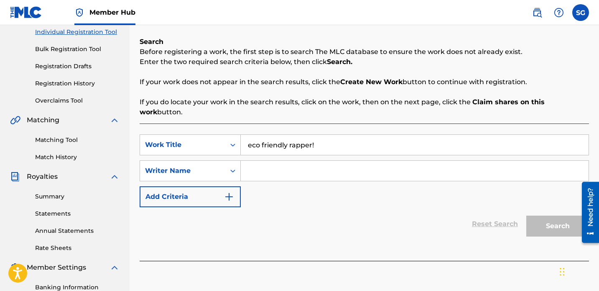
click at [484, 194] on div "SearchWithCriteria36ea6af3-a561-465c-b264-1e73ba33bb00 Work Title eco friendly …" at bounding box center [364, 170] width 449 height 73
click at [452, 166] on input "Search Form" at bounding box center [415, 171] width 348 height 20
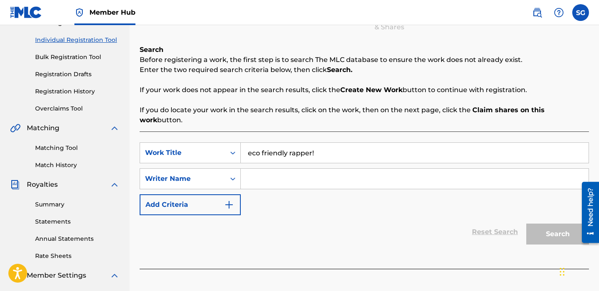
scroll to position [104, 0]
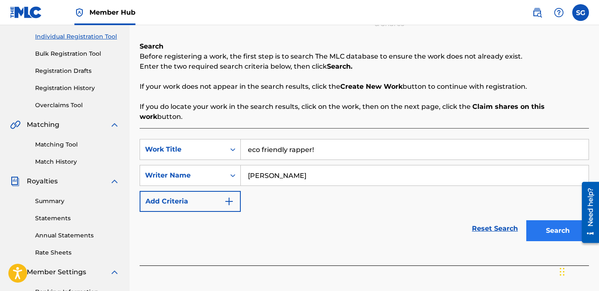
type input "[PERSON_NAME]"
click at [547, 224] on button "Search" at bounding box center [557, 230] width 63 height 21
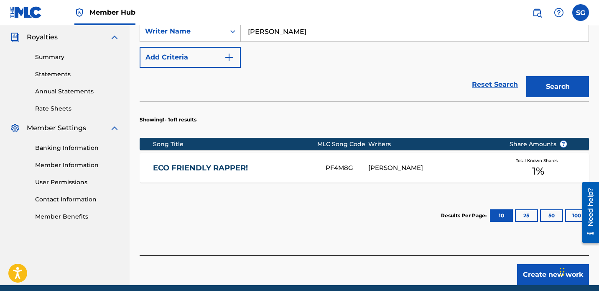
scroll to position [249, 0]
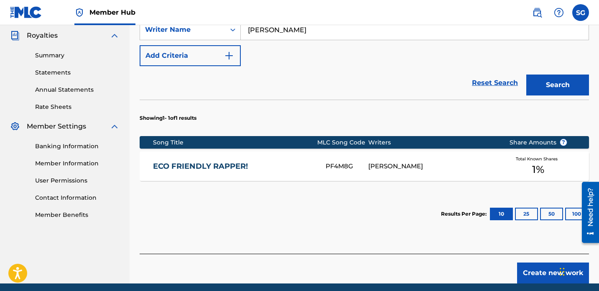
click at [295, 161] on div "ECO FRIENDLY RAPPER! PF4M8G [PERSON_NAME] Total Known Shares 1 %" at bounding box center [364, 165] width 449 height 29
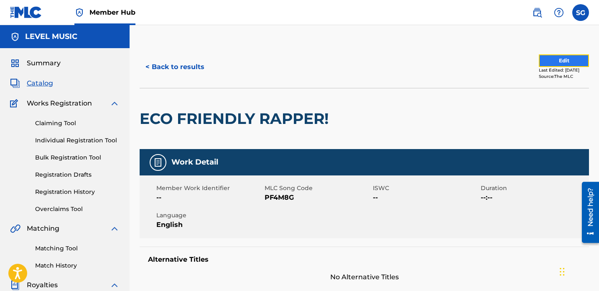
click at [557, 58] on button "Edit" at bounding box center [564, 60] width 50 height 13
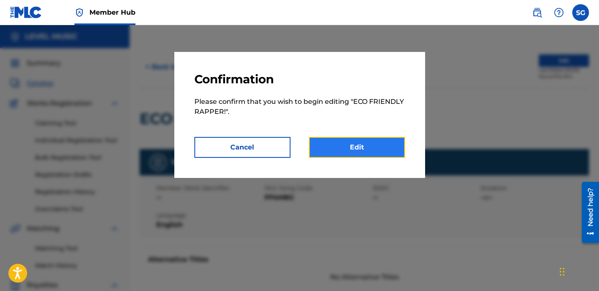
click at [361, 148] on link "Edit" at bounding box center [357, 147] width 96 height 21
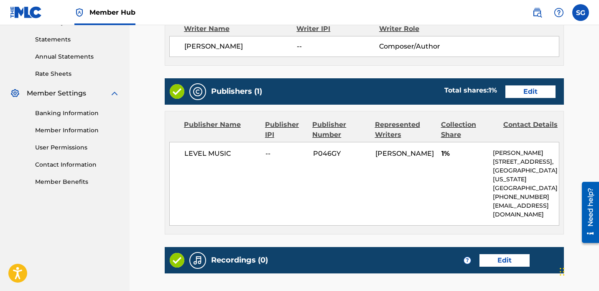
scroll to position [288, 0]
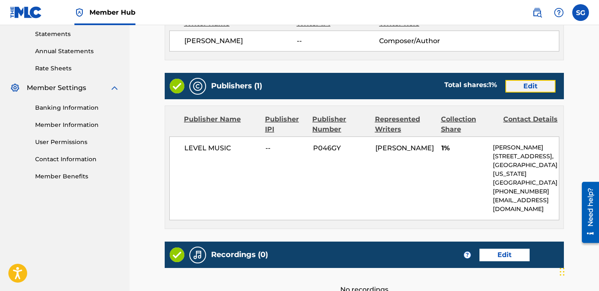
click at [525, 88] on link "Edit" at bounding box center [530, 86] width 50 height 13
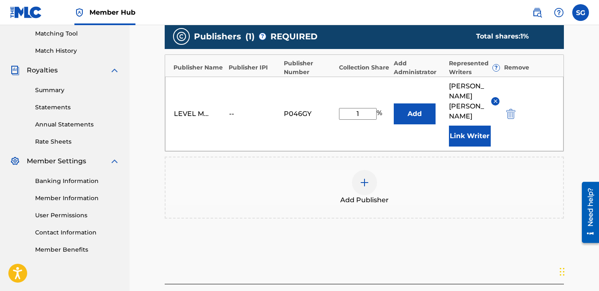
scroll to position [209, 0]
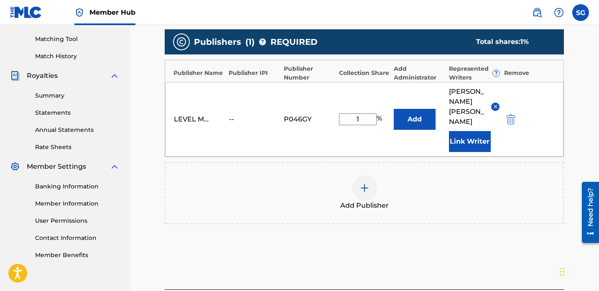
click at [359, 113] on input "1" at bounding box center [358, 119] width 38 height 12
type input "100"
click at [415, 175] on div "Add Publisher" at bounding box center [365, 192] width 398 height 35
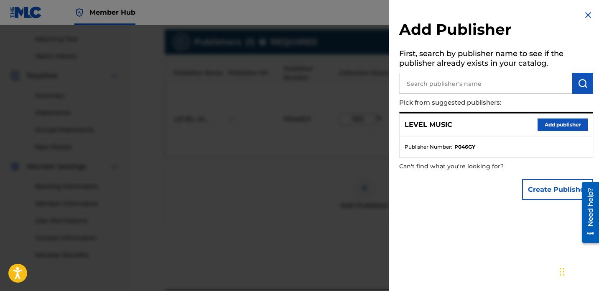
click at [585, 15] on img at bounding box center [588, 15] width 10 height 10
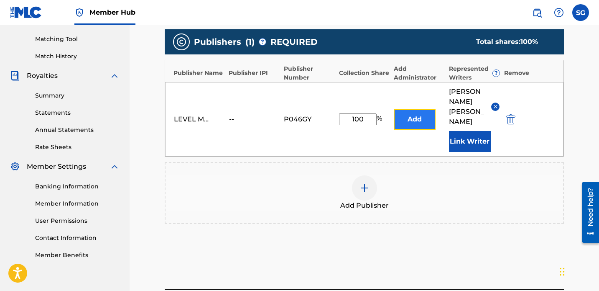
click at [417, 110] on button "Add" at bounding box center [415, 119] width 42 height 21
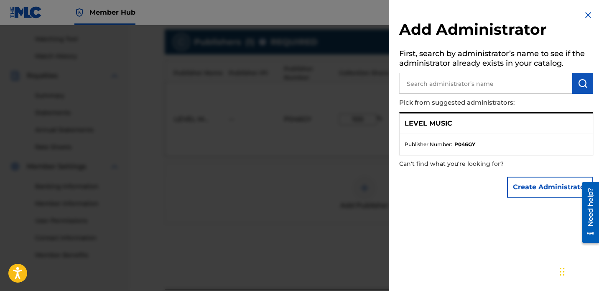
click at [440, 82] on input "text" at bounding box center [485, 83] width 173 height 21
type input "cd baby"
click at [586, 83] on button "submit" at bounding box center [582, 83] width 21 height 21
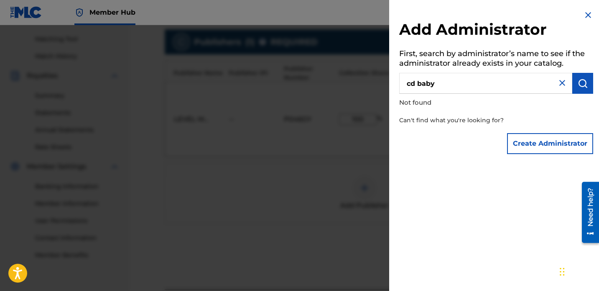
click at [587, 19] on img at bounding box center [588, 15] width 10 height 10
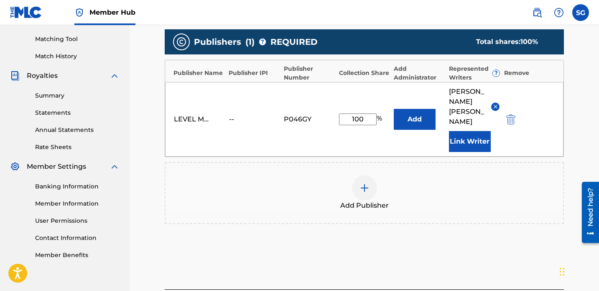
click at [364, 183] on img at bounding box center [364, 188] width 10 height 10
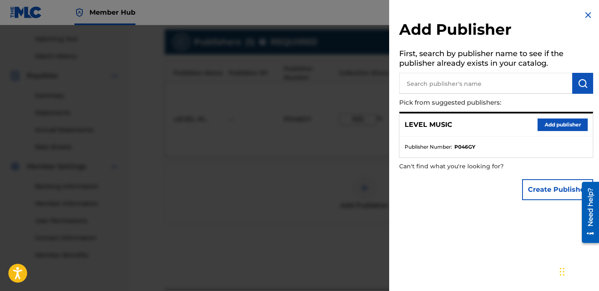
click at [455, 87] on input "text" at bounding box center [485, 83] width 173 height 21
type input "cd baby"
click at [580, 82] on img "submit" at bounding box center [583, 83] width 10 height 10
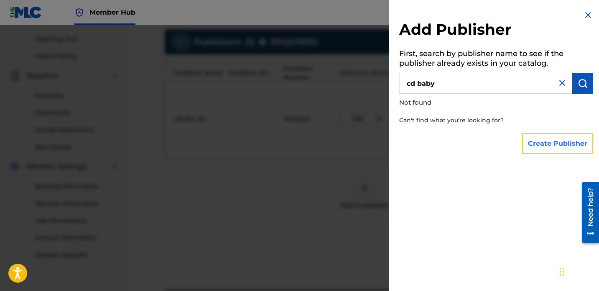
click at [536, 143] on button "Create Publisher" at bounding box center [557, 143] width 71 height 21
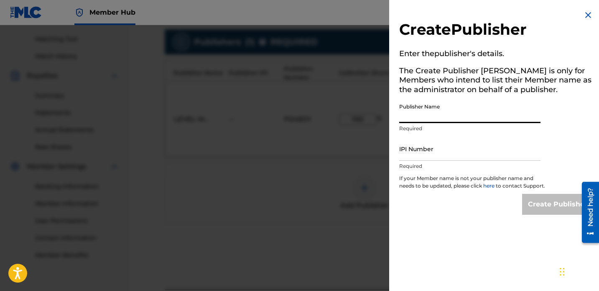
click at [428, 115] on input "Publisher Name" at bounding box center [469, 111] width 141 height 24
type input "c"
type input "CD Baby"
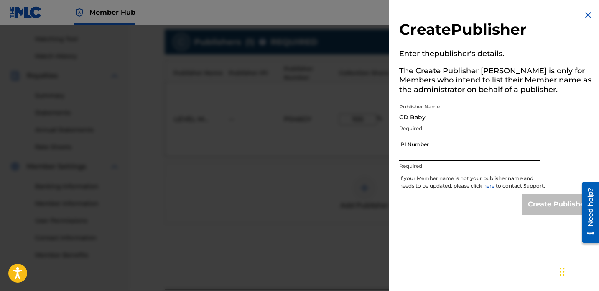
click at [438, 160] on input "IPI Number" at bounding box center [469, 149] width 141 height 24
click at [584, 15] on img at bounding box center [588, 15] width 10 height 10
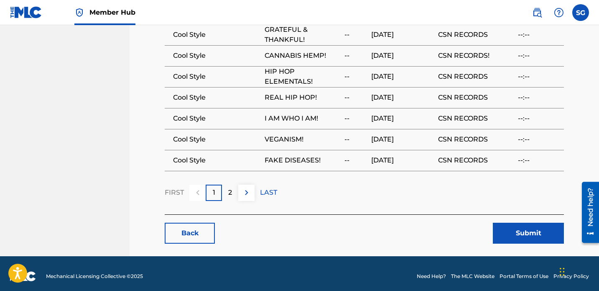
scroll to position [632, 0]
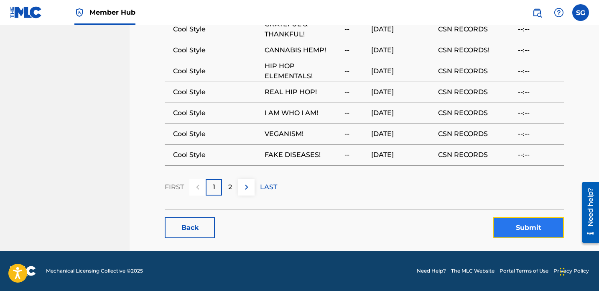
click at [539, 227] on button "Submit" at bounding box center [528, 227] width 71 height 21
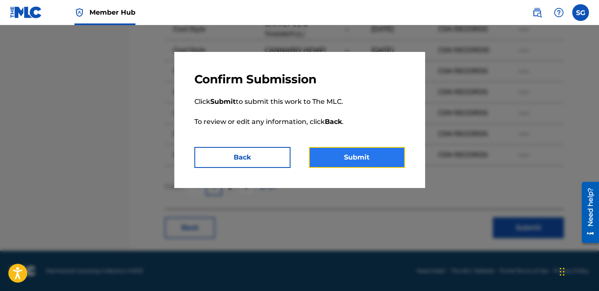
click at [376, 157] on button "Submit" at bounding box center [357, 157] width 96 height 21
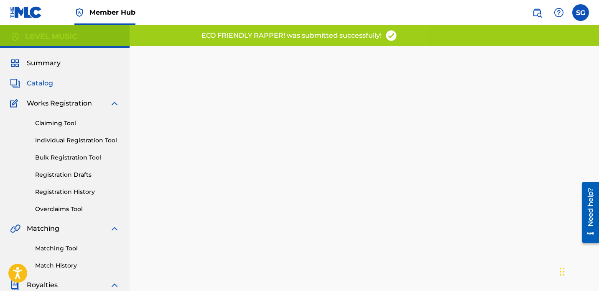
click at [48, 84] on span "Catalog" at bounding box center [40, 83] width 26 height 10
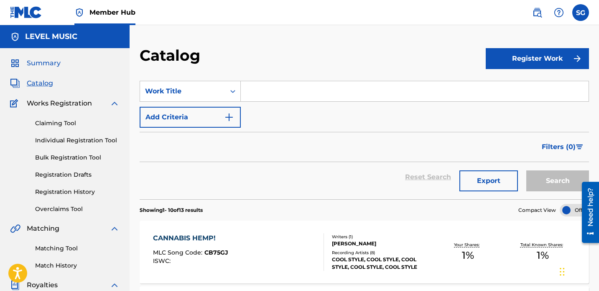
click at [47, 64] on span "Summary" at bounding box center [44, 63] width 34 height 10
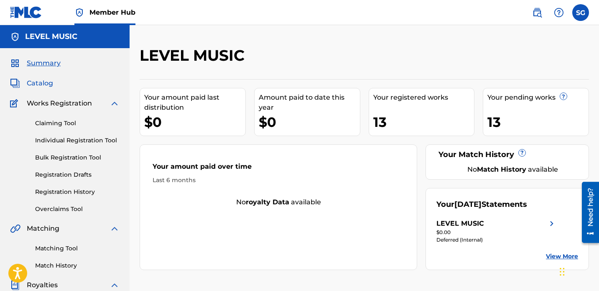
click at [48, 86] on span "Catalog" at bounding box center [40, 83] width 26 height 10
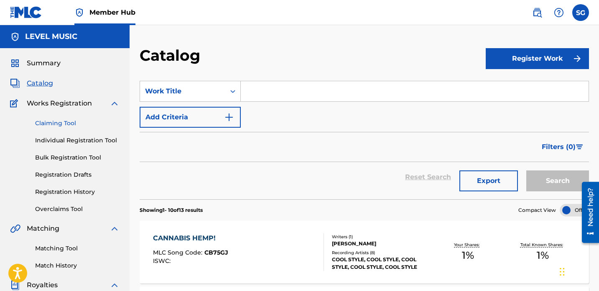
click at [71, 119] on link "Claiming Tool" at bounding box center [77, 123] width 84 height 9
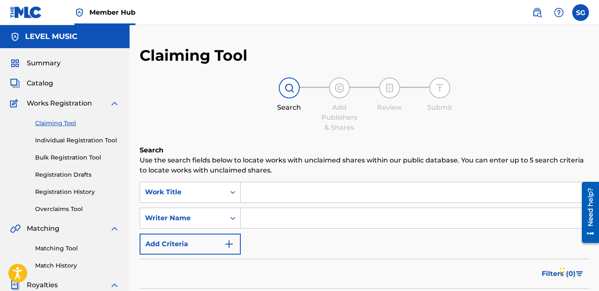
click at [108, 106] on div "Works Registration" at bounding box center [65, 103] width 110 height 10
click at [115, 103] on img at bounding box center [115, 103] width 10 height 10
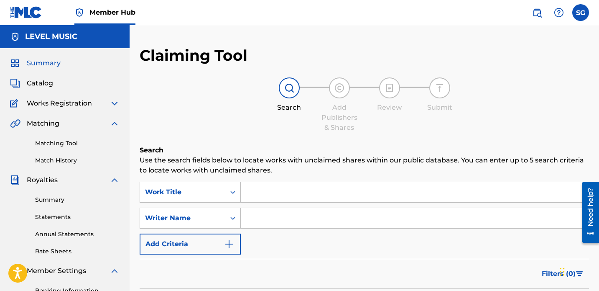
click at [53, 63] on span "Summary" at bounding box center [44, 63] width 34 height 10
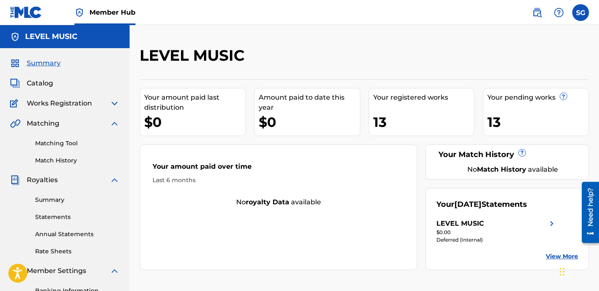
click at [551, 255] on link "View More" at bounding box center [562, 256] width 32 height 9
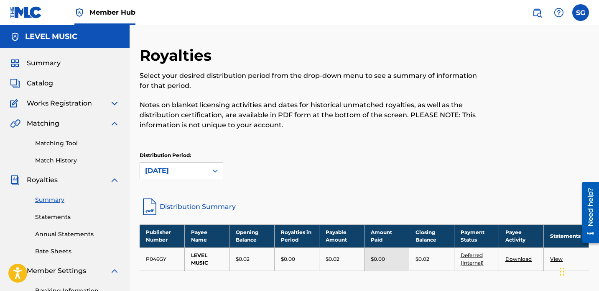
click at [54, 180] on span "Royalties" at bounding box center [42, 180] width 31 height 10
click at [54, 199] on link "Summary" at bounding box center [77, 199] width 84 height 9
click at [58, 215] on link "Statements" at bounding box center [77, 216] width 84 height 9
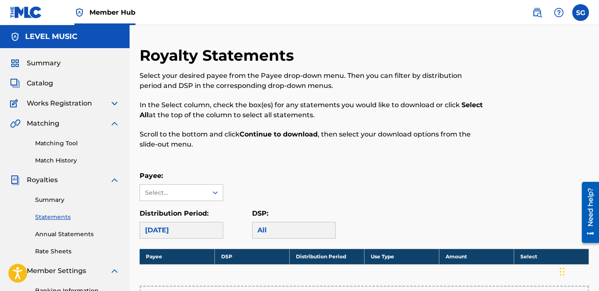
drag, startPoint x: 597, startPoint y: 59, endPoint x: 601, endPoint y: 103, distance: 44.1
click at [599, 103] on html "Accessibility Screen-Reader Guide, Feedback, and Issue Reporting | New window C…" at bounding box center [299, 145] width 599 height 291
click at [39, 79] on span "Catalog" at bounding box center [40, 83] width 26 height 10
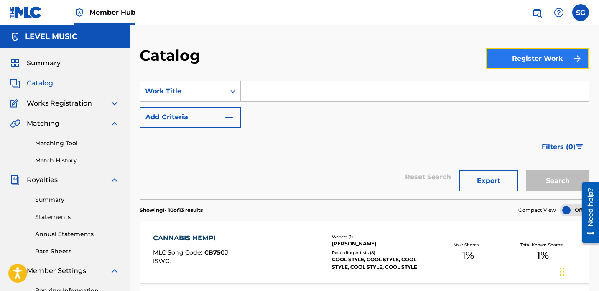
click at [578, 54] on img "submit" at bounding box center [577, 59] width 10 height 10
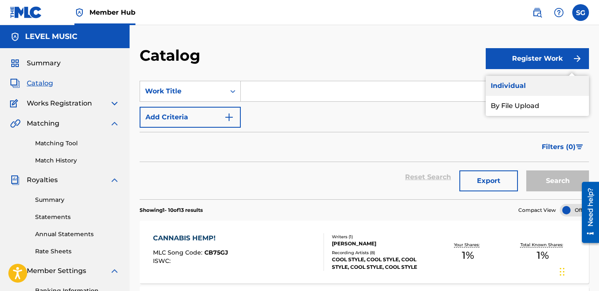
click at [515, 83] on link "Individual" at bounding box center [537, 86] width 103 height 20
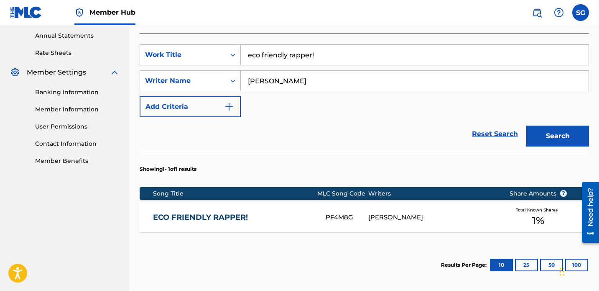
scroll to position [272, 0]
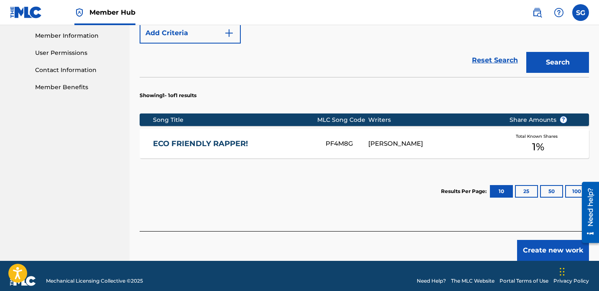
click at [431, 277] on link "Need Help?" at bounding box center [431, 281] width 29 height 8
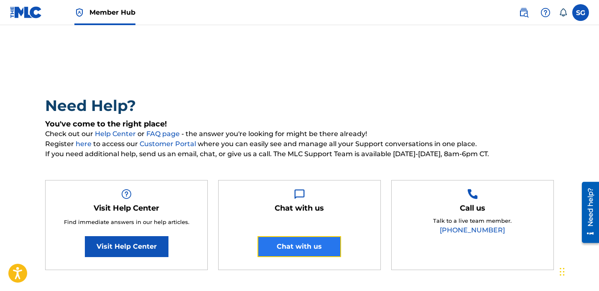
click at [303, 249] on button "Chat with us" at bounding box center [299, 246] width 84 height 21
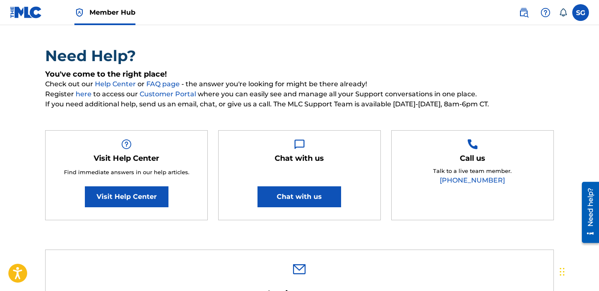
scroll to position [54, 0]
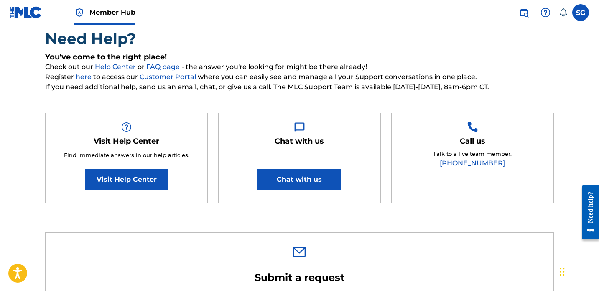
scroll to position [75, 0]
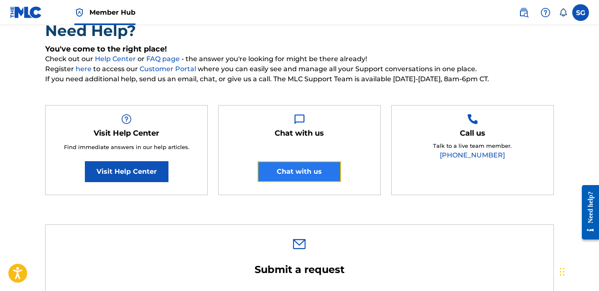
click at [306, 173] on button "Chat with us" at bounding box center [299, 171] width 84 height 21
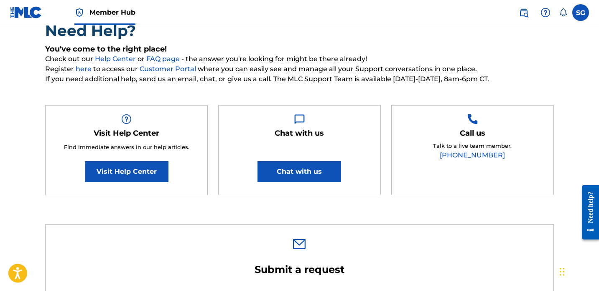
click at [382, 38] on h2 "Need Help?" at bounding box center [299, 30] width 509 height 19
